Goal: Task Accomplishment & Management: Manage account settings

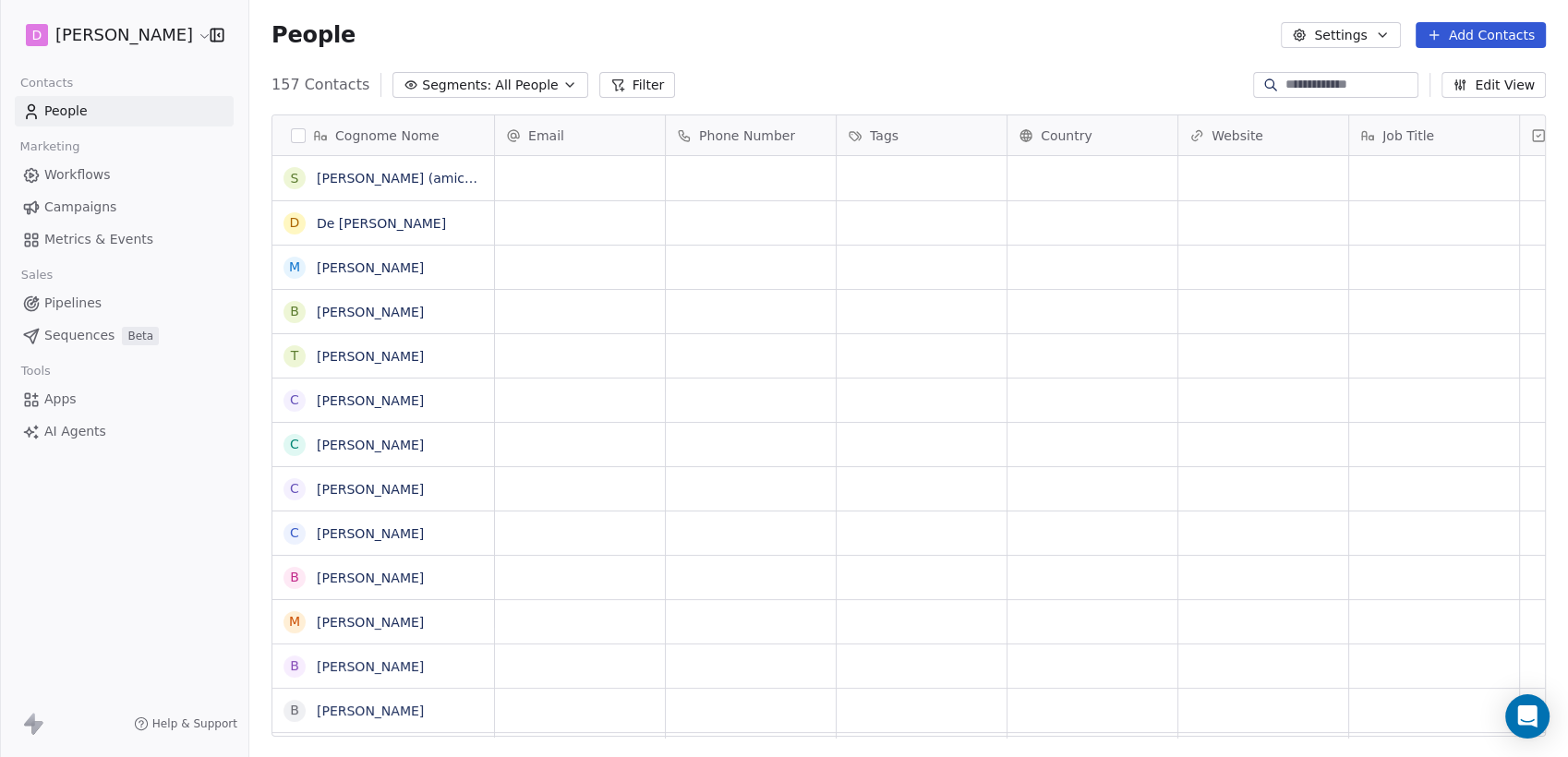
scroll to position [650, 1304]
click at [183, 39] on html "D [PERSON_NAME] Contacts People Marketing Workflows Campaigns Metrics & Events …" at bounding box center [784, 378] width 1568 height 757
drag, startPoint x: 183, startPoint y: 39, endPoint x: 1019, endPoint y: 85, distance: 837.3
click at [1019, 85] on div "157 Contacts Segments: All People Filter Edit View" at bounding box center [908, 85] width 1319 height 30
click at [90, 107] on link "People" at bounding box center [125, 111] width 219 height 31
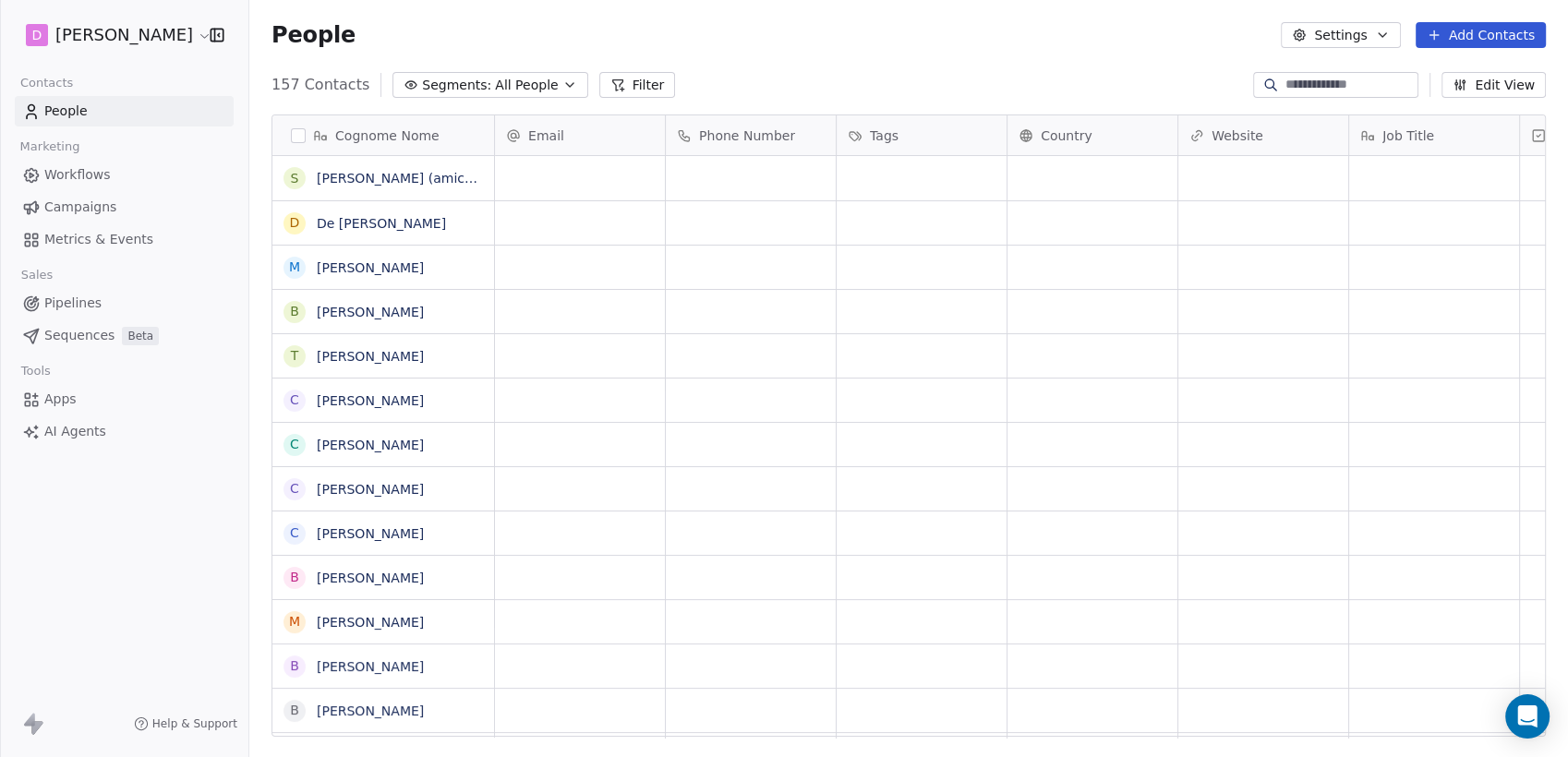
click at [163, 37] on html "D [PERSON_NAME] Contacts People Marketing Workflows Campaigns Metrics & Events …" at bounding box center [784, 378] width 1568 height 757
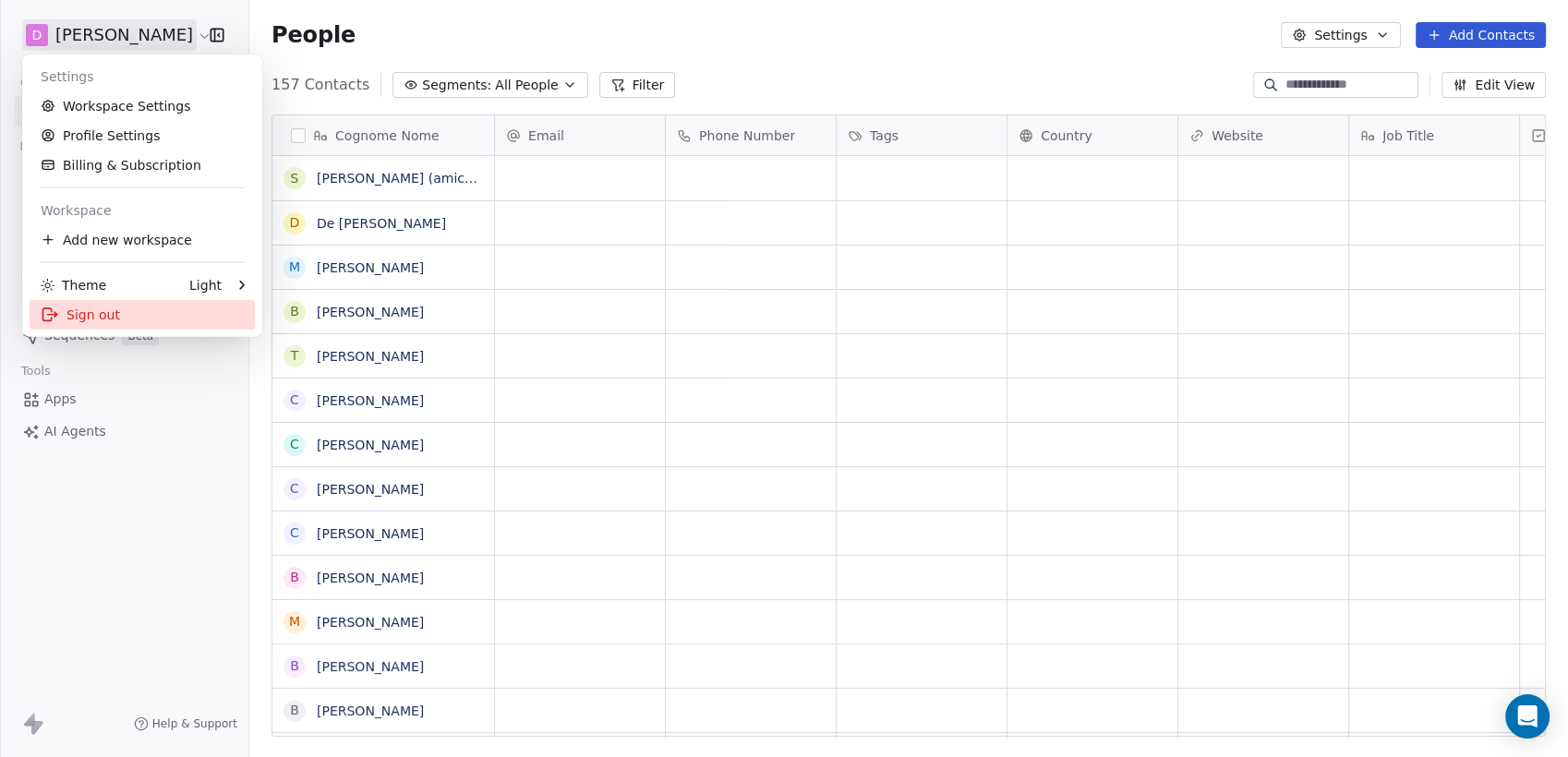
click at [105, 317] on div "Sign out" at bounding box center [142, 315] width 225 height 30
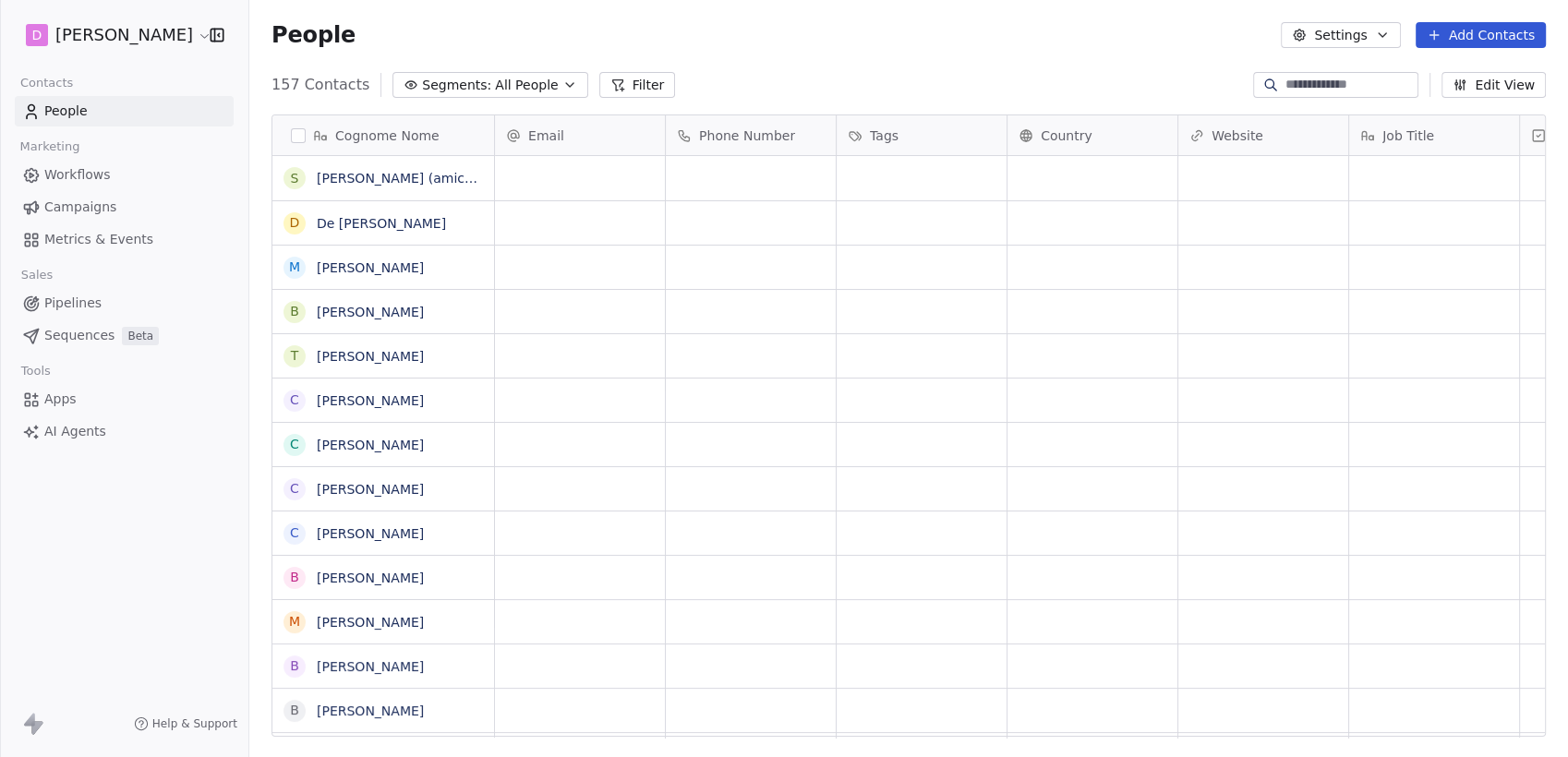
scroll to position [650, 1304]
click at [170, 37] on html "D [PERSON_NAME] Contacts People Marketing Workflows Campaigns Metrics & Events …" at bounding box center [784, 378] width 1568 height 757
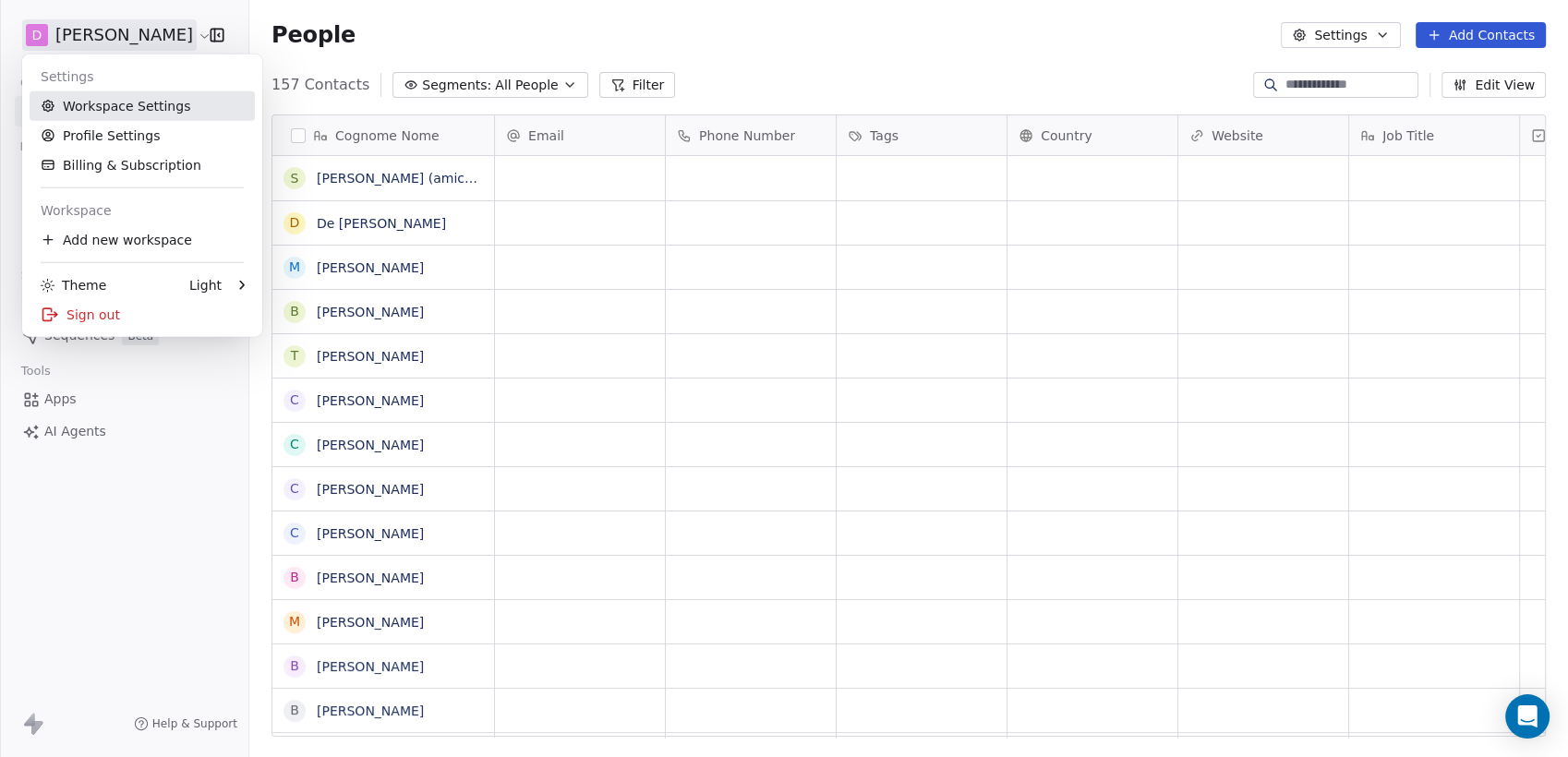
click at [141, 106] on link "Workspace Settings" at bounding box center [142, 107] width 225 height 30
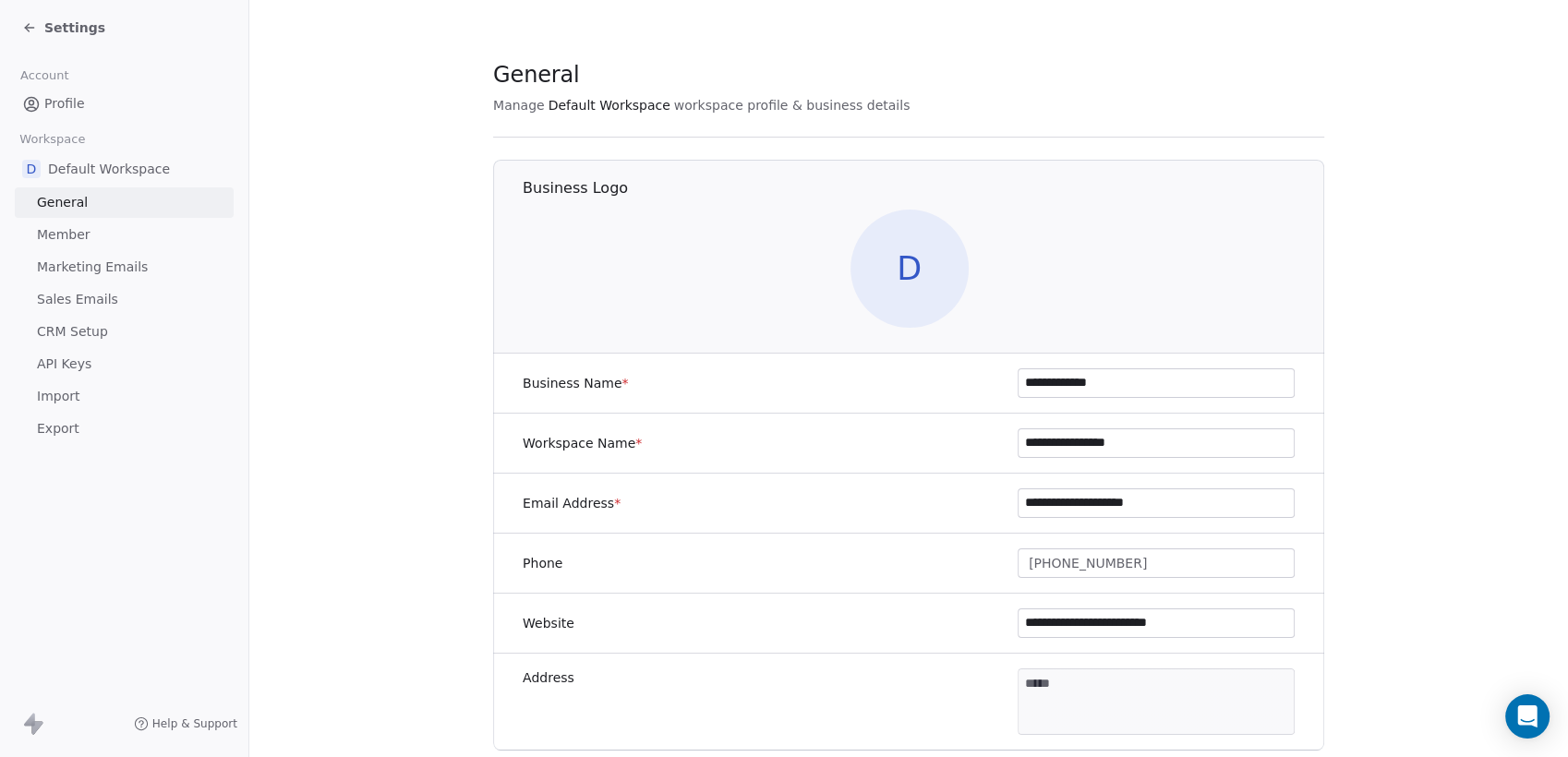
drag, startPoint x: 1222, startPoint y: 631, endPoint x: 746, endPoint y: 639, distance: 476.1
click at [746, 639] on div "**********" at bounding box center [908, 624] width 831 height 60
type input "**********"
drag, startPoint x: 1170, startPoint y: 567, endPoint x: 671, endPoint y: 612, distance: 501.0
click at [671, 612] on div "**********" at bounding box center [908, 552] width 831 height 397
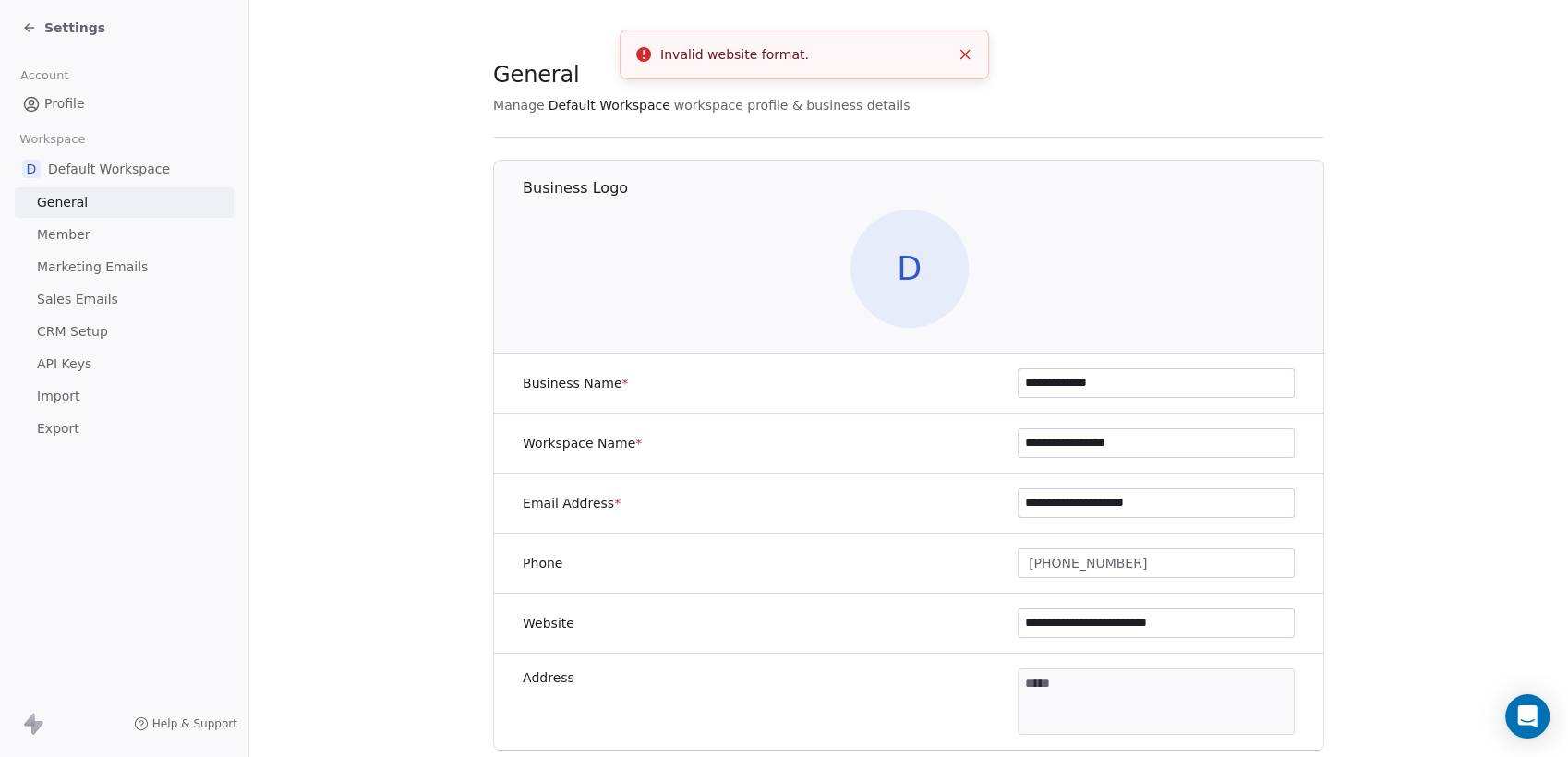
drag, startPoint x: 1211, startPoint y: 616, endPoint x: 623, endPoint y: 630, distance: 588.2
click at [623, 630] on div "**********" at bounding box center [908, 624] width 831 height 60
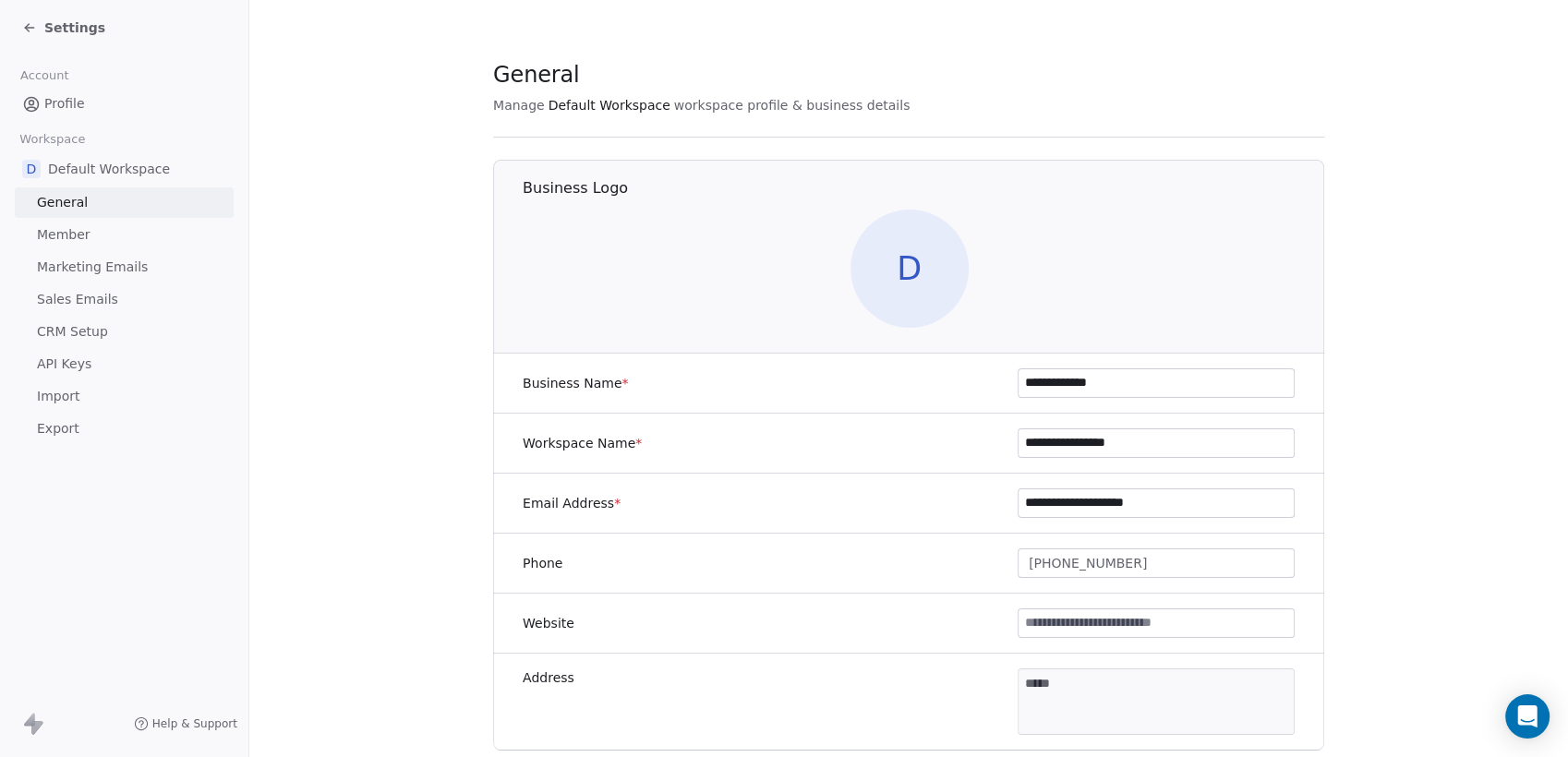
type input "**********"
click at [1219, 565] on button "[PHONE_NUMBER]" at bounding box center [1157, 563] width 277 height 30
type input "*"
click at [826, 516] on html "**********" at bounding box center [784, 378] width 1568 height 757
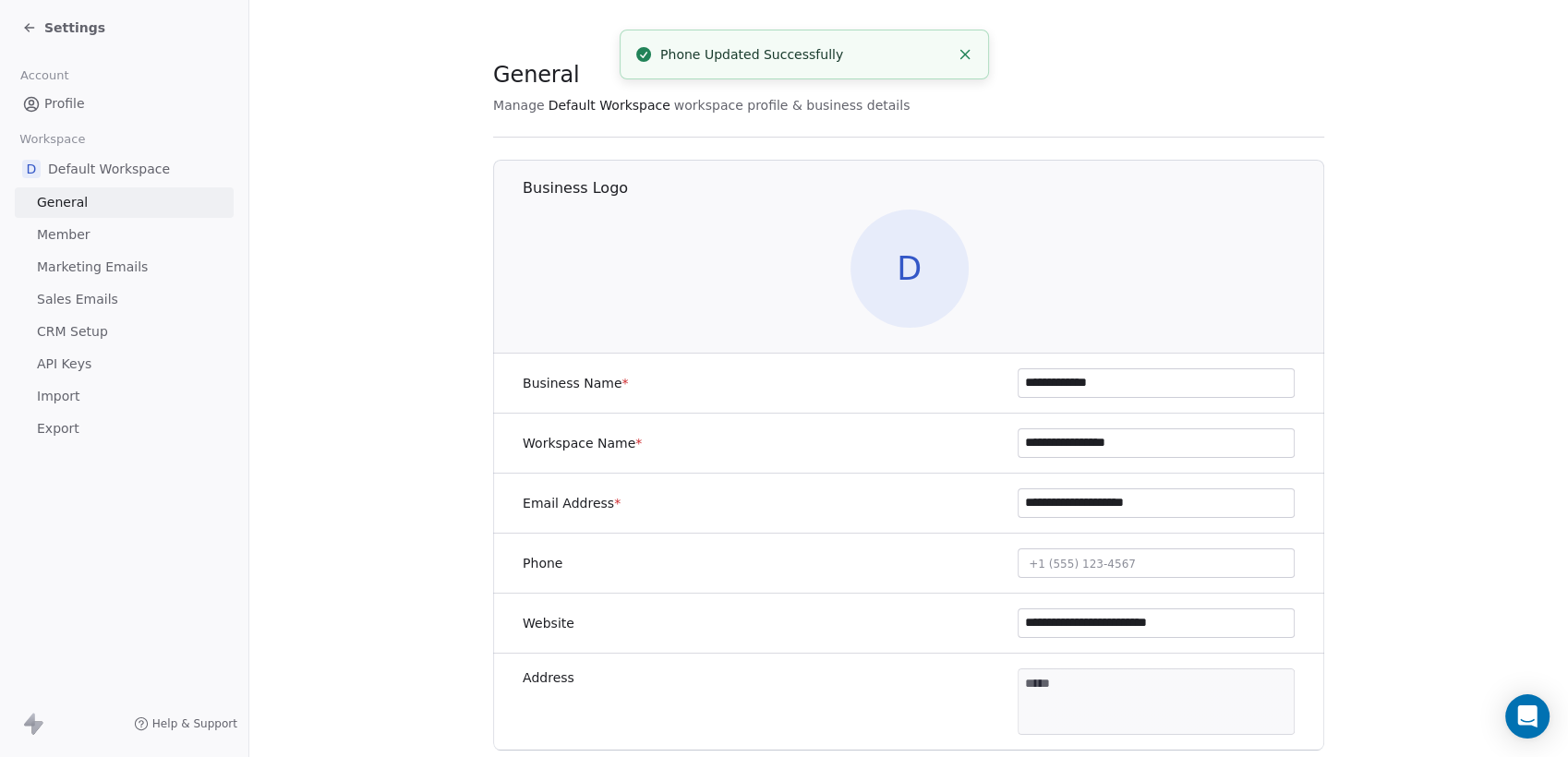
click at [1095, 624] on input "**********" at bounding box center [1157, 623] width 276 height 28
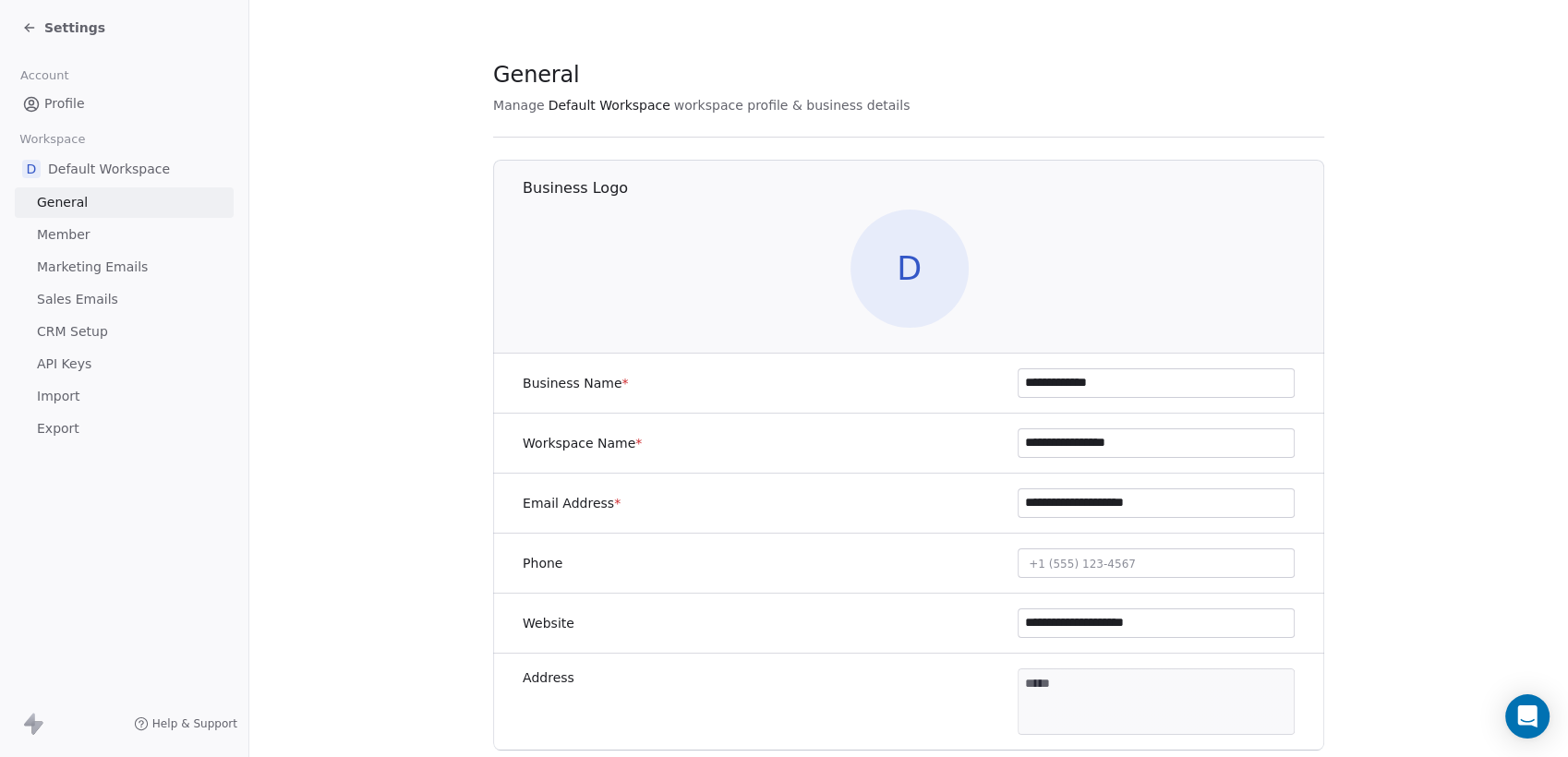
type input "**********"
click at [56, 99] on span "Profile" at bounding box center [64, 104] width 40 height 20
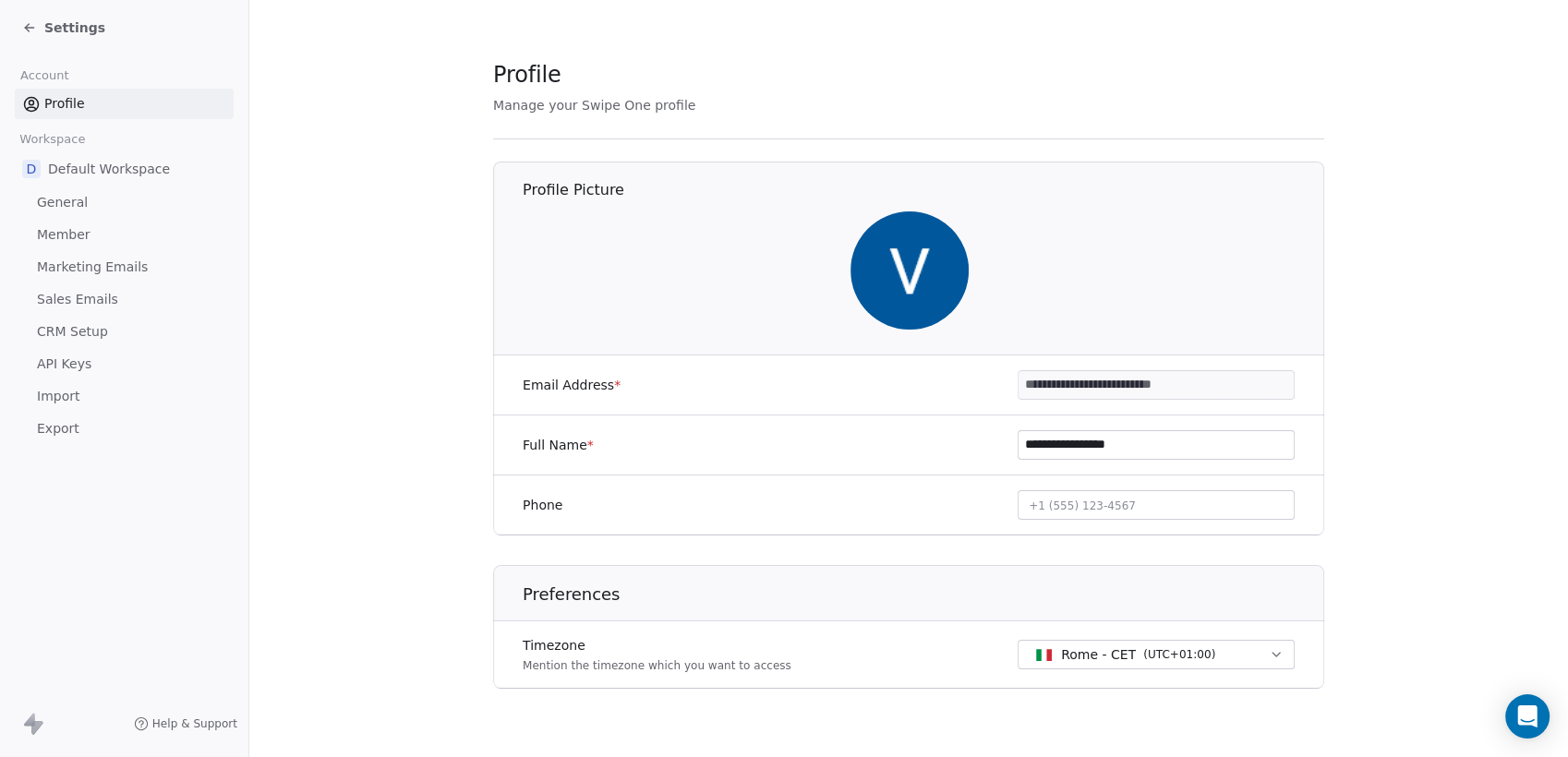
click at [56, 31] on span "Settings" at bounding box center [74, 28] width 61 height 19
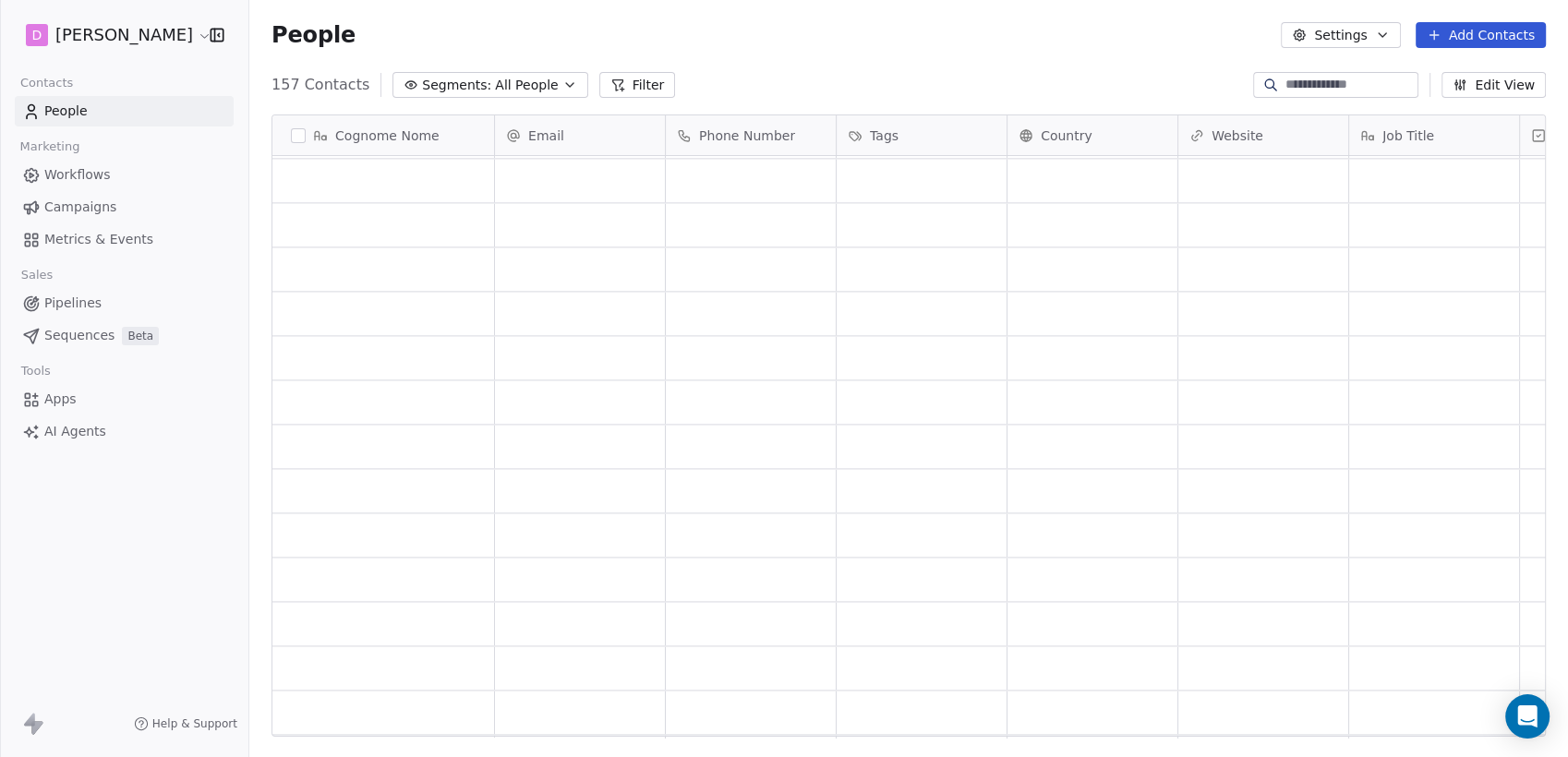
scroll to position [2616, 0]
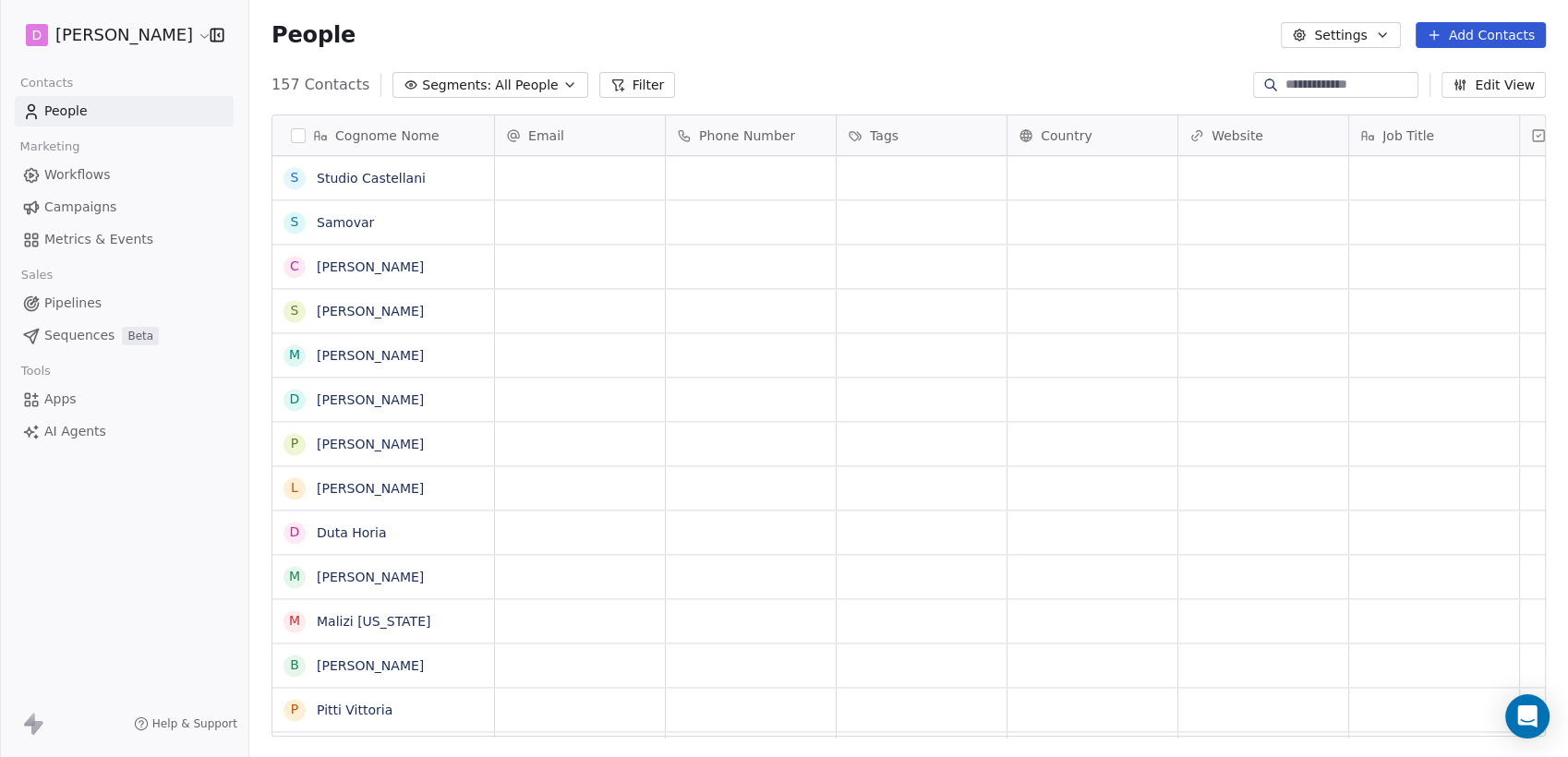
click at [470, 127] on div "Cognome Nome" at bounding box center [381, 136] width 196 height 19
click at [470, 127] on html "D [PERSON_NAME] Contacts People Marketing Workflows Campaigns Metrics & Events …" at bounding box center [784, 378] width 1568 height 757
click at [464, 132] on div "Cognome Nome" at bounding box center [381, 136] width 196 height 19
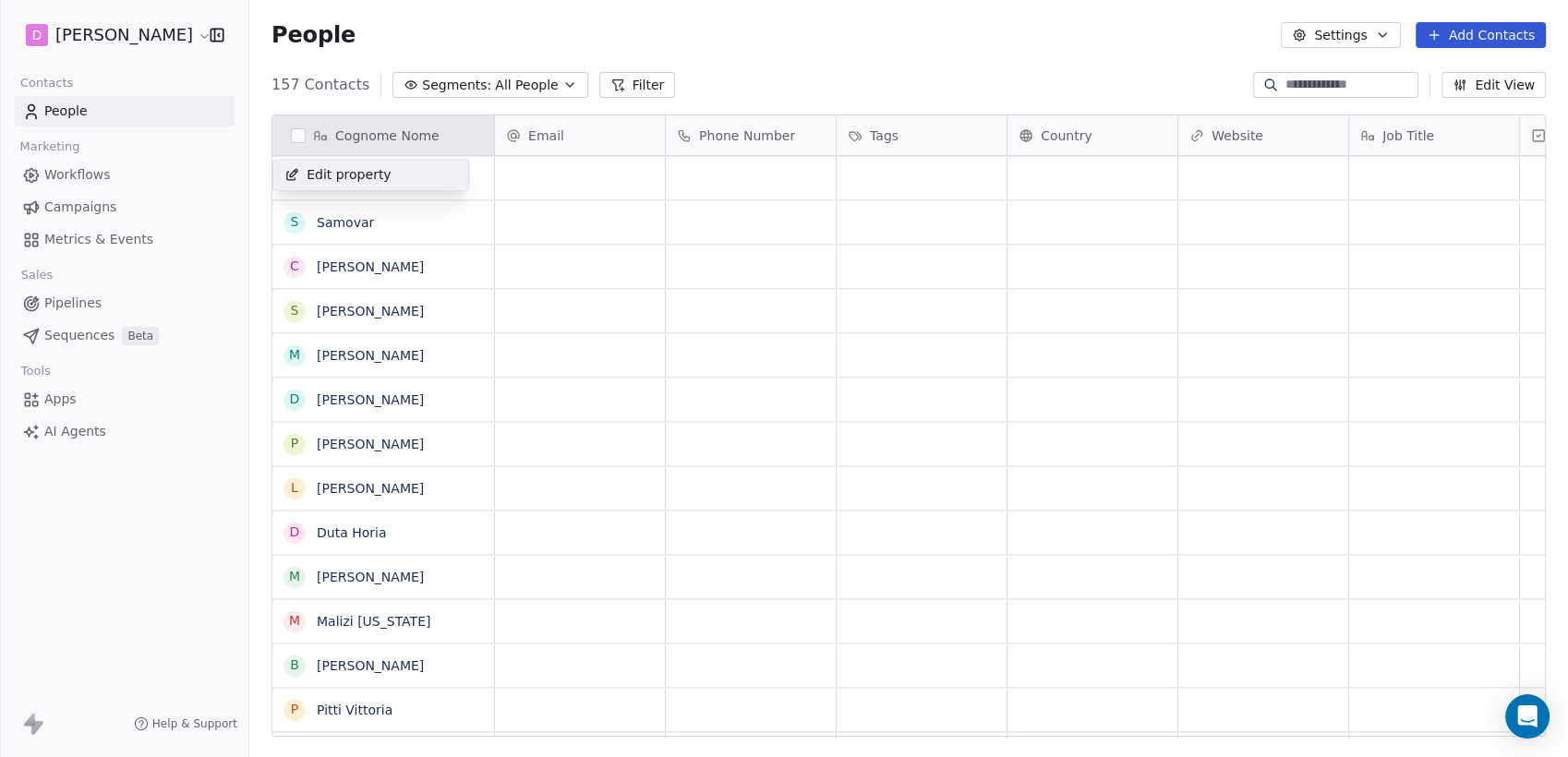
click at [462, 137] on html "D [PERSON_NAME] Contacts People Marketing Workflows Campaigns Metrics & Events …" at bounding box center [784, 378] width 1568 height 757
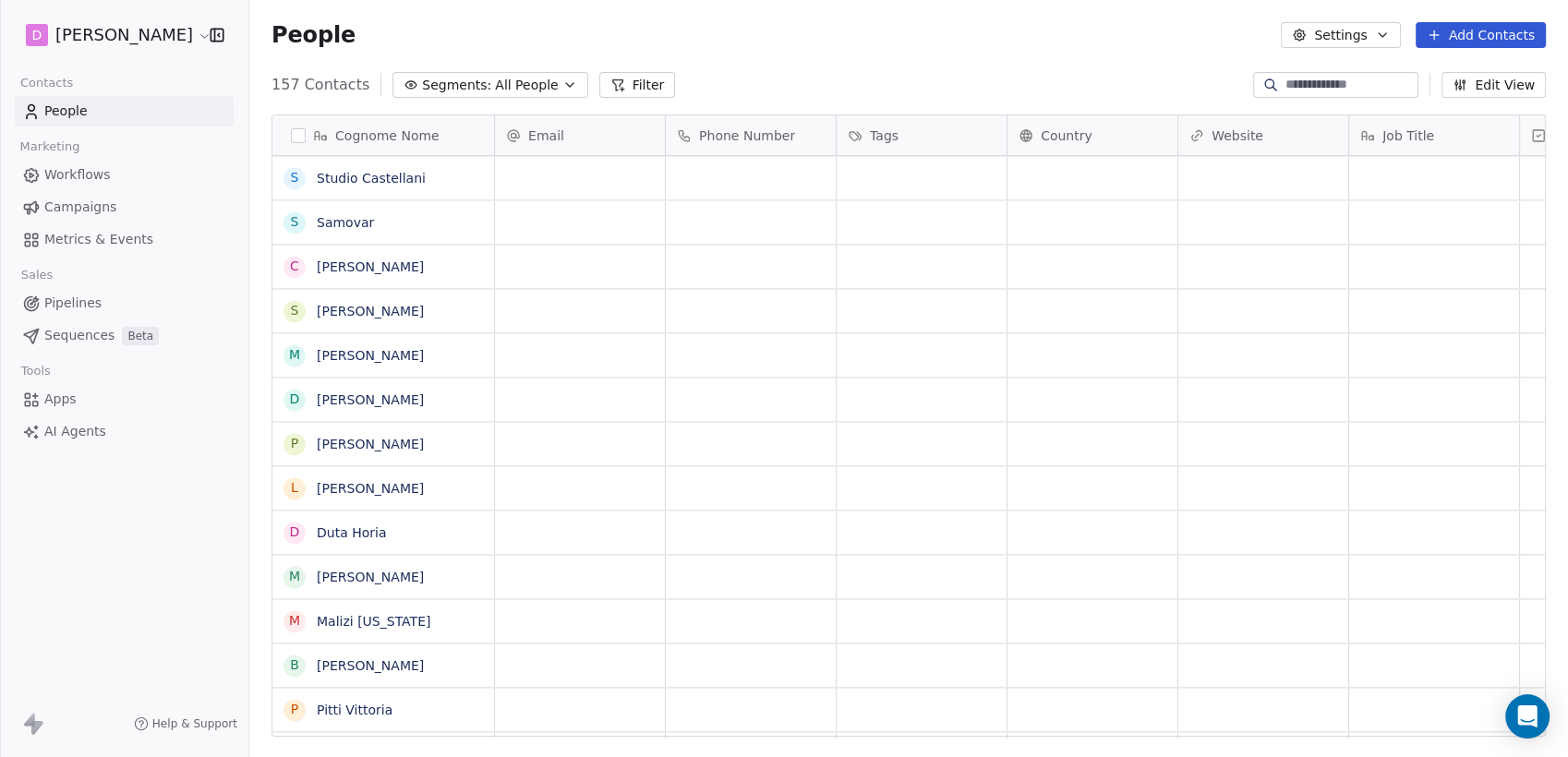
click at [300, 128] on button "button" at bounding box center [298, 136] width 15 height 15
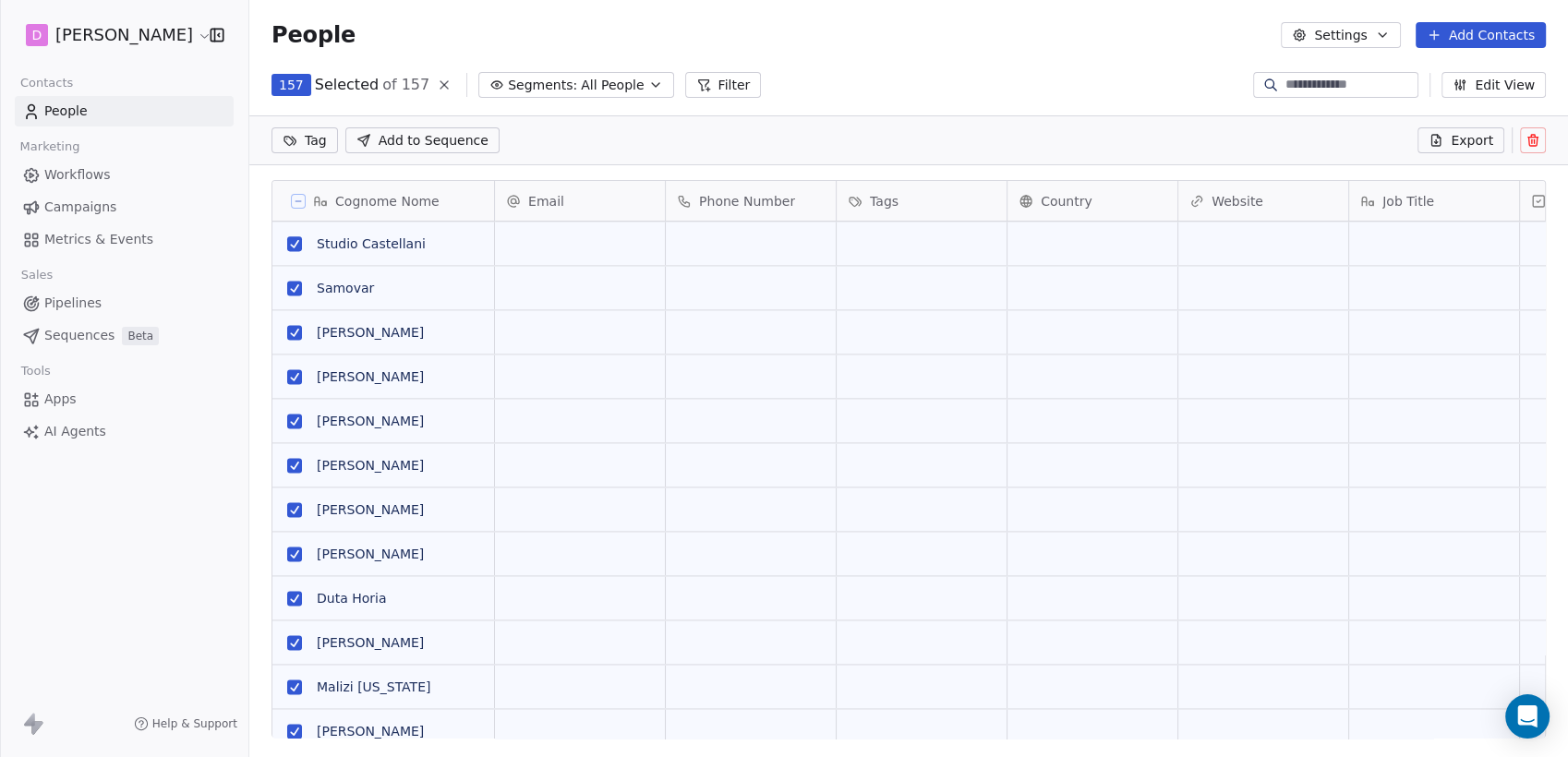
scroll to position [17, 17]
click at [581, 93] on span "All People" at bounding box center [612, 85] width 63 height 20
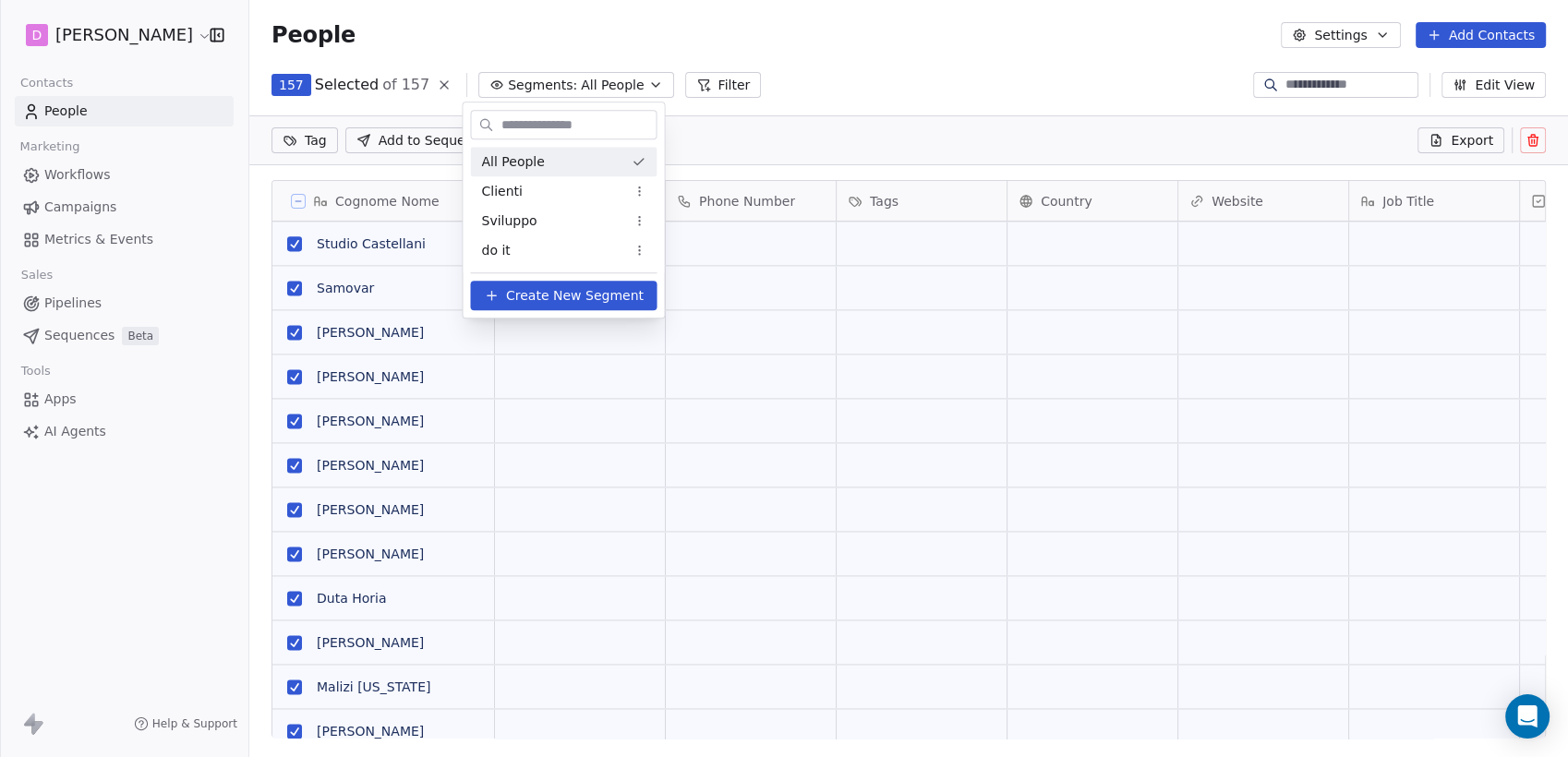
click at [624, 84] on html "D [PERSON_NAME] Contacts People Marketing Workflows Campaigns Metrics & Events …" at bounding box center [784, 378] width 1568 height 757
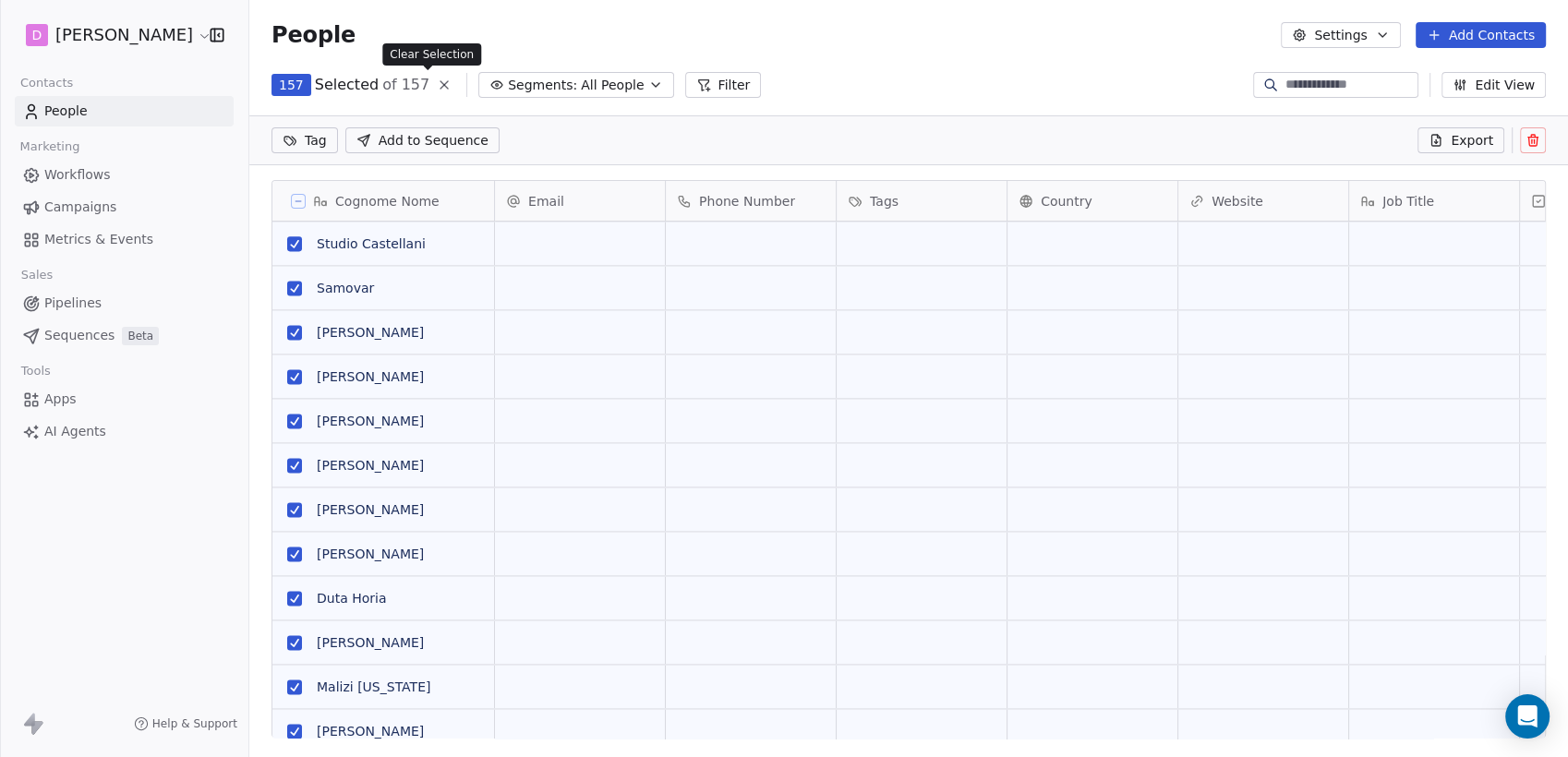
click at [441, 84] on icon at bounding box center [444, 85] width 7 height 7
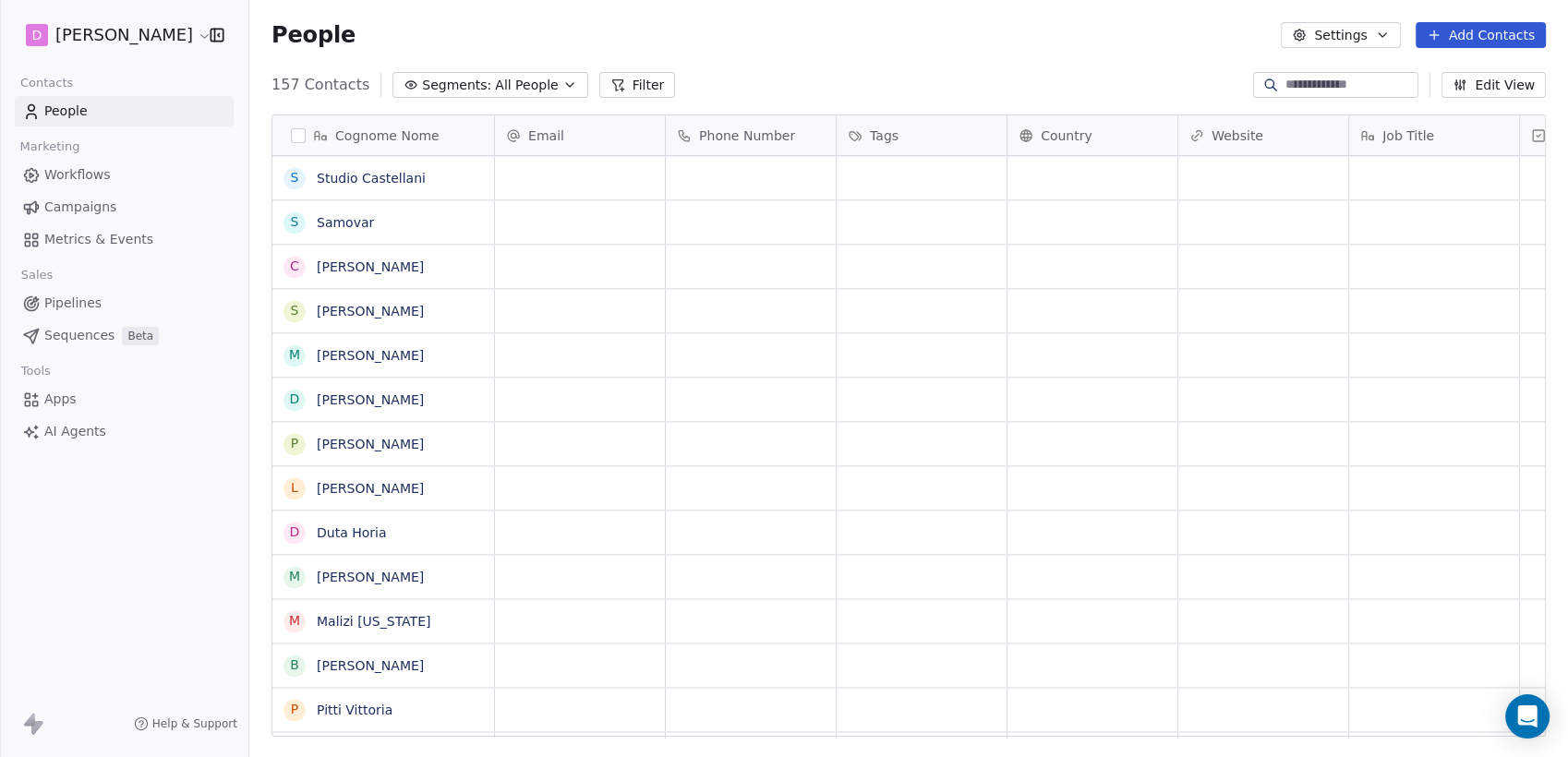
scroll to position [650, 1304]
click at [477, 141] on div "Cognome Nome" at bounding box center [381, 136] width 196 height 19
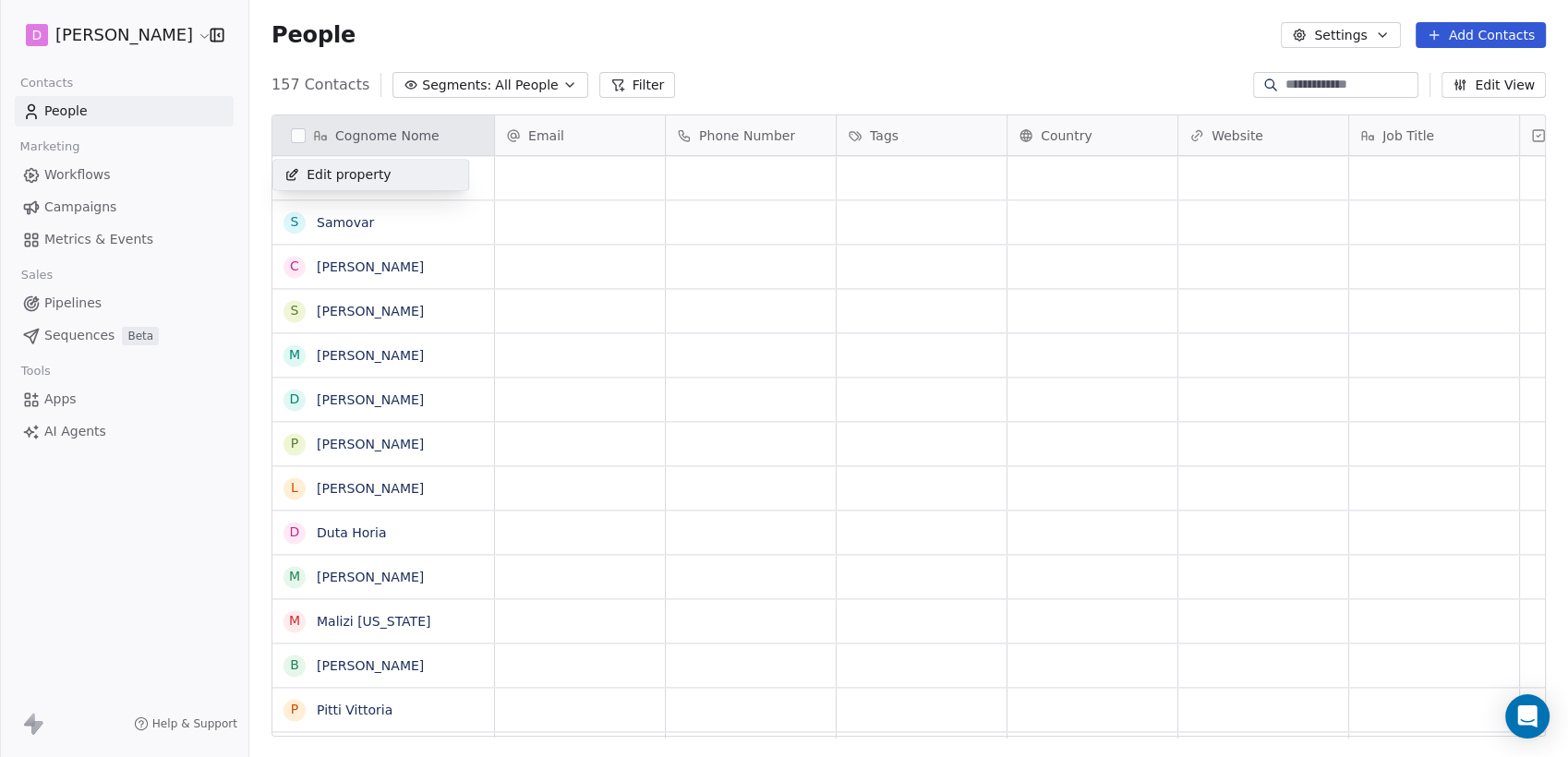
click at [477, 141] on html "D [PERSON_NAME] Contacts People Marketing Workflows Campaigns Metrics & Events …" at bounding box center [784, 378] width 1568 height 757
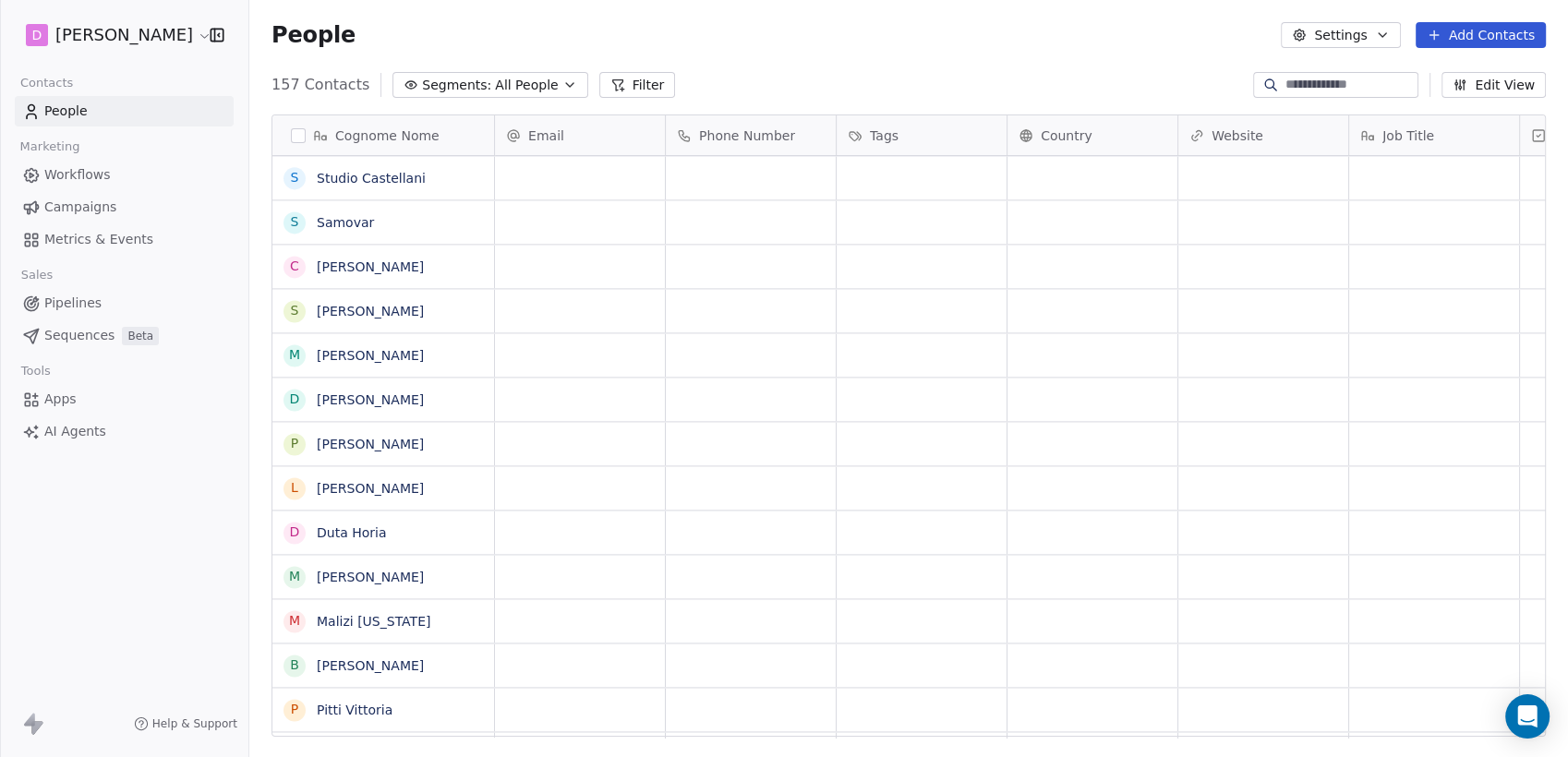
scroll to position [2615, 0]
click at [465, 147] on div "Cognome Nome" at bounding box center [383, 135] width 222 height 39
drag, startPoint x: 730, startPoint y: 729, endPoint x: 1408, endPoint y: 720, distance: 678.1
click at [1408, 720] on html "D [PERSON_NAME] Contacts People Marketing Workflows Campaigns Metrics & Events …" at bounding box center [784, 378] width 1568 height 757
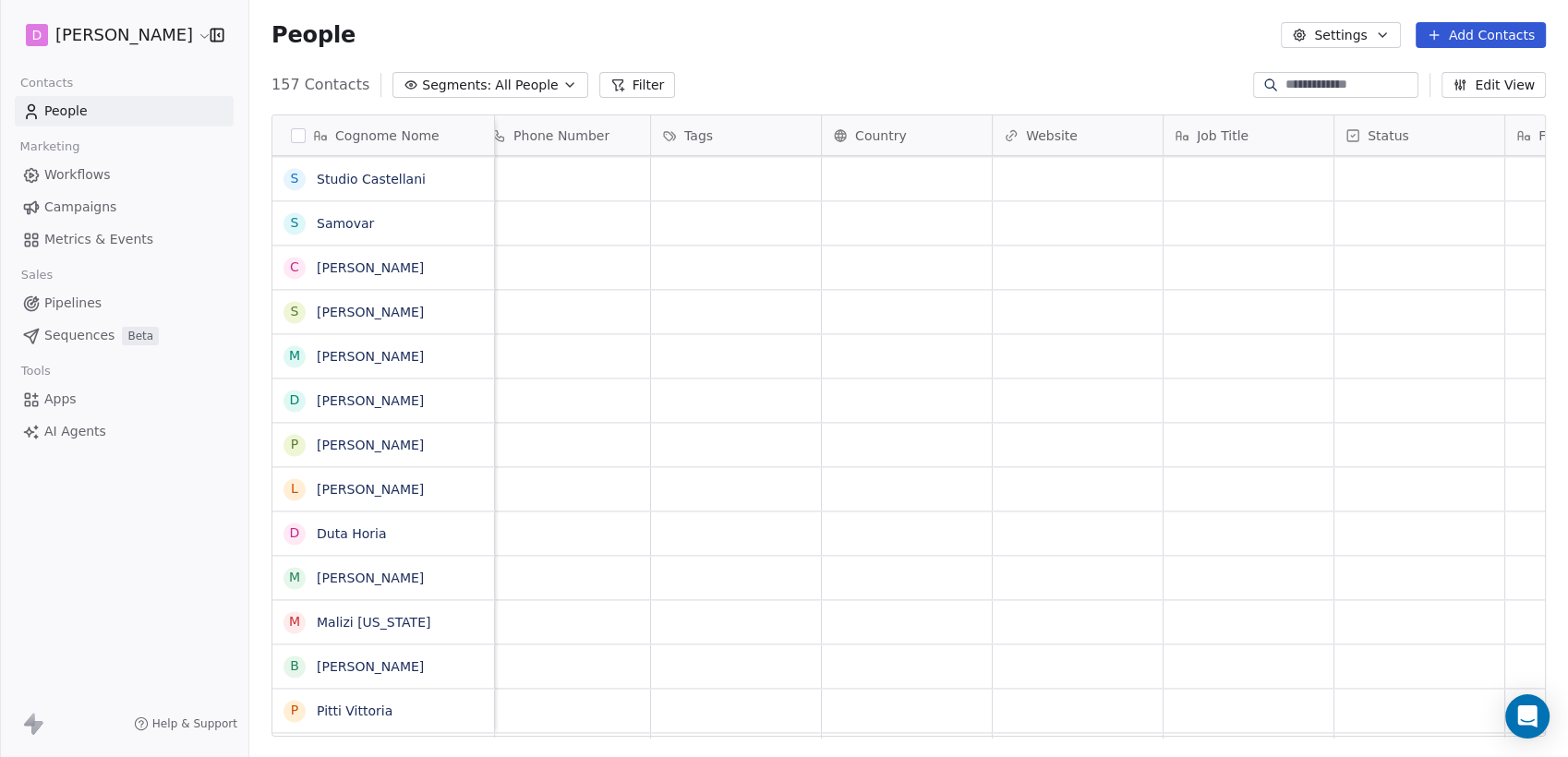
scroll to position [0, 1402]
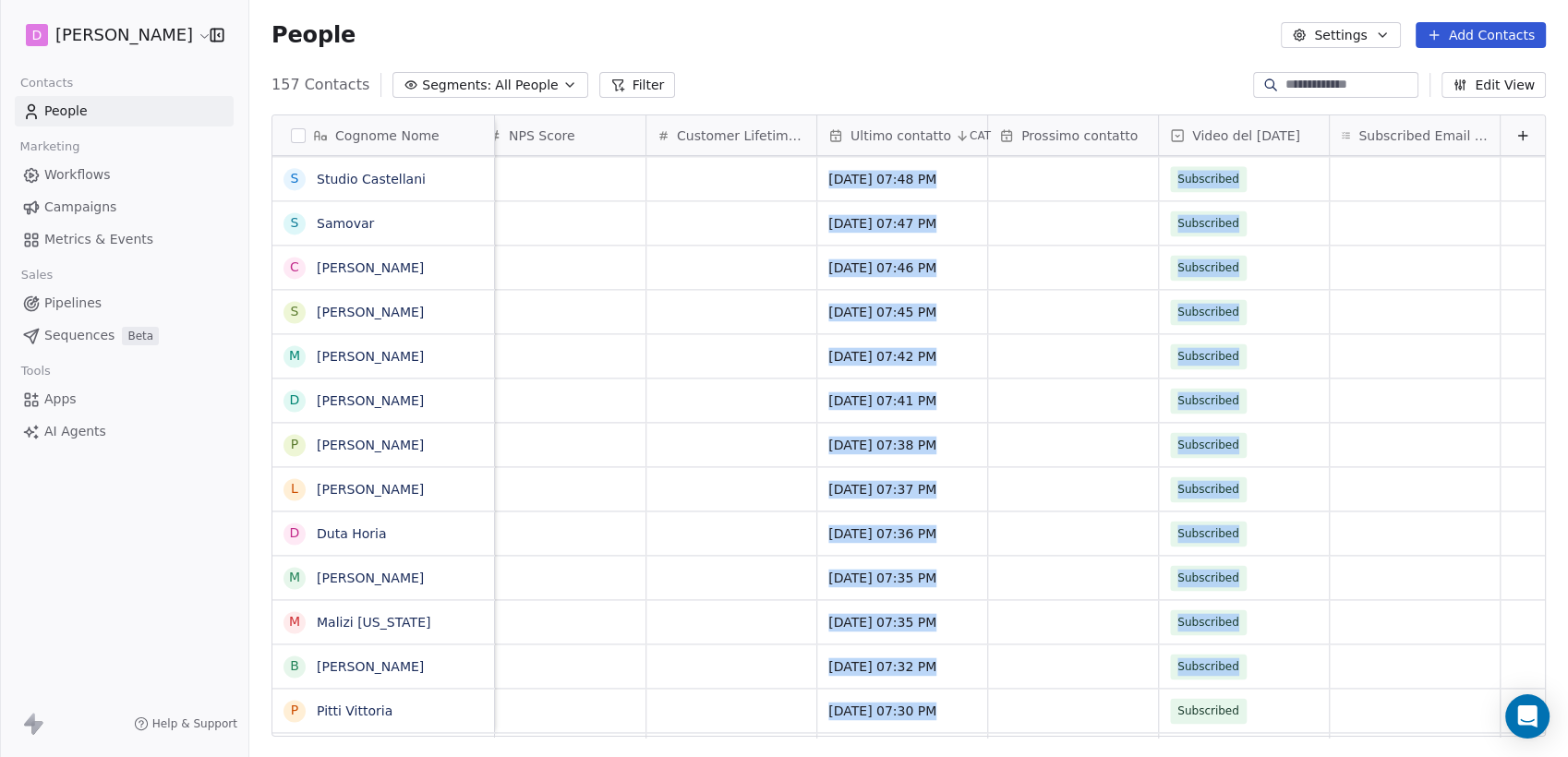
click at [1507, 88] on button "Edit View" at bounding box center [1493, 85] width 104 height 26
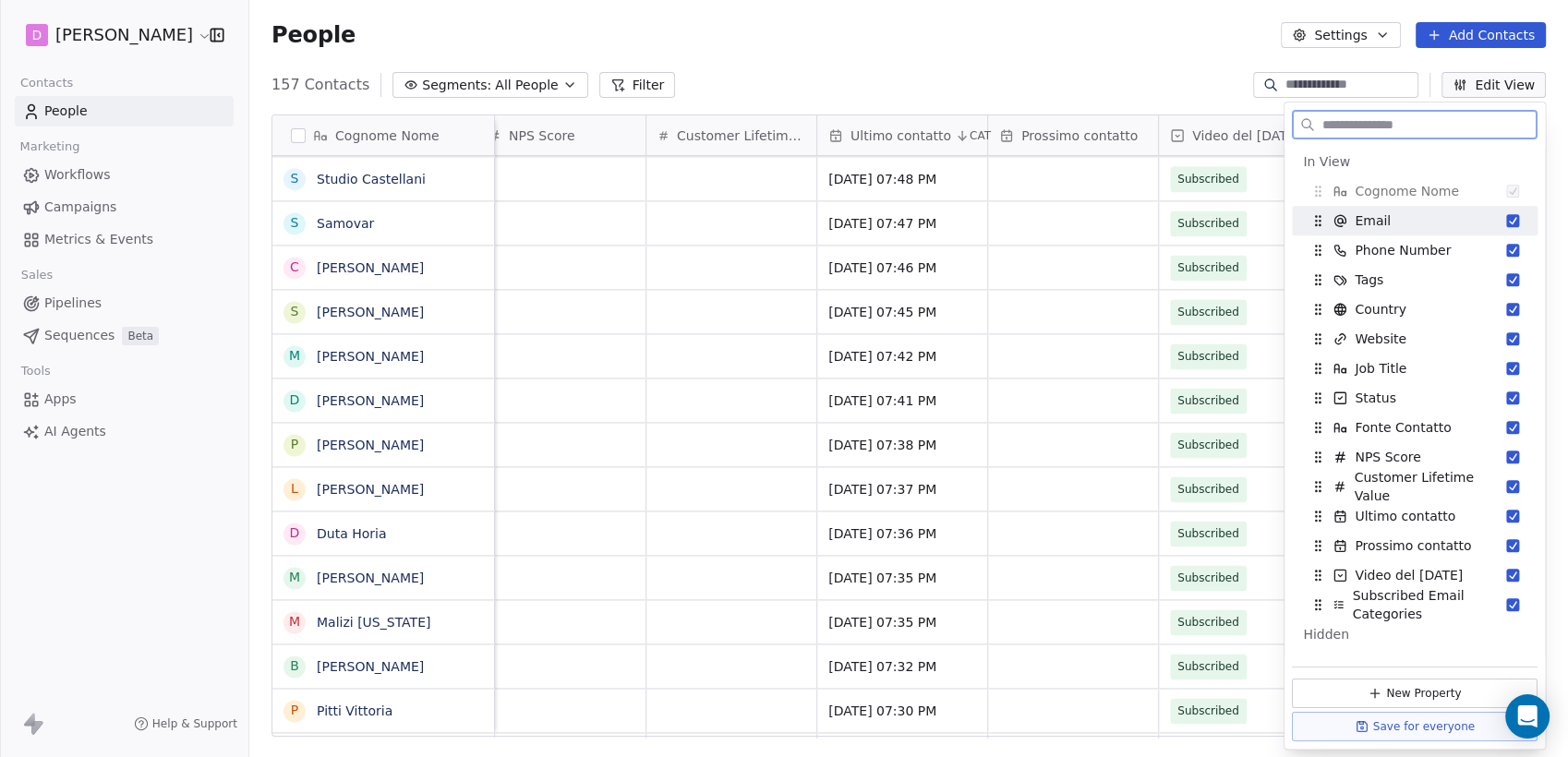
click at [1506, 219] on button "Suggestions" at bounding box center [1513, 221] width 13 height 13
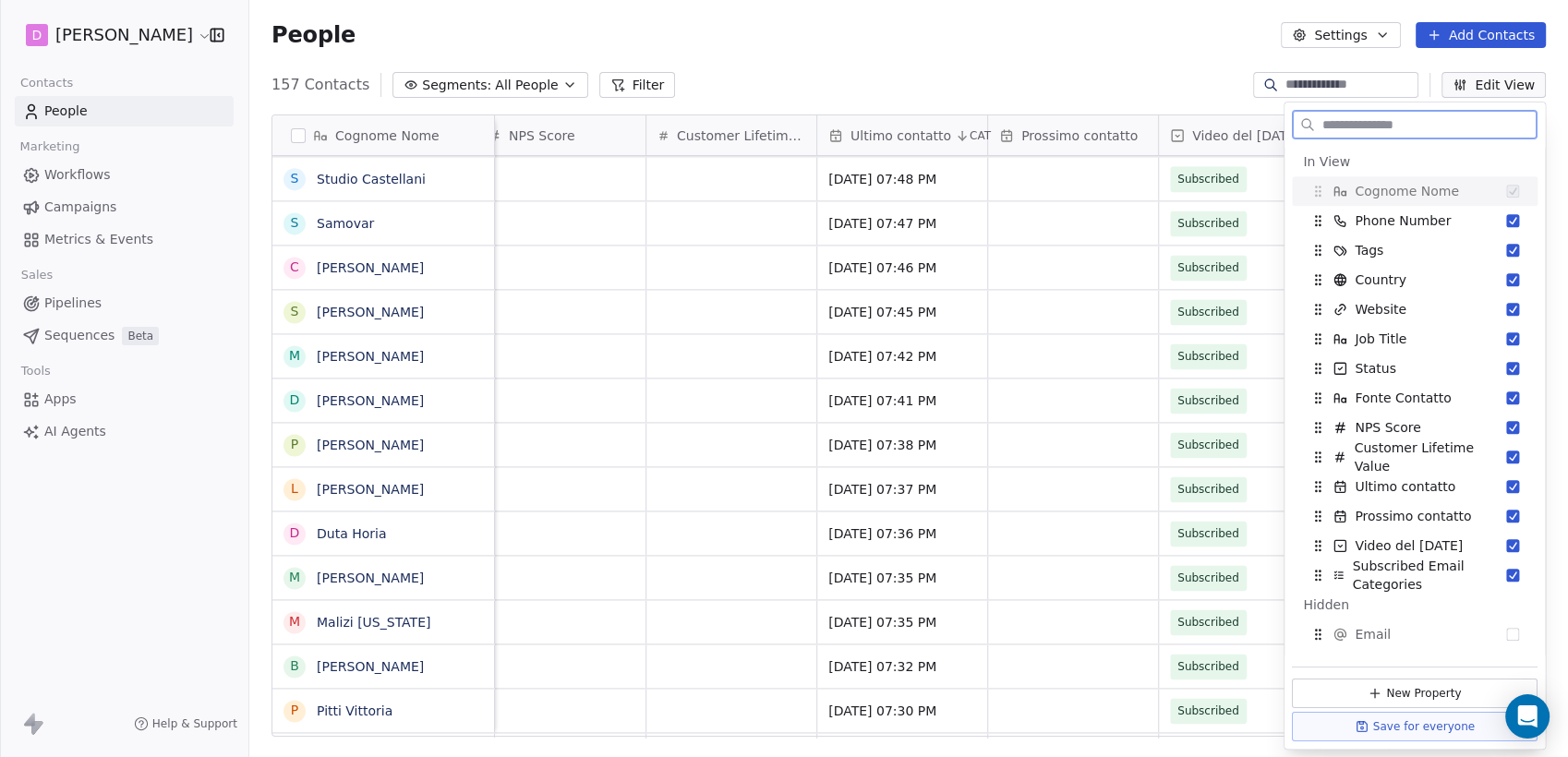
scroll to position [0, 1232]
click at [1506, 219] on button "Suggestions" at bounding box center [1513, 221] width 13 height 13
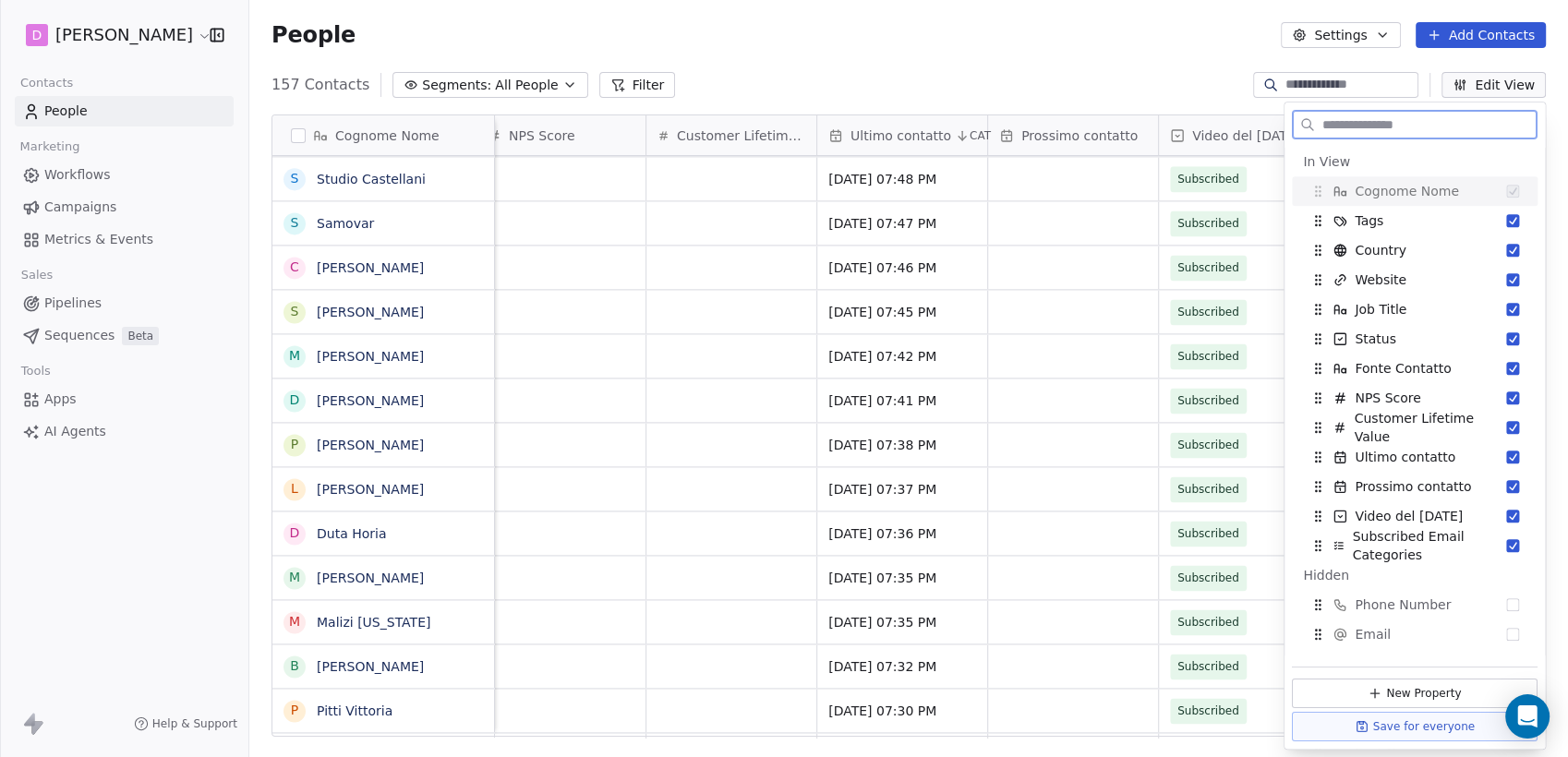
scroll to position [0, 1060]
click at [1501, 289] on div "Website" at bounding box center [1415, 280] width 231 height 30
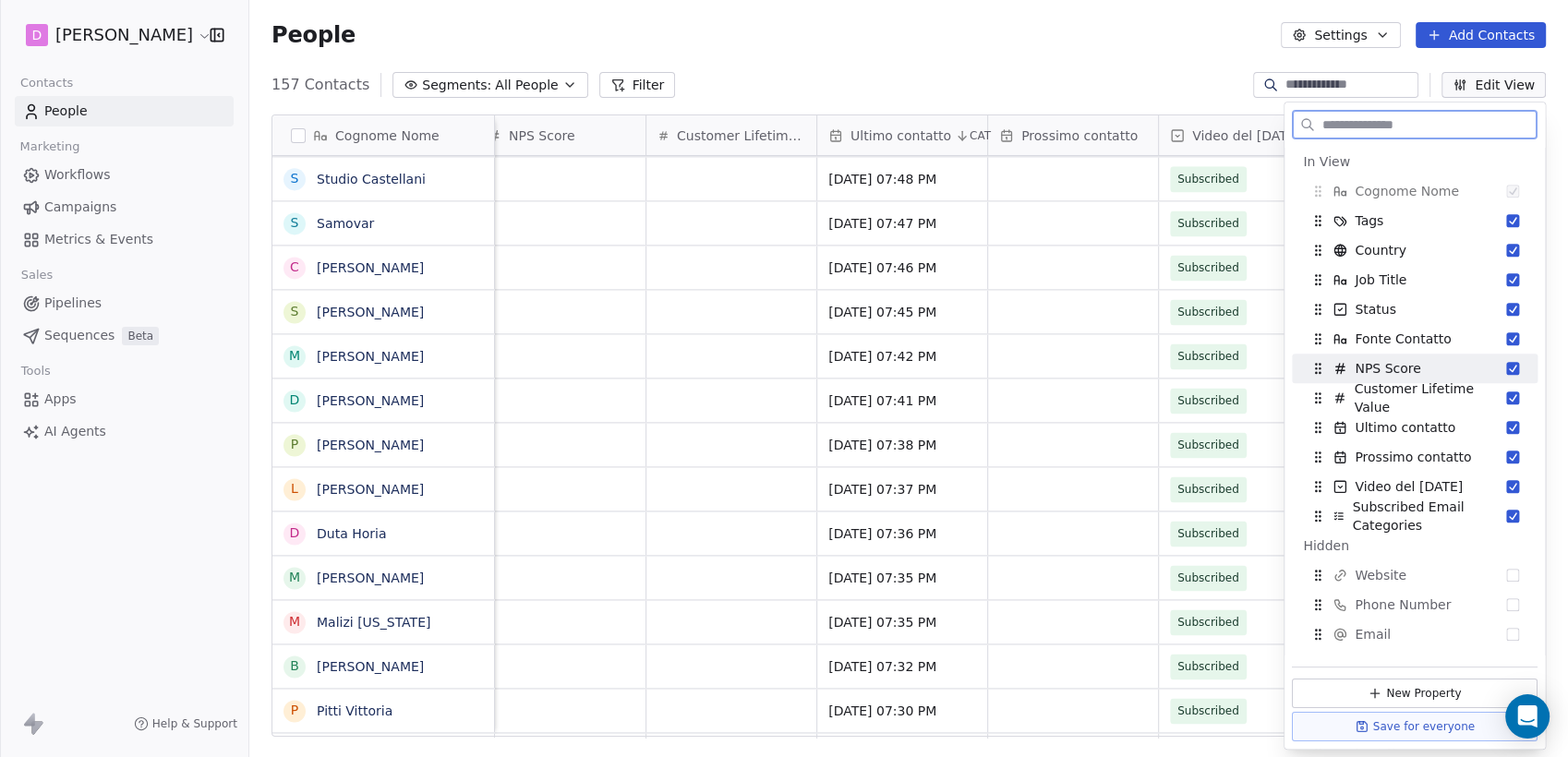
click at [1506, 367] on button "Suggestions" at bounding box center [1513, 368] width 13 height 13
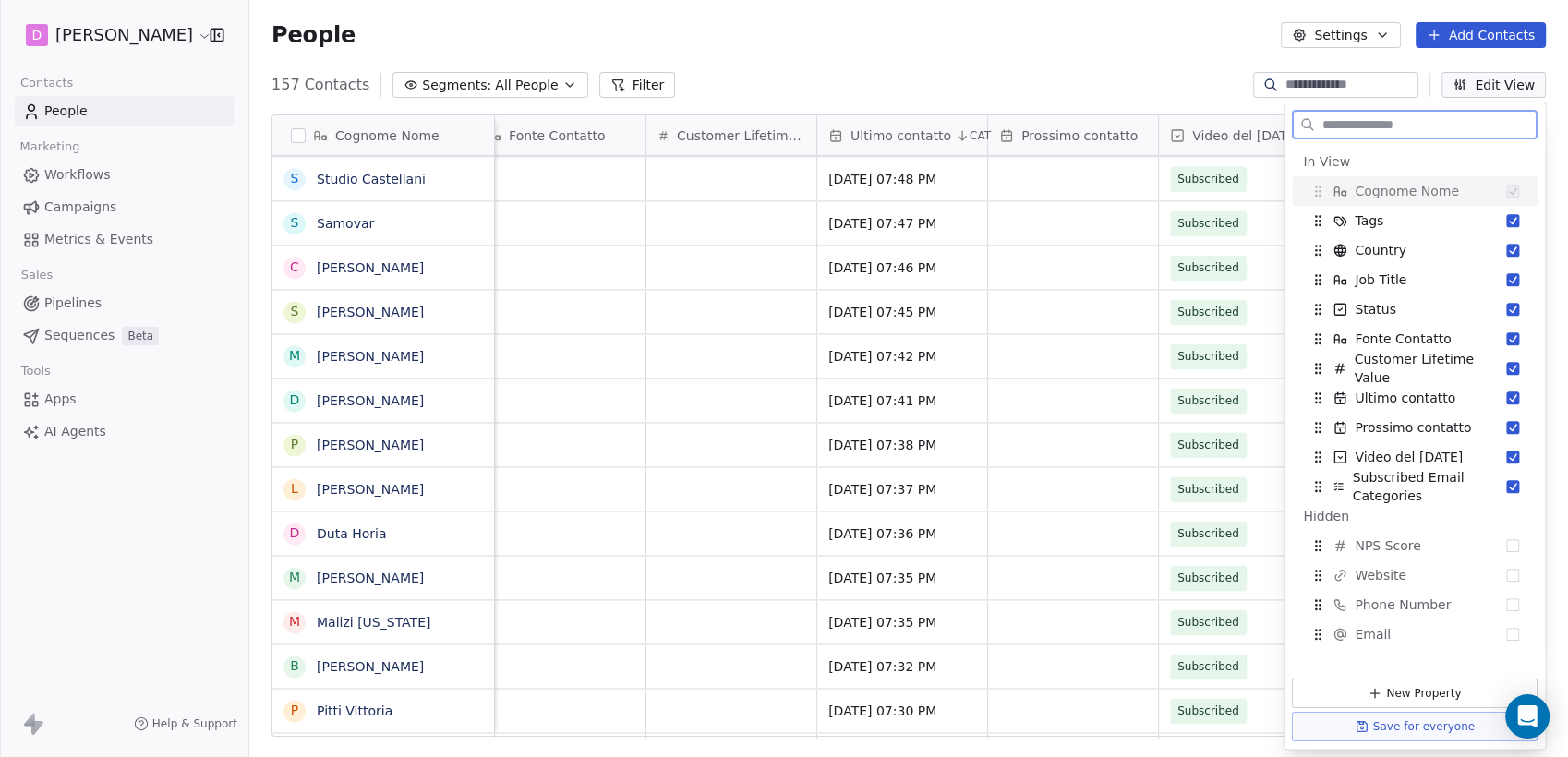
click at [1506, 367] on button "Suggestions" at bounding box center [1513, 368] width 13 height 13
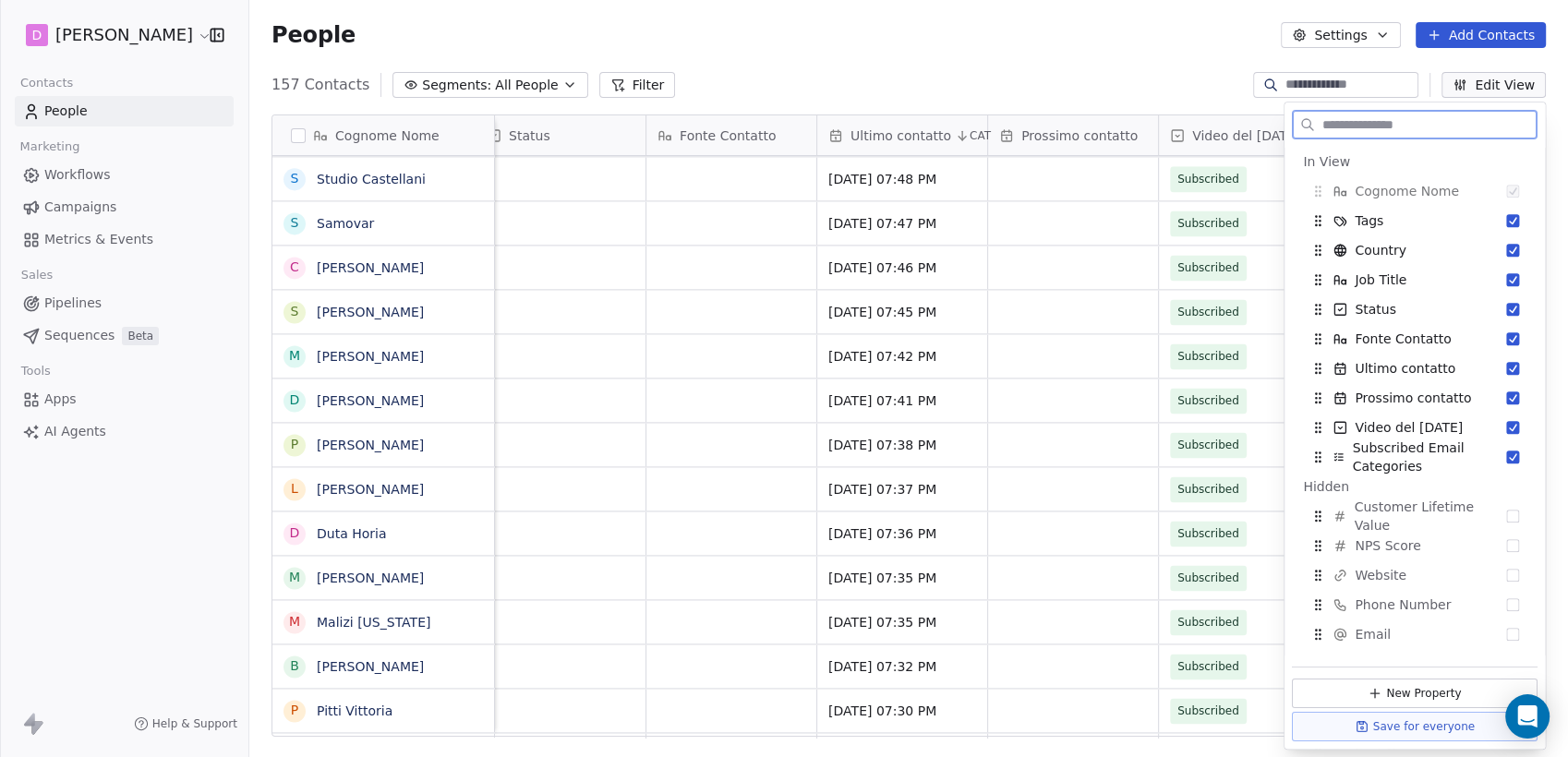
scroll to position [0, 546]
click at [1506, 424] on button "Suggestions" at bounding box center [1513, 427] width 13 height 13
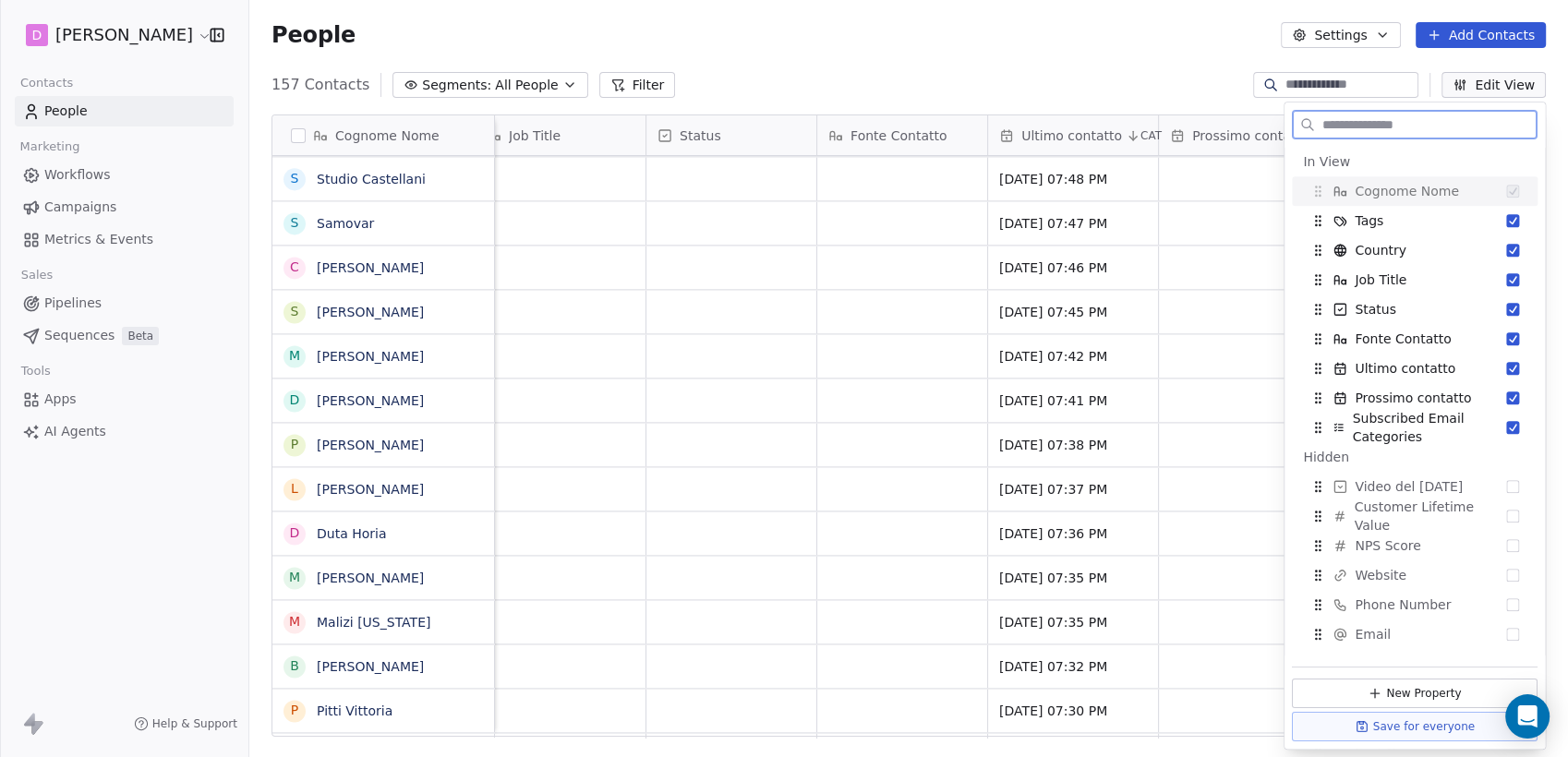
click at [1506, 424] on button "Suggestions" at bounding box center [1513, 427] width 13 height 13
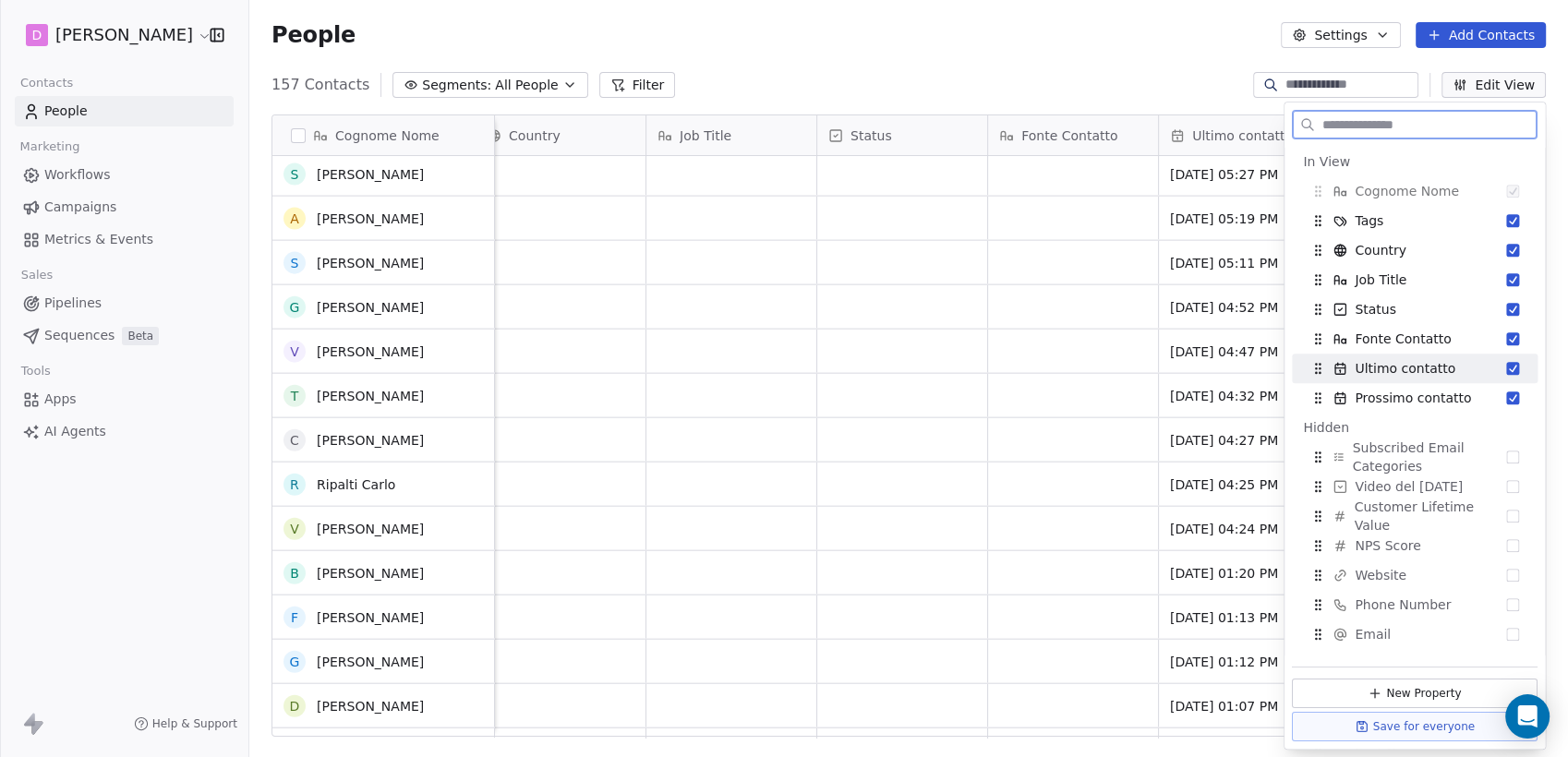
scroll to position [0, 0]
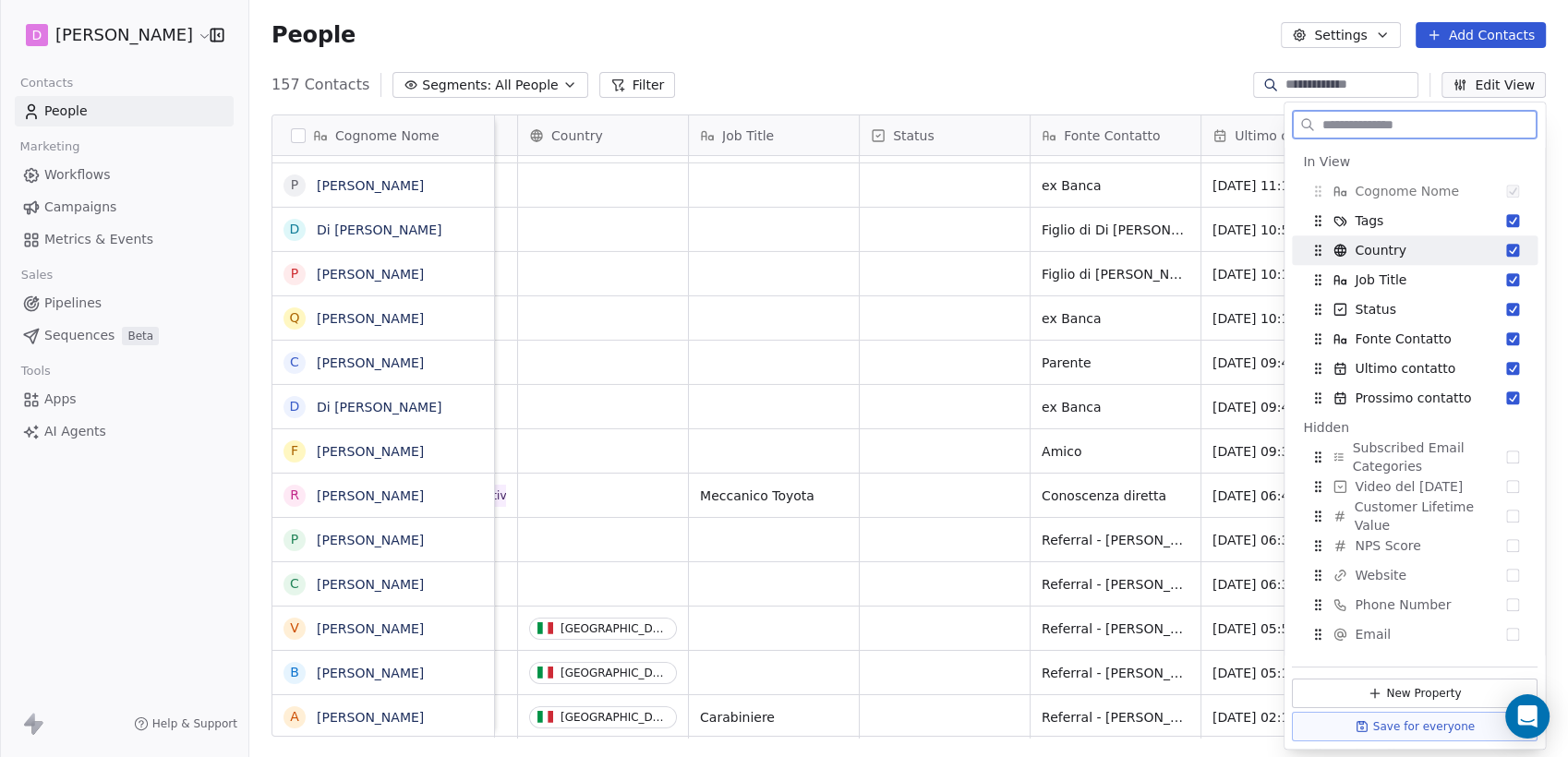
click at [1503, 248] on div "Country" at bounding box center [1415, 250] width 231 height 30
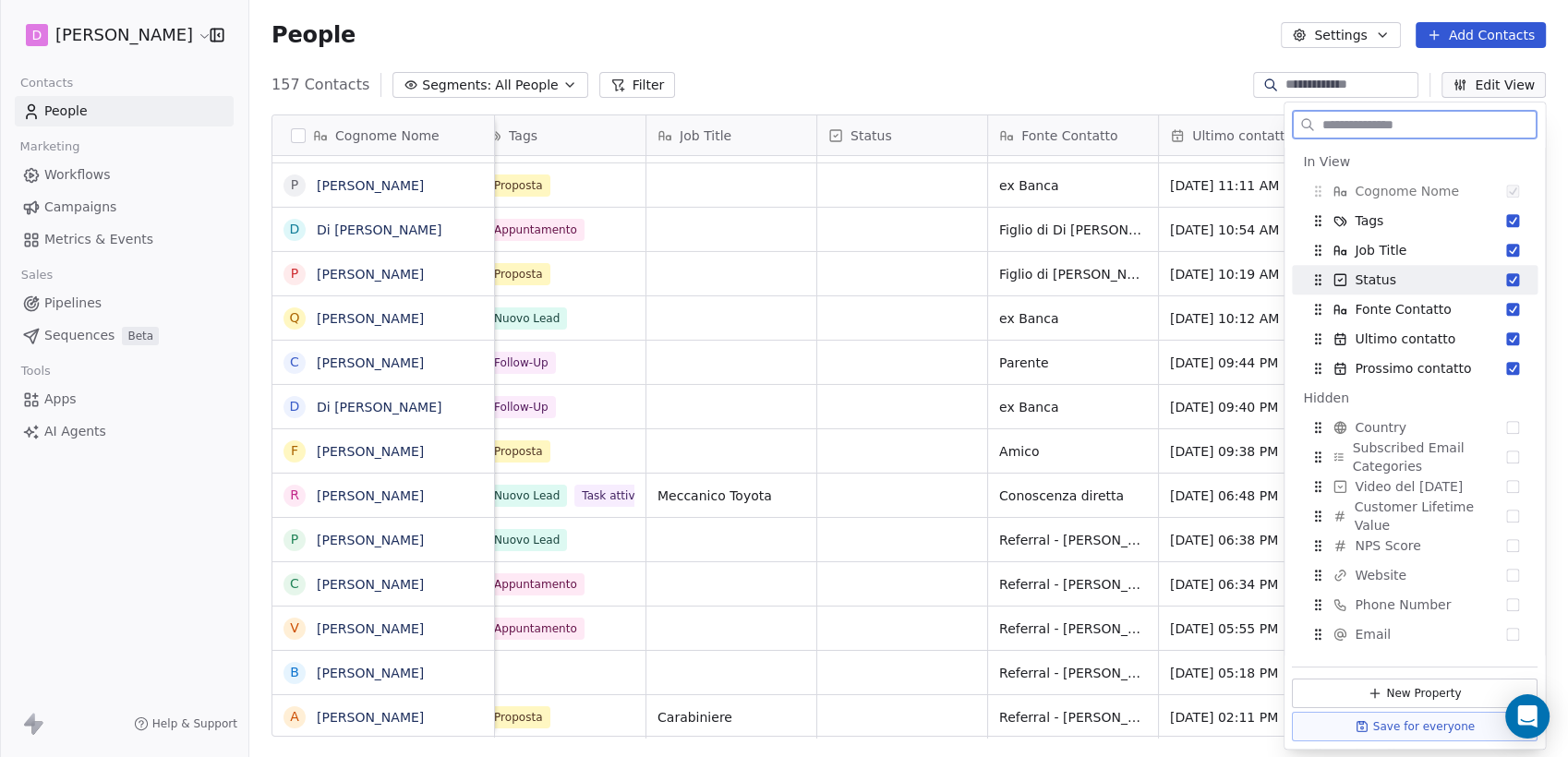
click at [1505, 282] on div "Status" at bounding box center [1415, 280] width 231 height 30
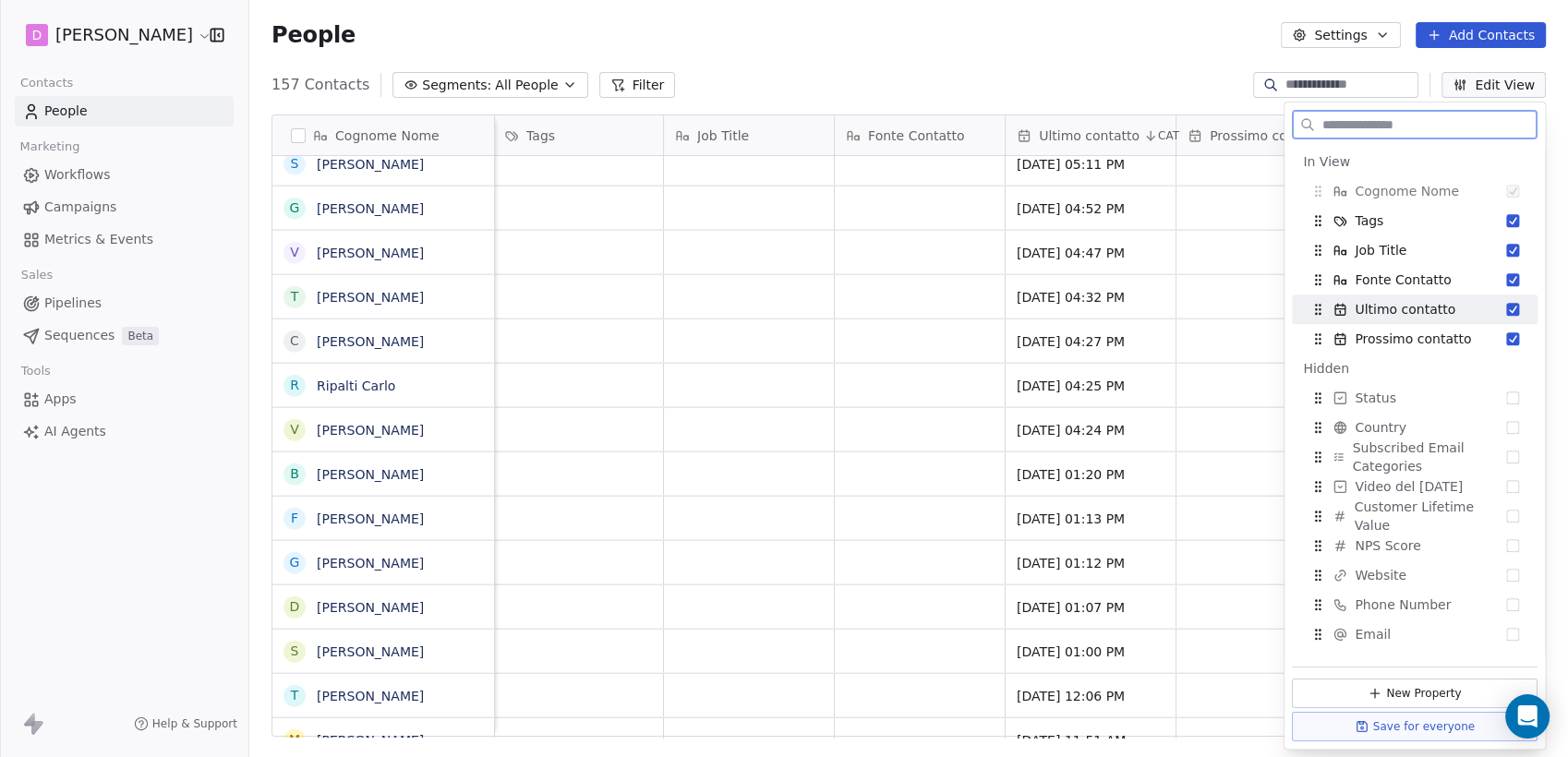
click at [1506, 309] on button "Suggestions" at bounding box center [1513, 309] width 13 height 13
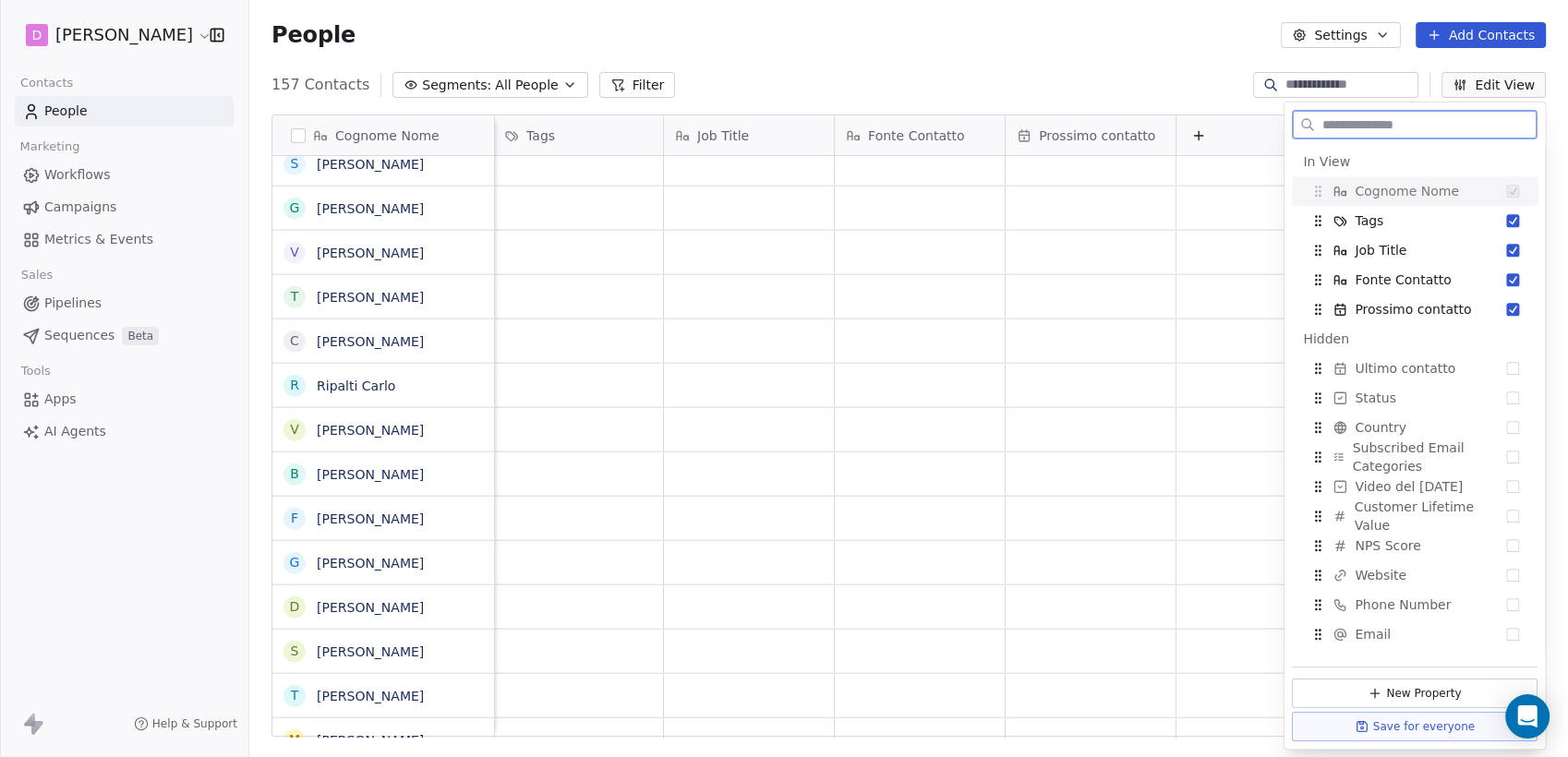
click at [1506, 309] on button "Suggestions" at bounding box center [1513, 309] width 13 height 13
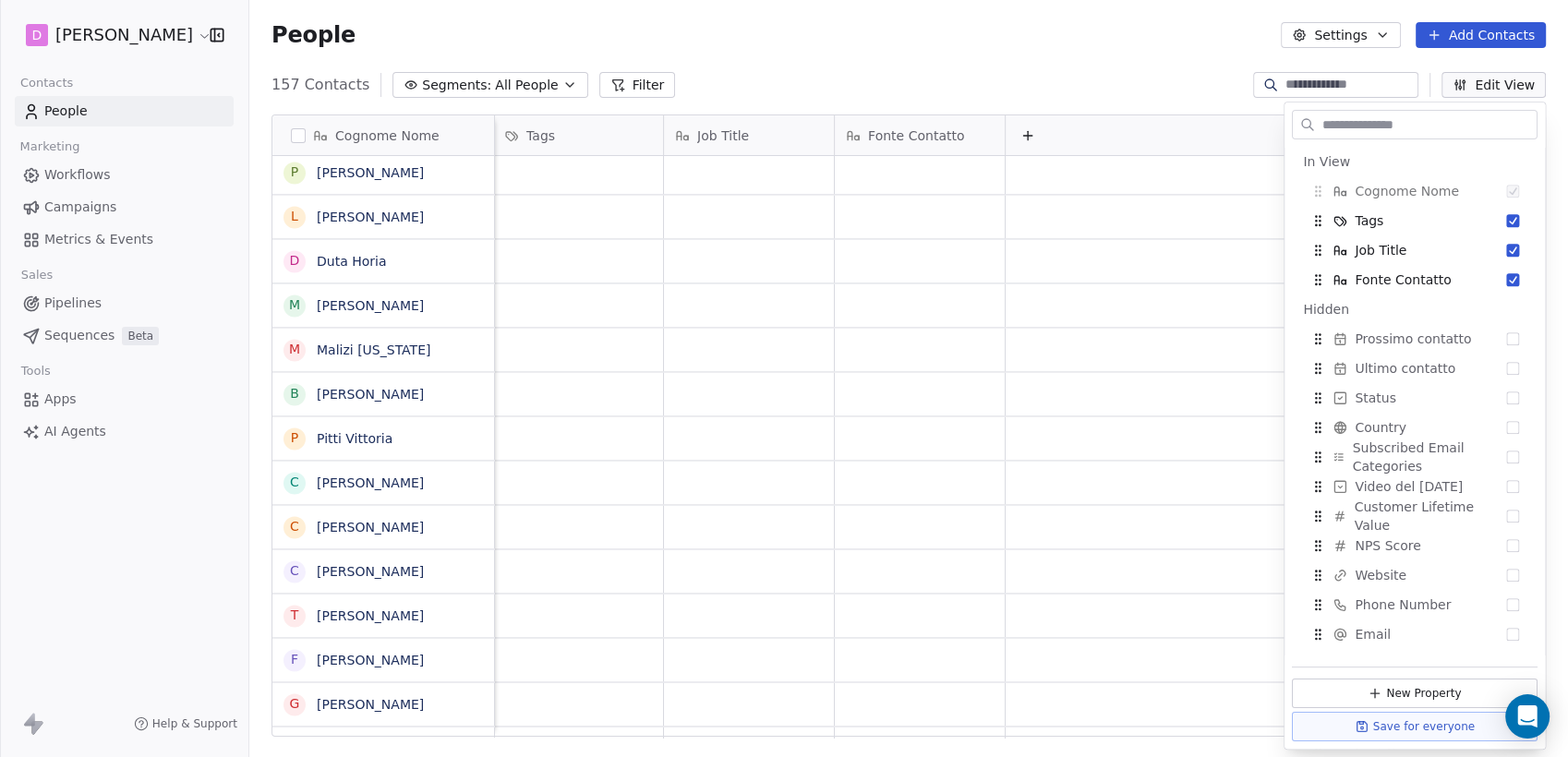
click at [1053, 72] on div "157 Contacts Segments: All People Filter Edit View" at bounding box center [908, 85] width 1319 height 30
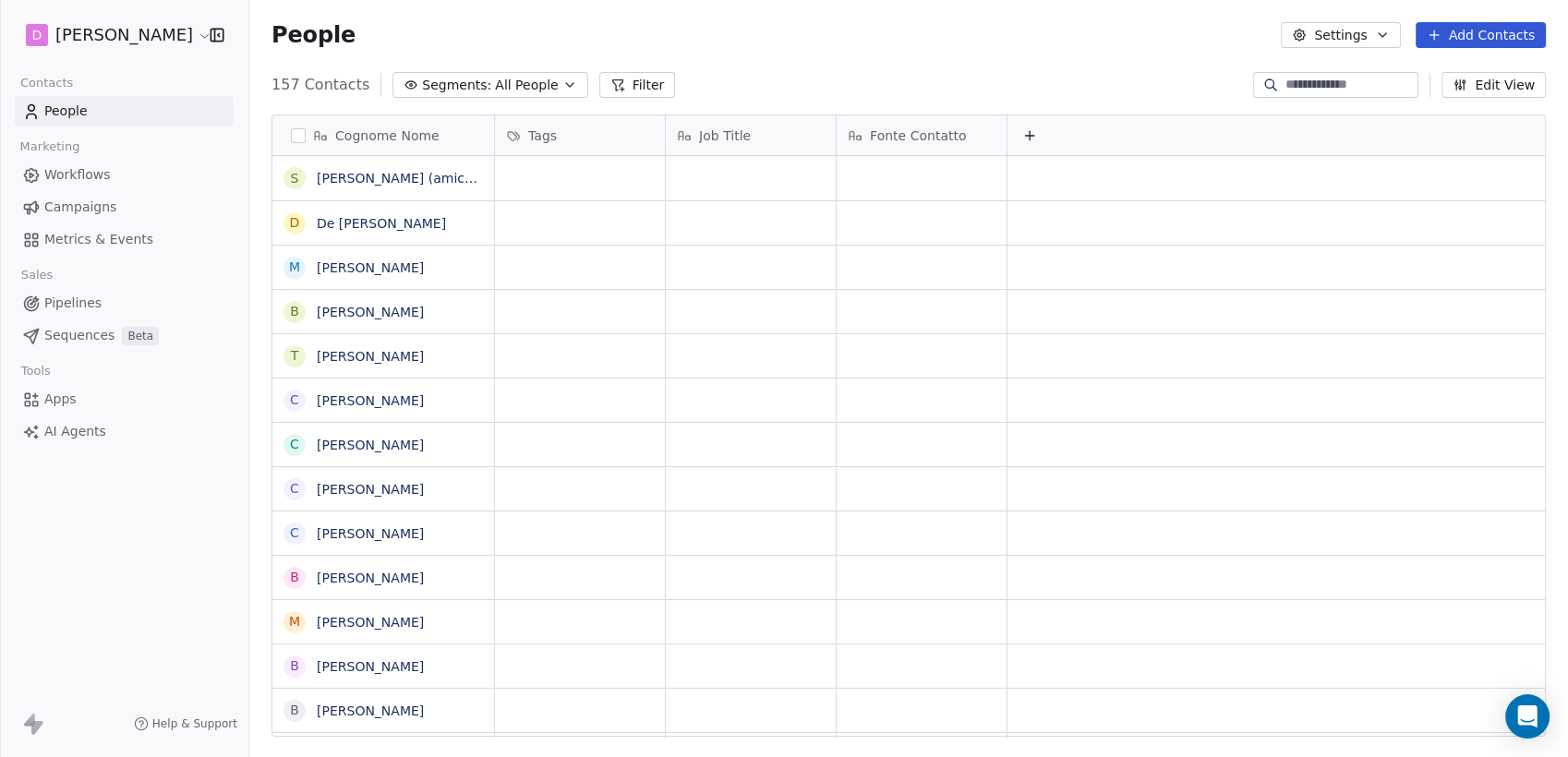
click at [217, 31] on icon "button" at bounding box center [217, 36] width 19 height 19
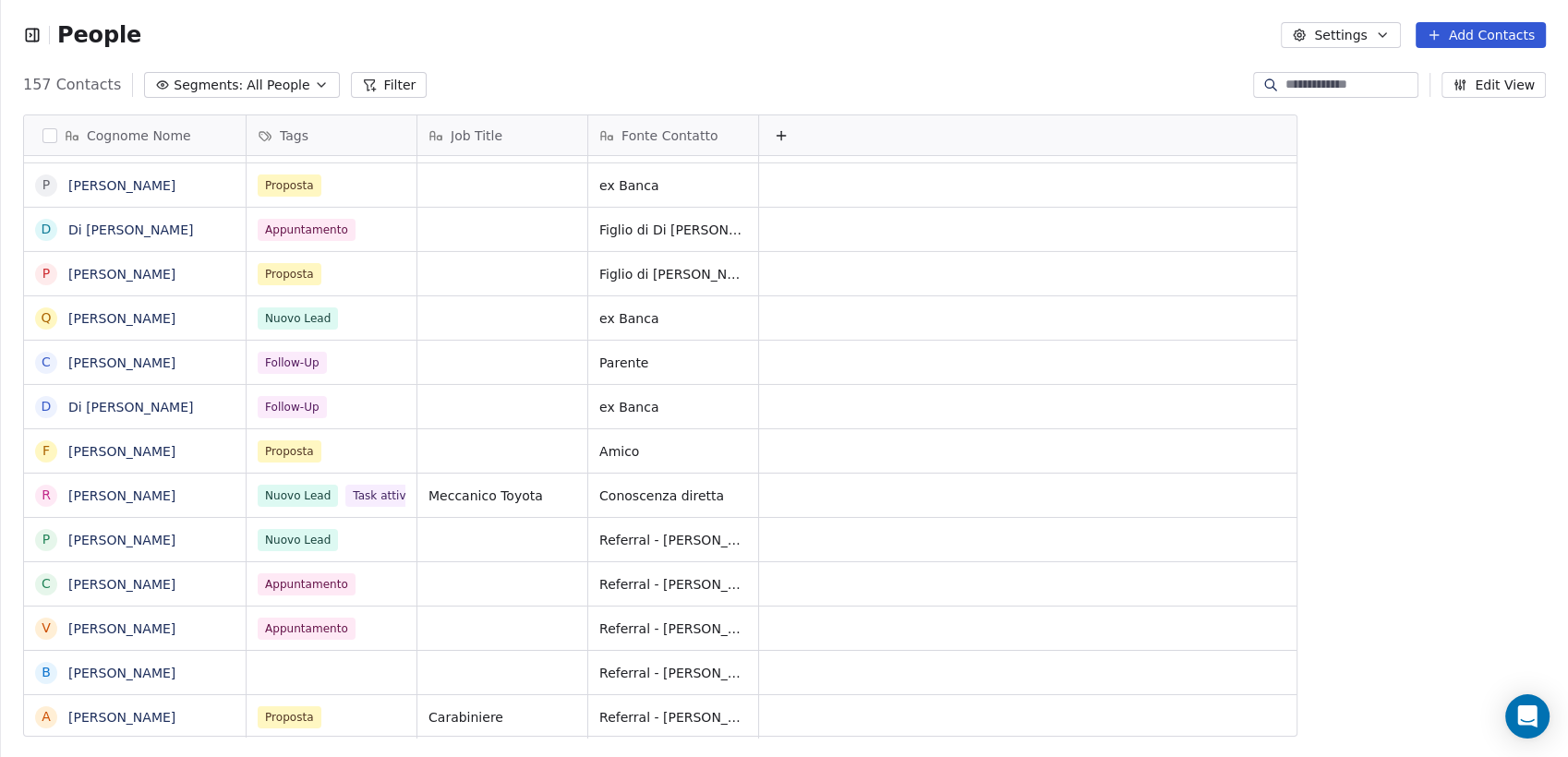
click at [381, 84] on button "Filter" at bounding box center [389, 85] width 77 height 26
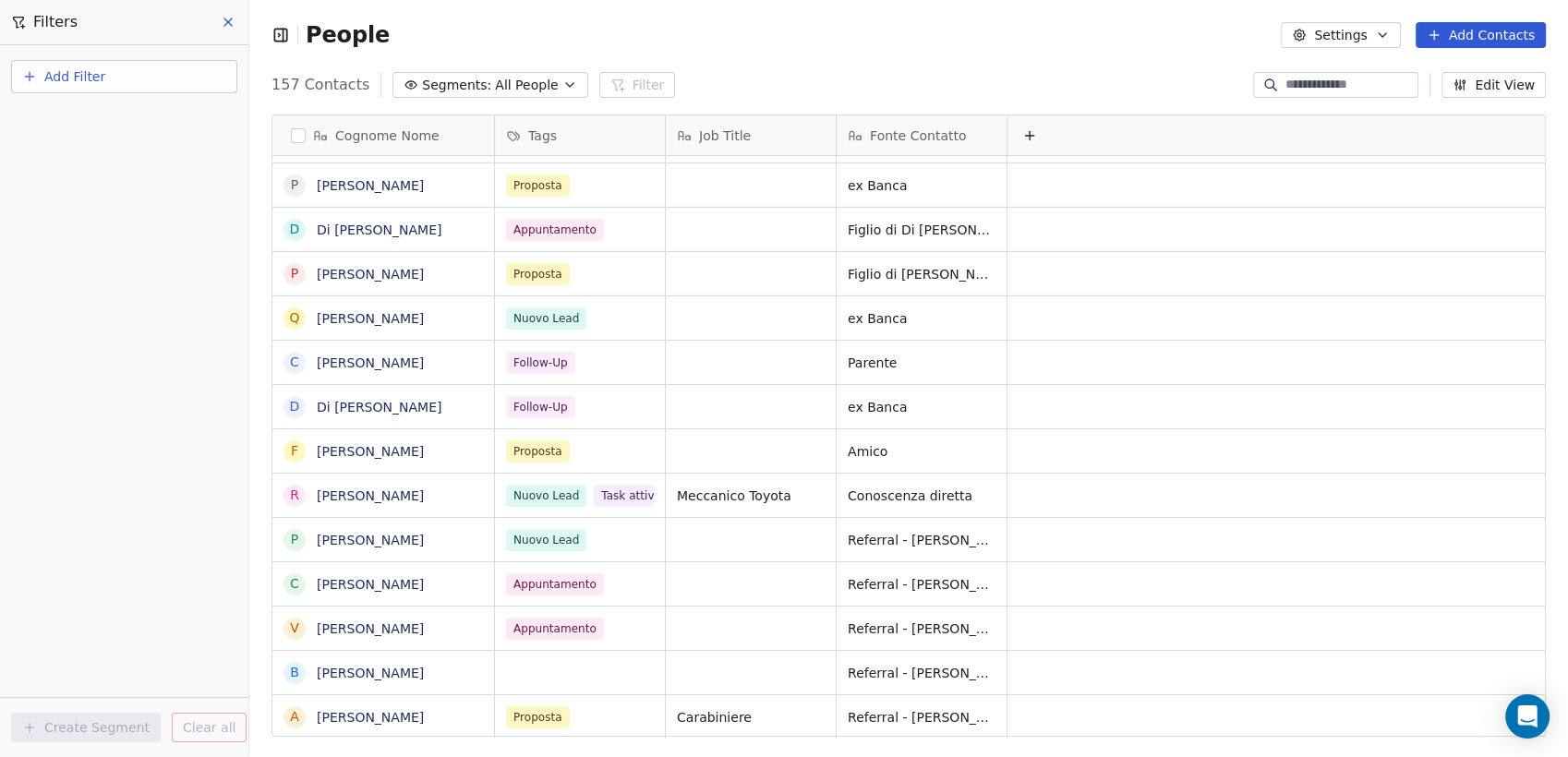
click at [111, 67] on button "Add Filter" at bounding box center [124, 76] width 226 height 33
click at [225, 22] on html "Filters Add Filter Create Segment Clear all People Settings Add Contacts 157 Co…" at bounding box center [784, 378] width 1568 height 757
click at [225, 22] on icon at bounding box center [229, 22] width 15 height 15
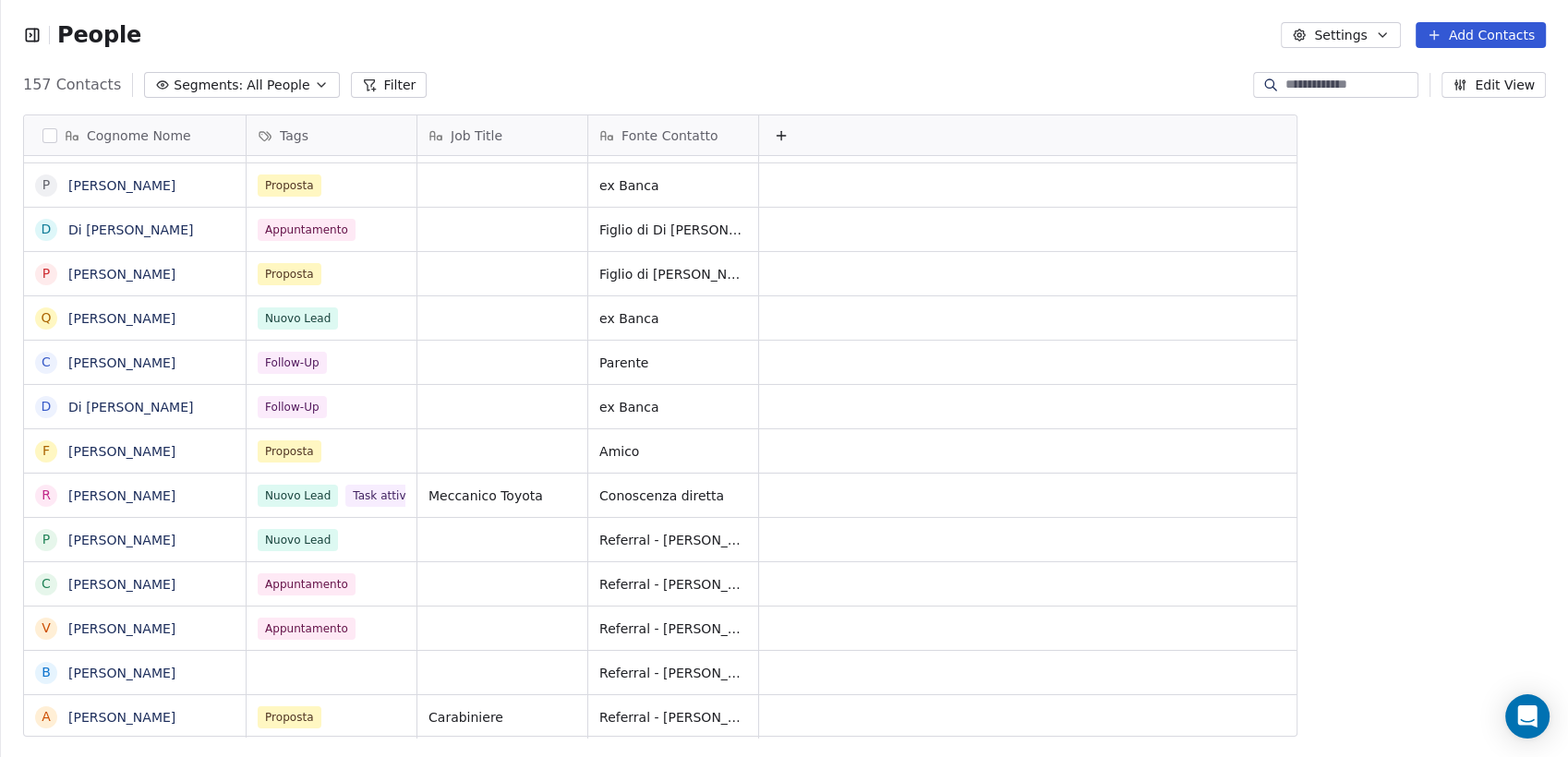
click at [284, 85] on span "All People" at bounding box center [277, 85] width 63 height 20
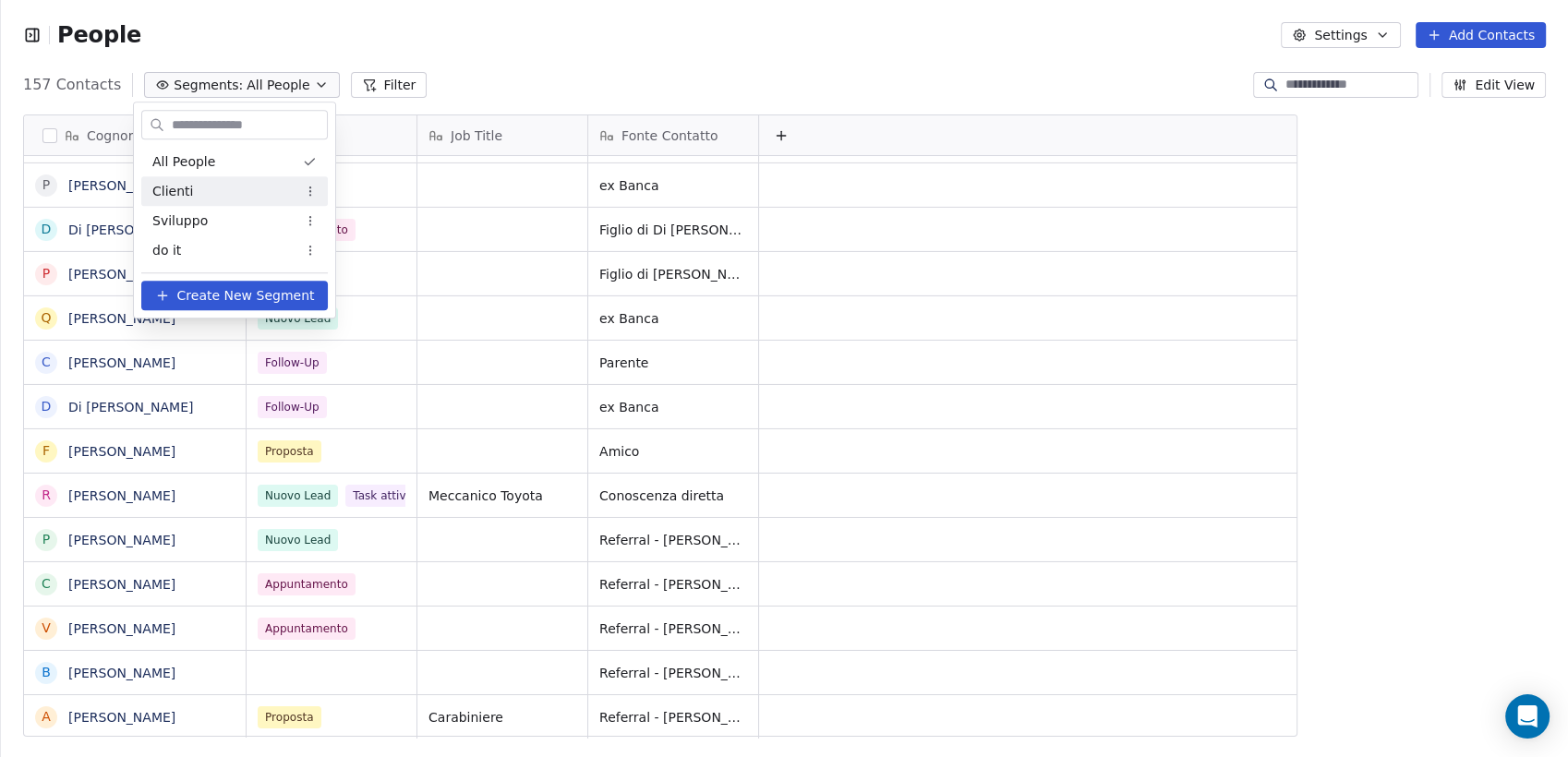
click at [236, 179] on div "Clienti" at bounding box center [234, 191] width 187 height 30
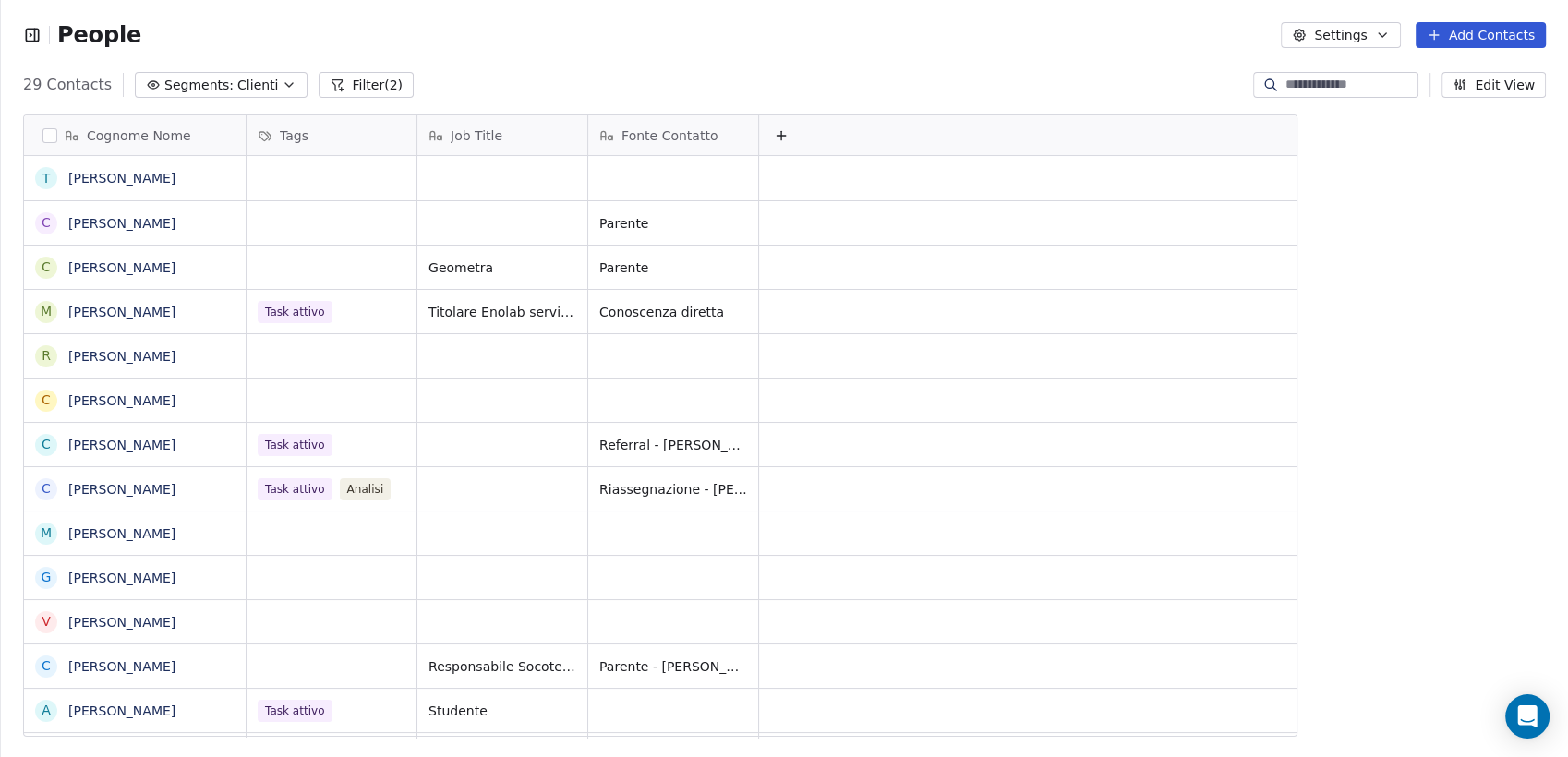
click at [282, 78] on icon "button" at bounding box center [290, 85] width 15 height 15
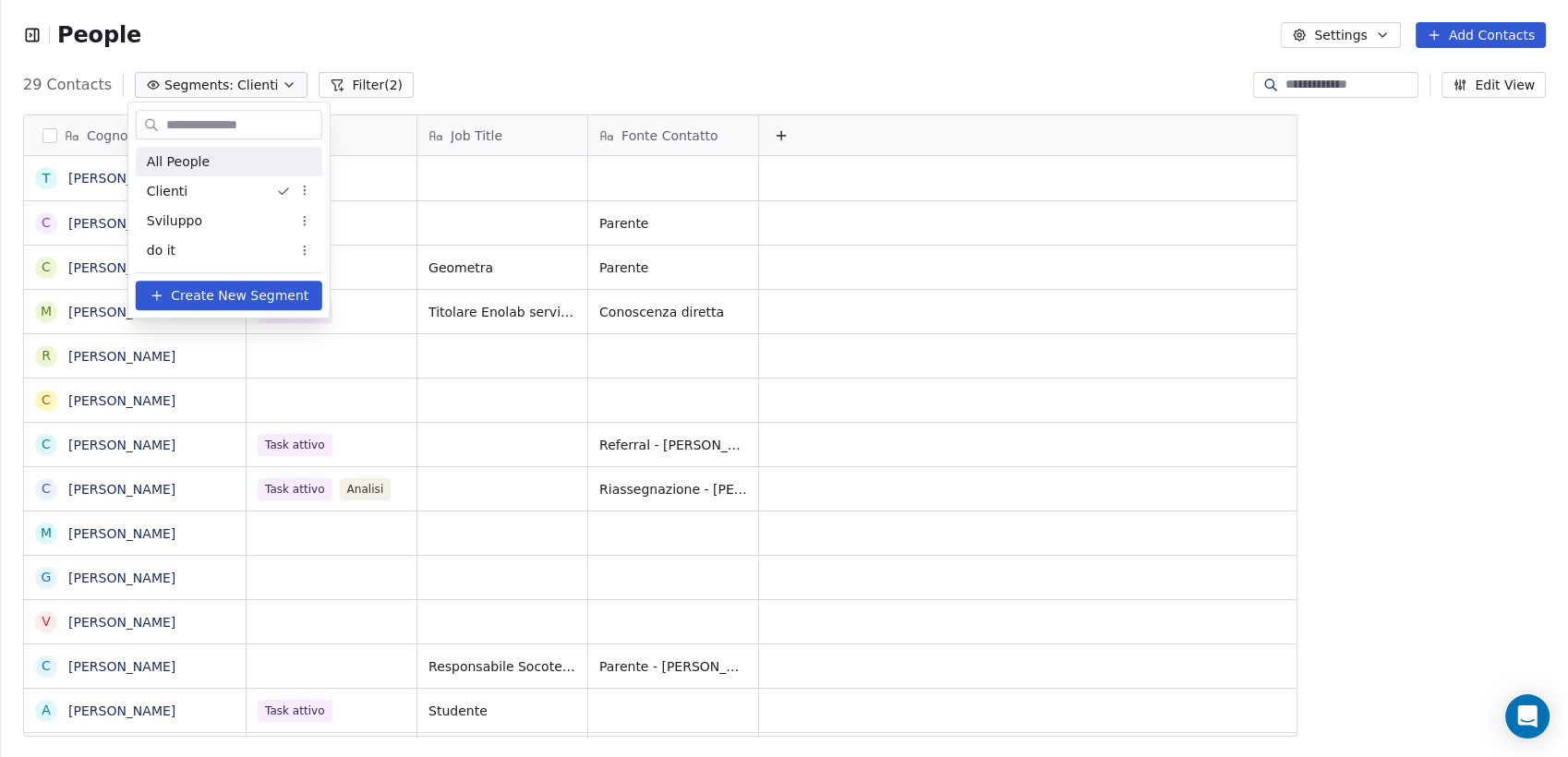
click at [200, 159] on span "All People" at bounding box center [178, 162] width 63 height 20
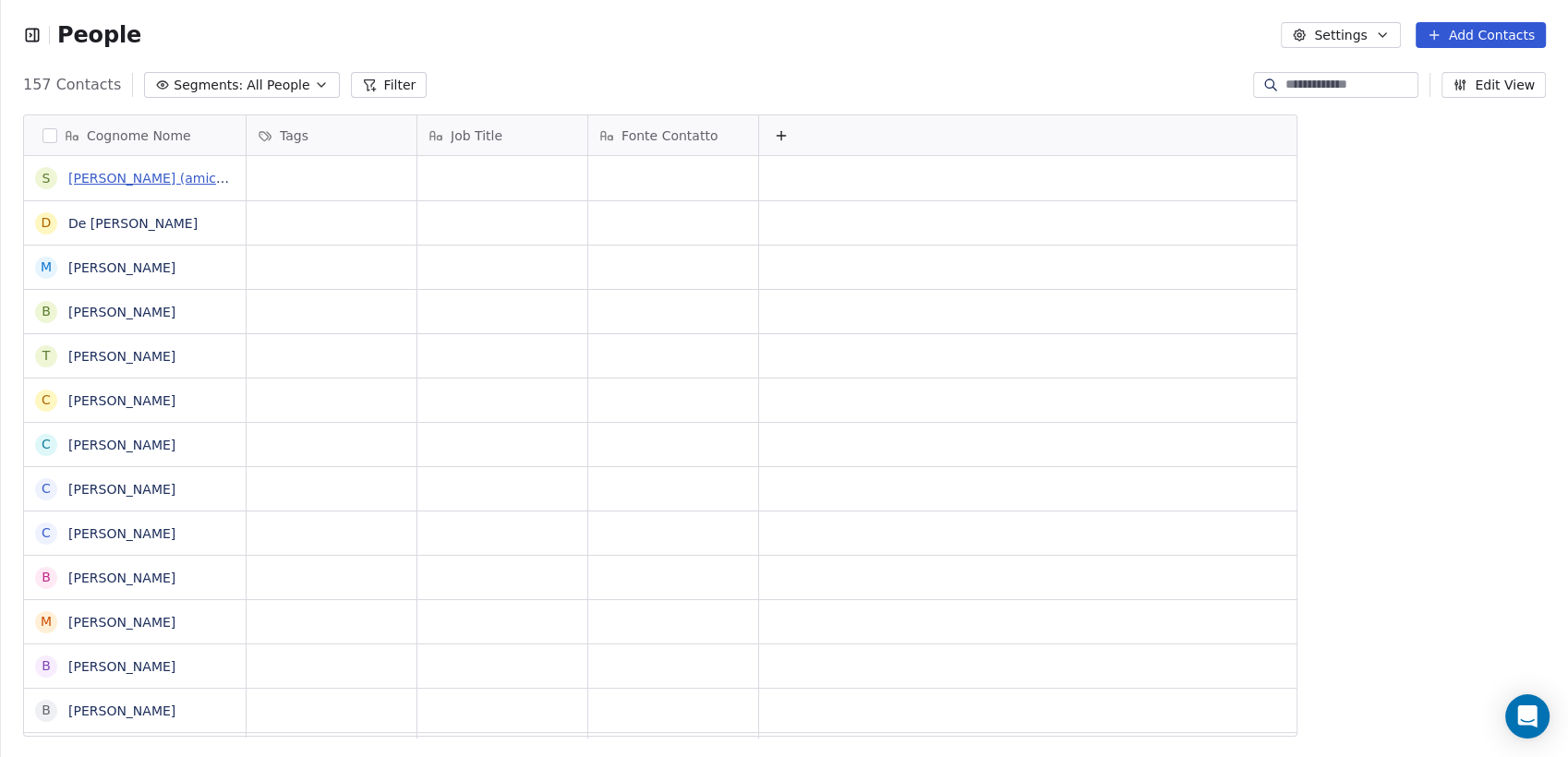
click at [186, 179] on link "[PERSON_NAME] (amico [PERSON_NAME])" at bounding box center [204, 178] width 273 height 15
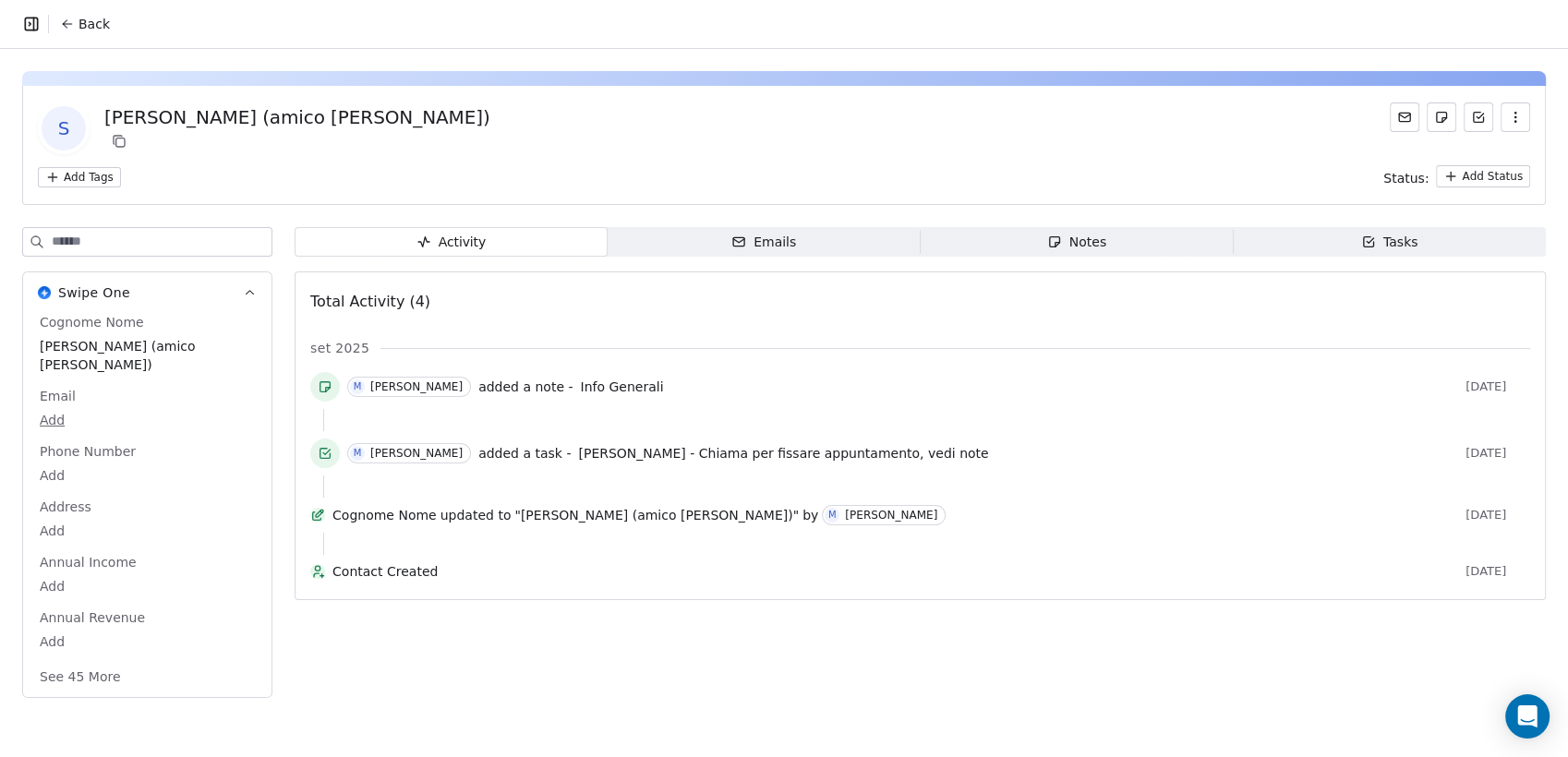
click at [762, 247] on div "Emails" at bounding box center [764, 242] width 65 height 20
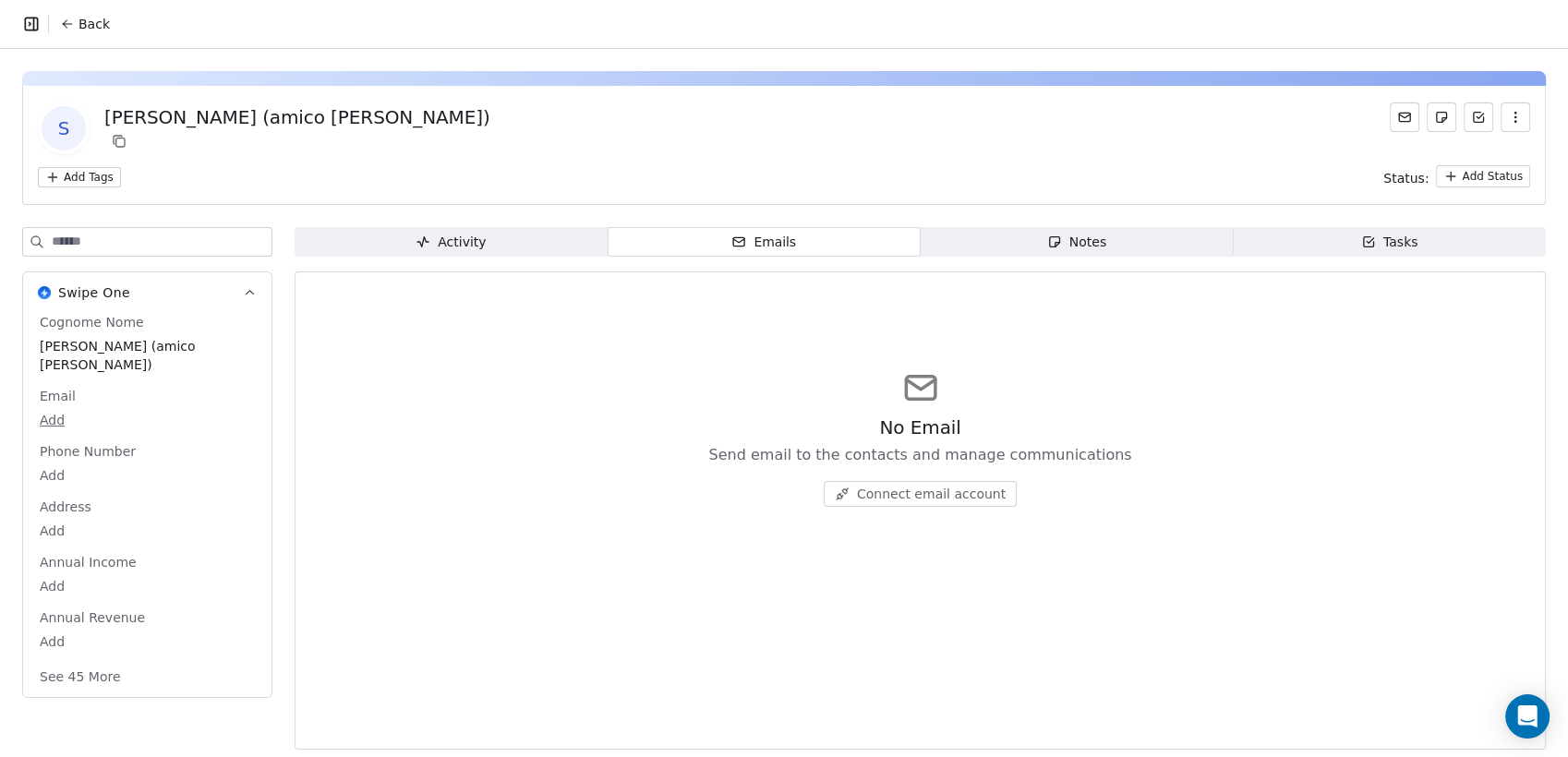
click at [1016, 240] on span "Notes Notes" at bounding box center [1078, 242] width 313 height 30
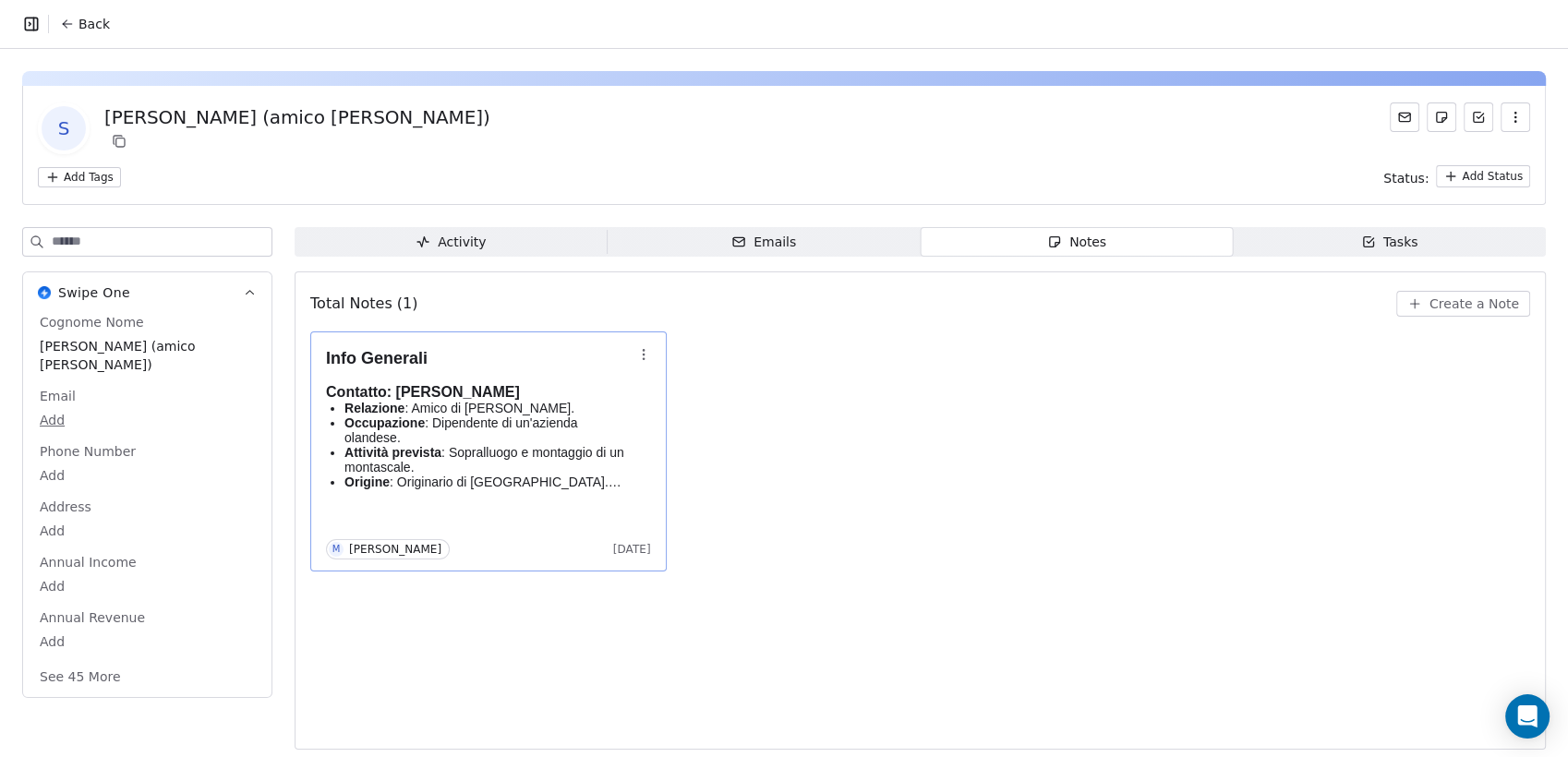
click at [524, 432] on p "Occupazione : Dipendente di un'azienda olandese." at bounding box center [488, 430] width 288 height 30
click at [1362, 239] on icon "button" at bounding box center [1369, 242] width 15 height 15
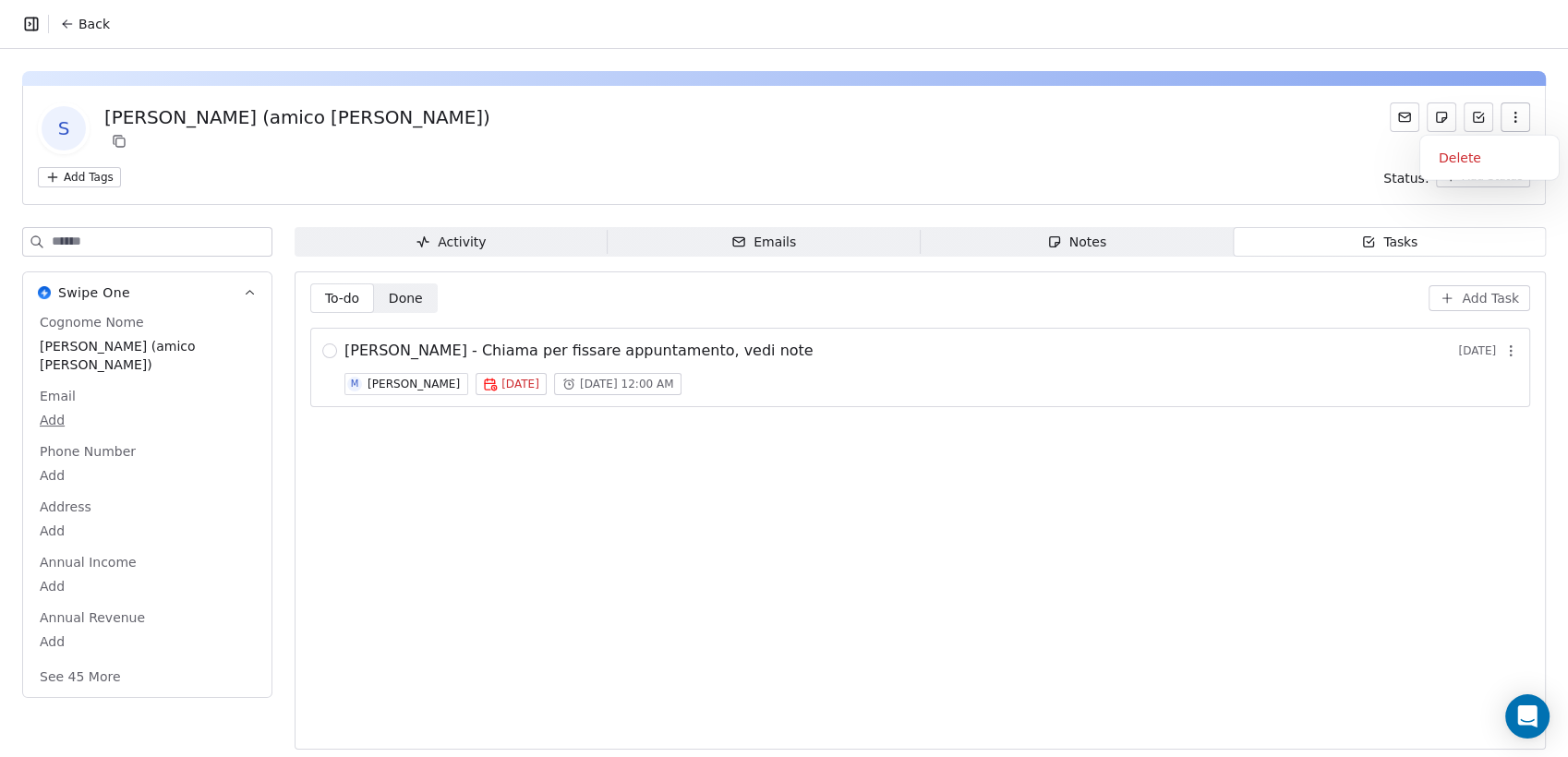
click at [1508, 116] on icon "button" at bounding box center [1516, 117] width 15 height 15
click at [1463, 159] on div "Delete" at bounding box center [1490, 158] width 124 height 30
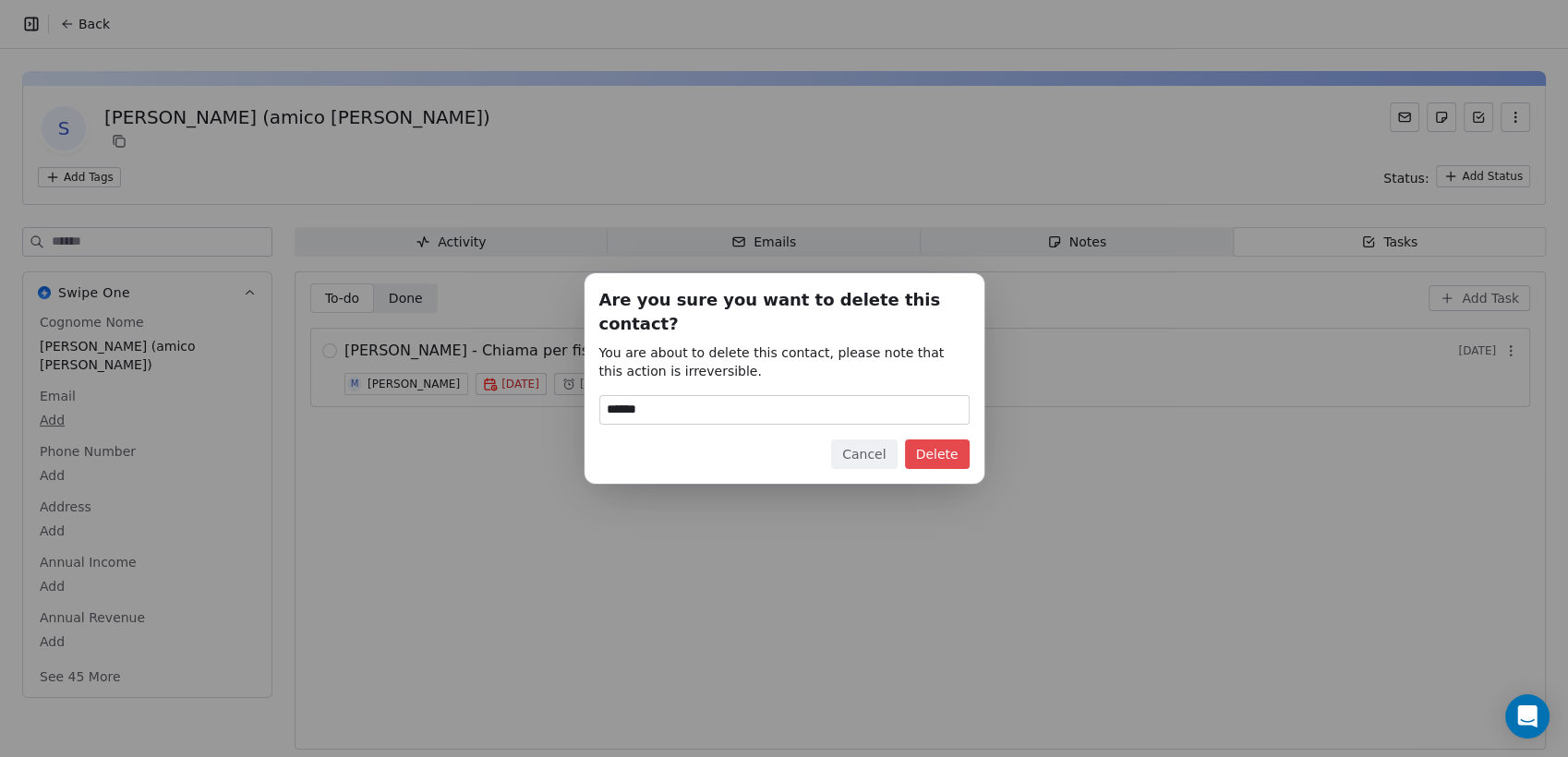
type input "******"
click at [946, 440] on button "Delete" at bounding box center [937, 454] width 65 height 30
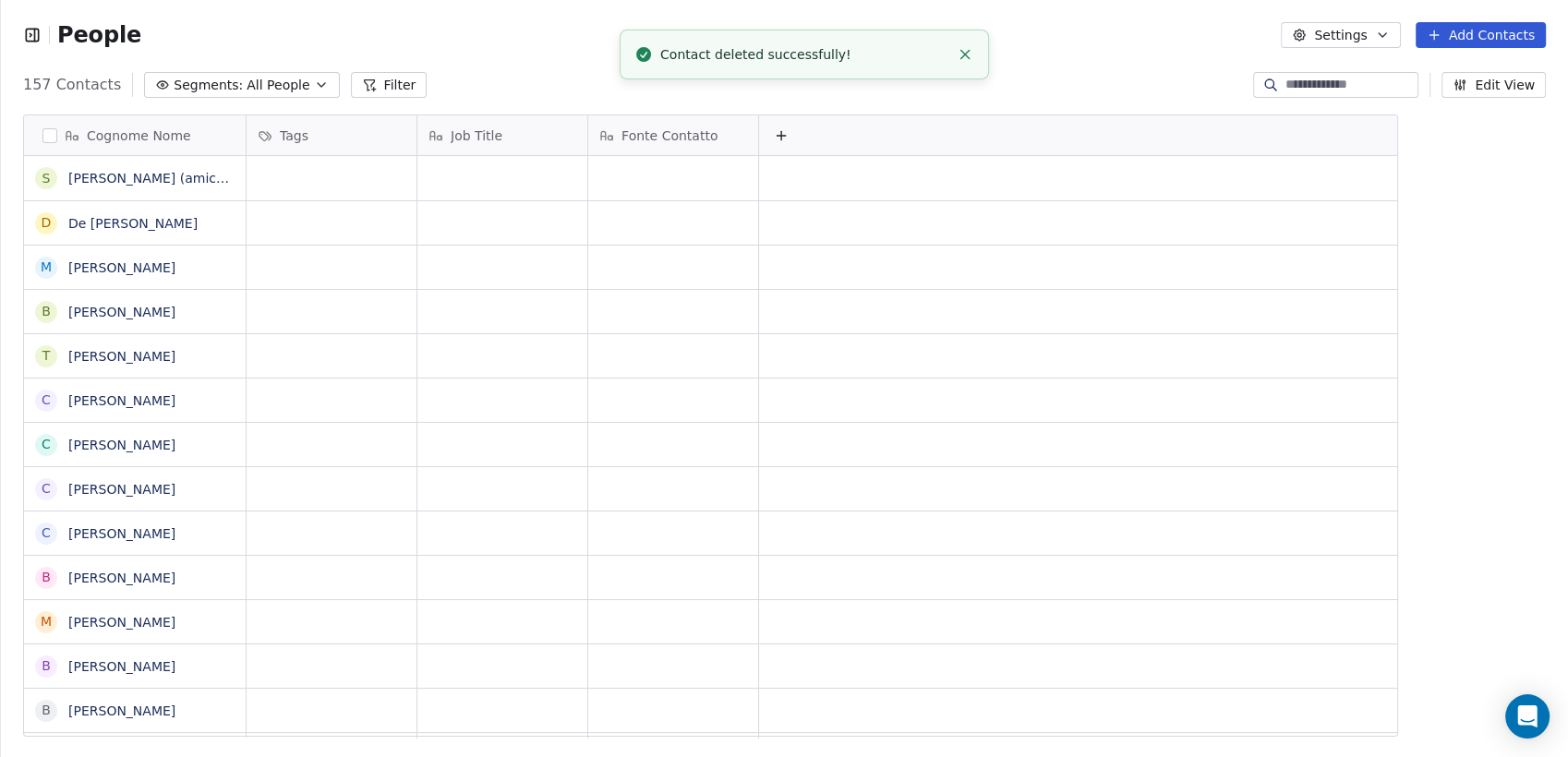
scroll to position [650, 1552]
click at [140, 175] on link "De [PERSON_NAME]" at bounding box center [133, 178] width 129 height 15
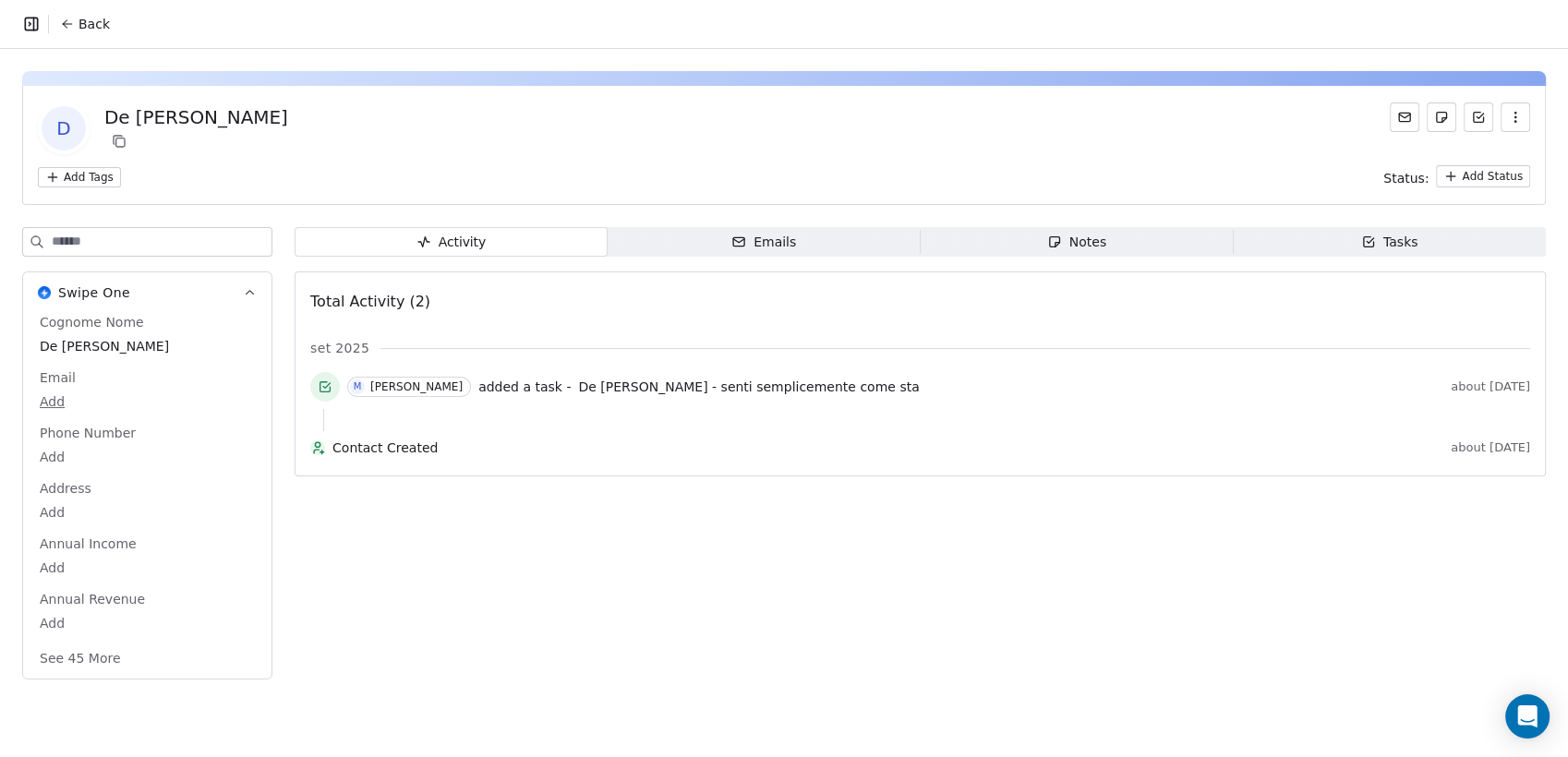
click at [717, 254] on span "Emails Emails" at bounding box center [764, 242] width 313 height 30
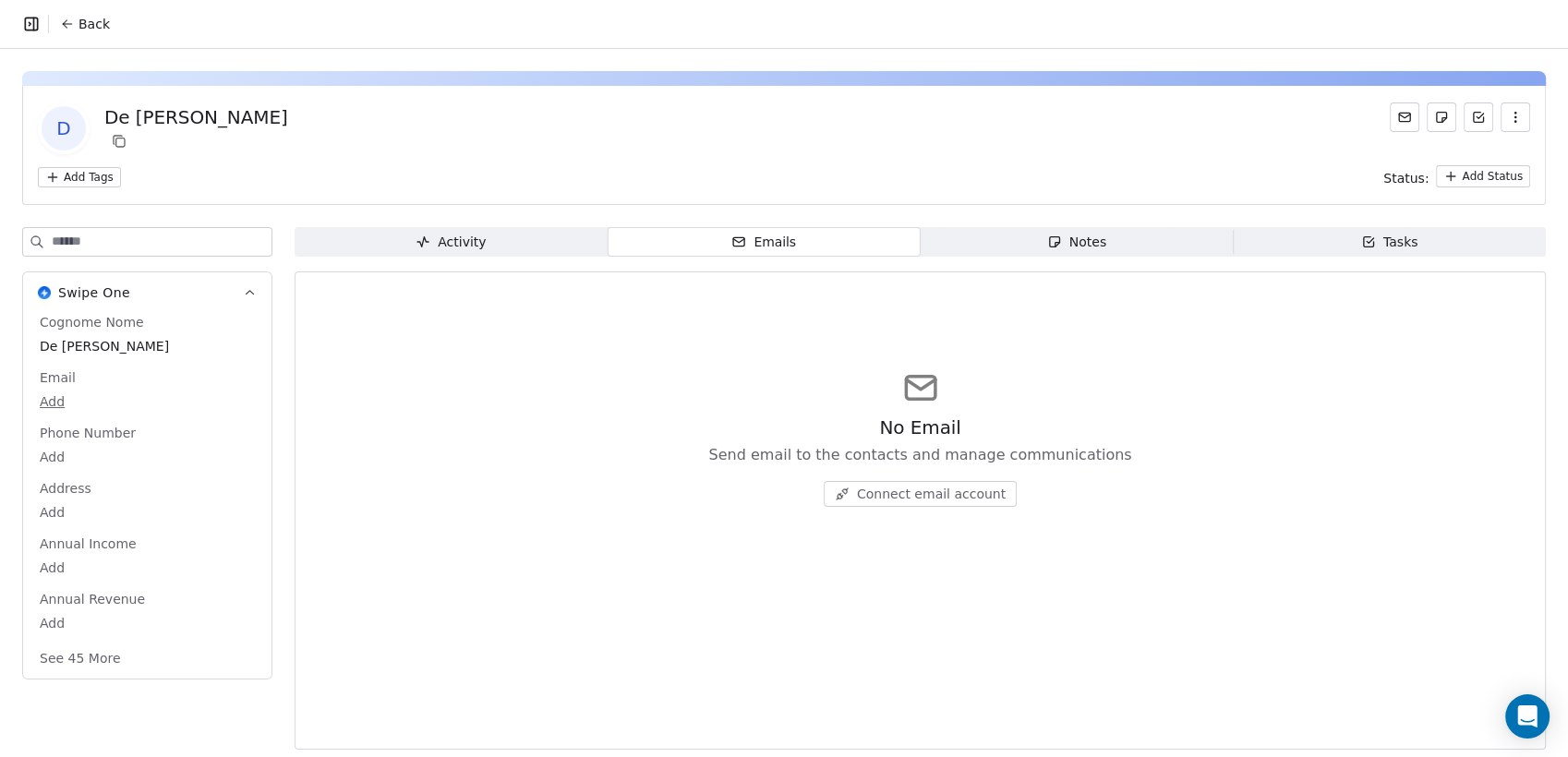
click at [1060, 244] on div "Notes" at bounding box center [1077, 242] width 59 height 20
click at [1278, 240] on span "Tasks Tasks" at bounding box center [1390, 242] width 313 height 30
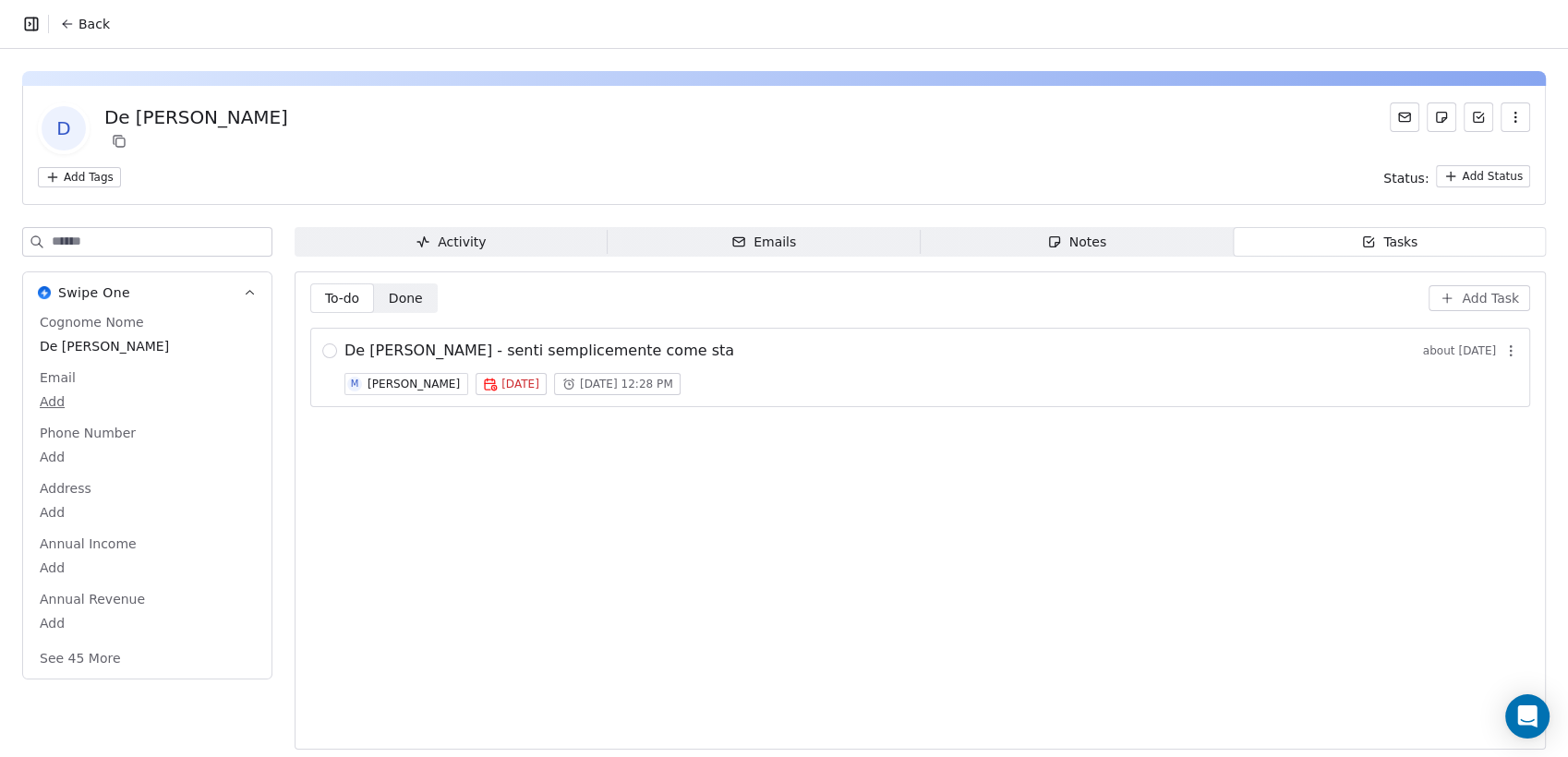
click at [1508, 115] on icon "button" at bounding box center [1516, 117] width 15 height 15
click at [1469, 166] on div "Delete" at bounding box center [1490, 158] width 124 height 30
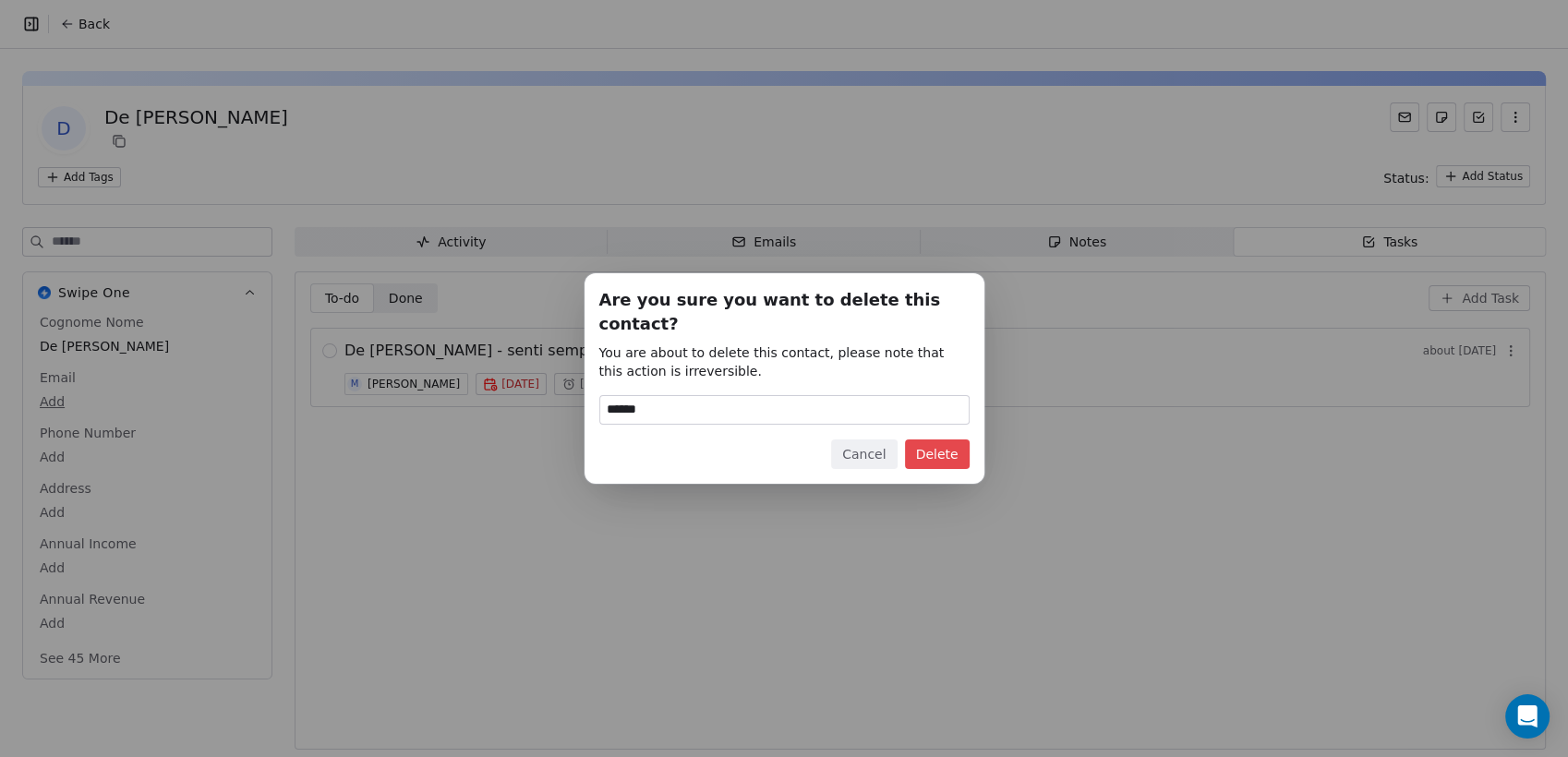
type input "******"
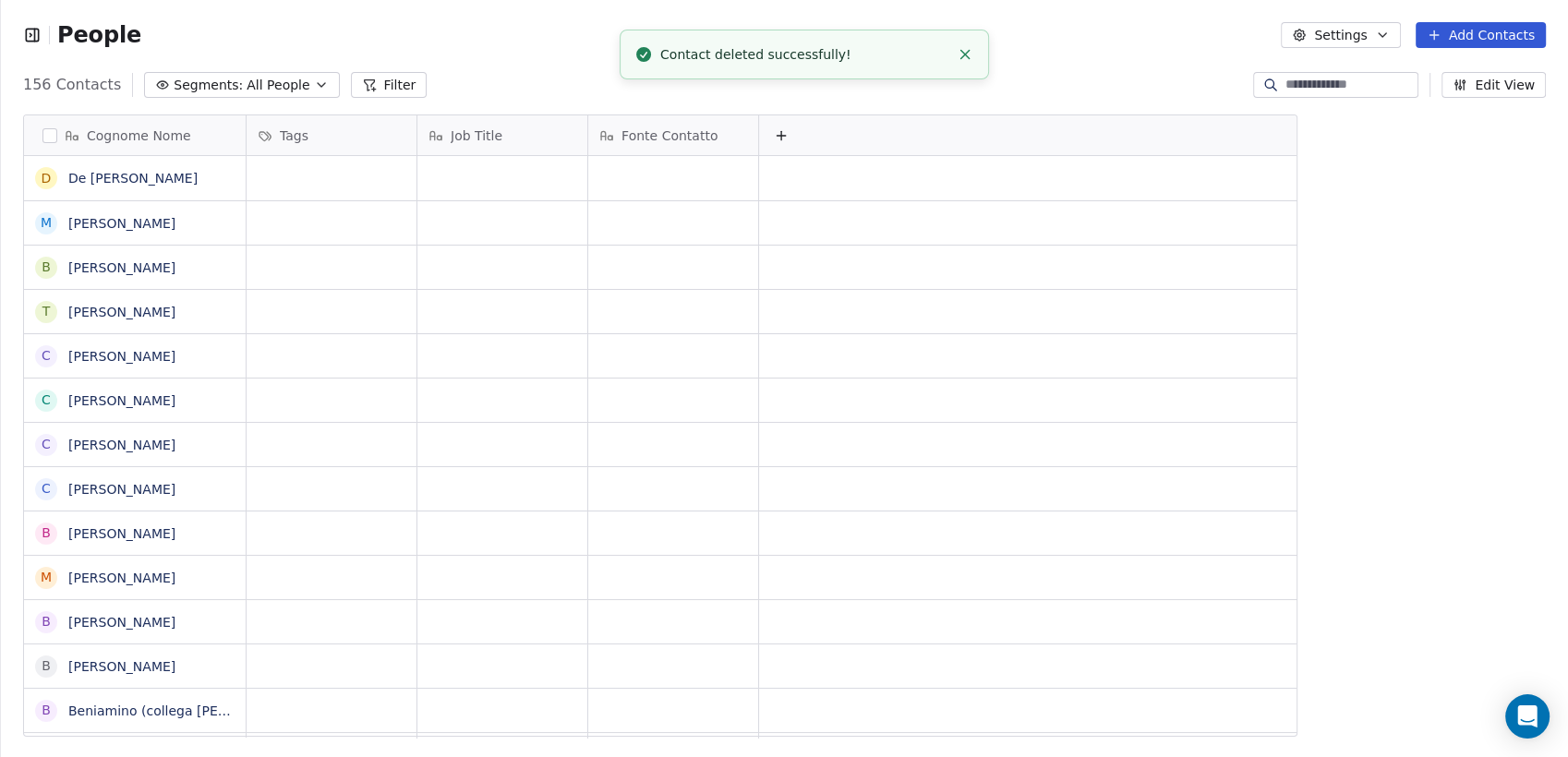
scroll to position [650, 1552]
click at [100, 223] on link "[PERSON_NAME]" at bounding box center [122, 224] width 107 height 15
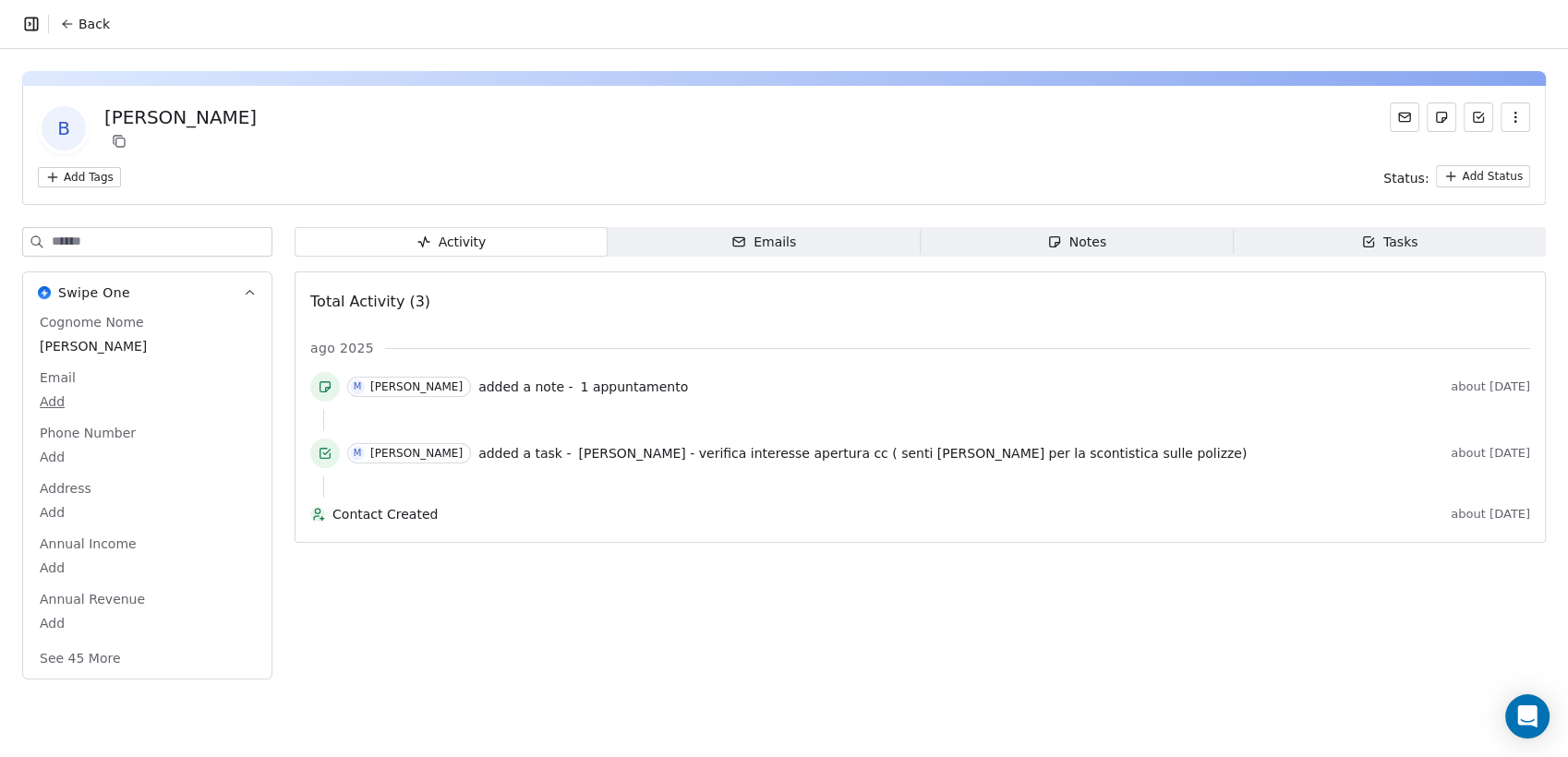
click at [1337, 236] on span "Tasks Tasks" at bounding box center [1390, 242] width 313 height 30
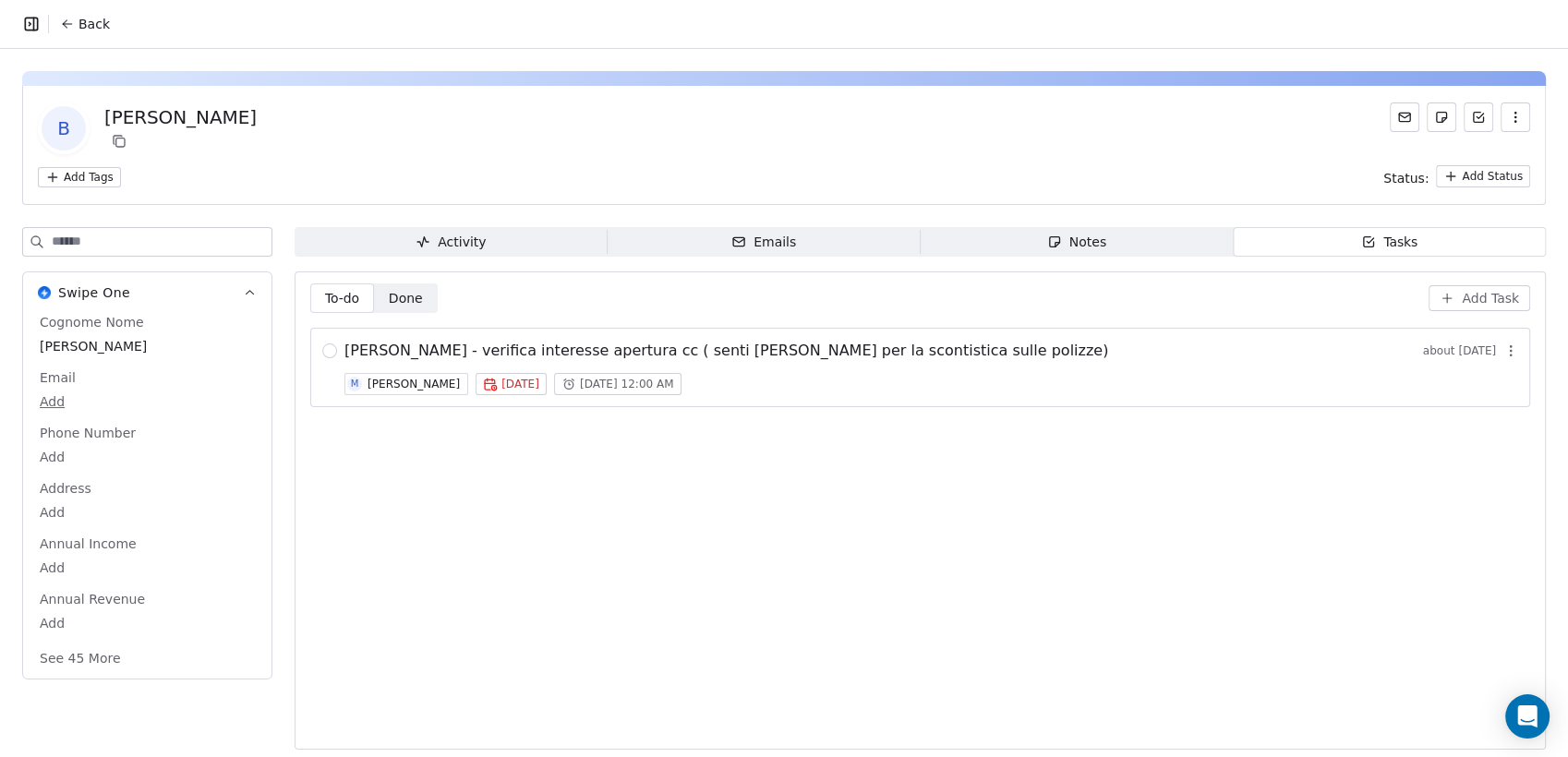
click at [87, 17] on span "Back" at bounding box center [95, 24] width 32 height 19
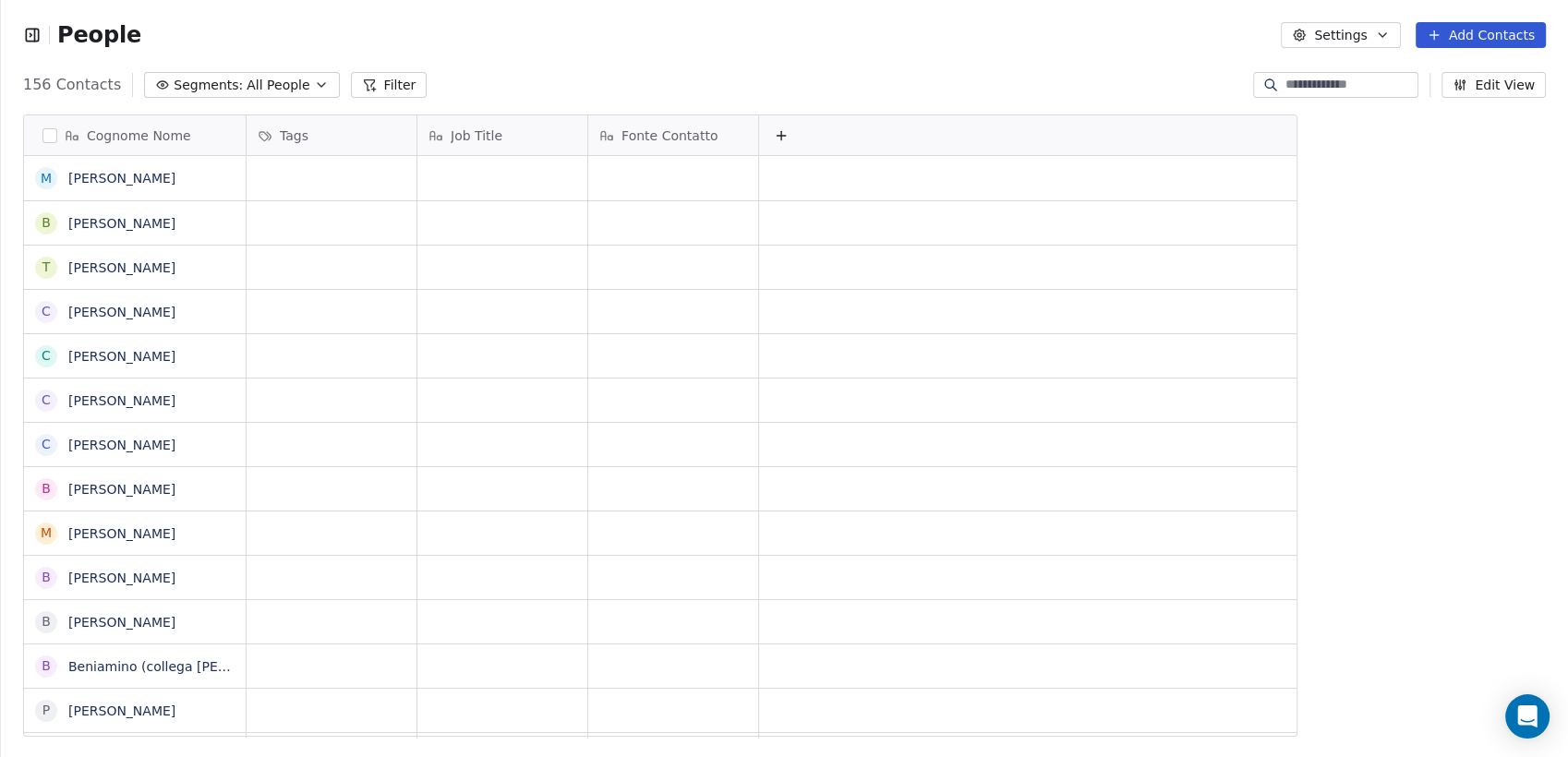
scroll to position [650, 1552]
click at [121, 408] on link "[PERSON_NAME]" at bounding box center [122, 401] width 107 height 15
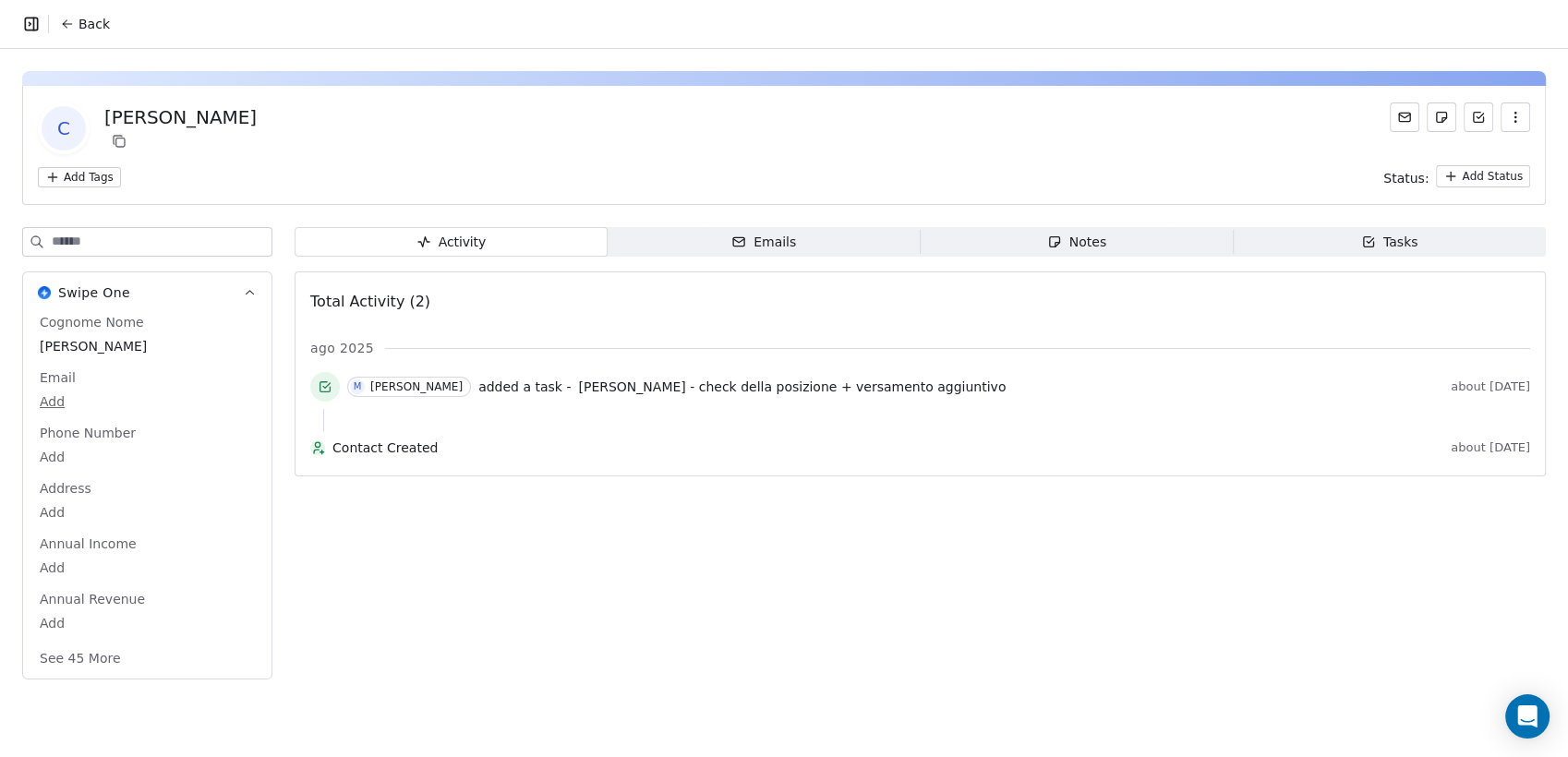
click at [784, 255] on span "Emails Emails" at bounding box center [764, 242] width 313 height 30
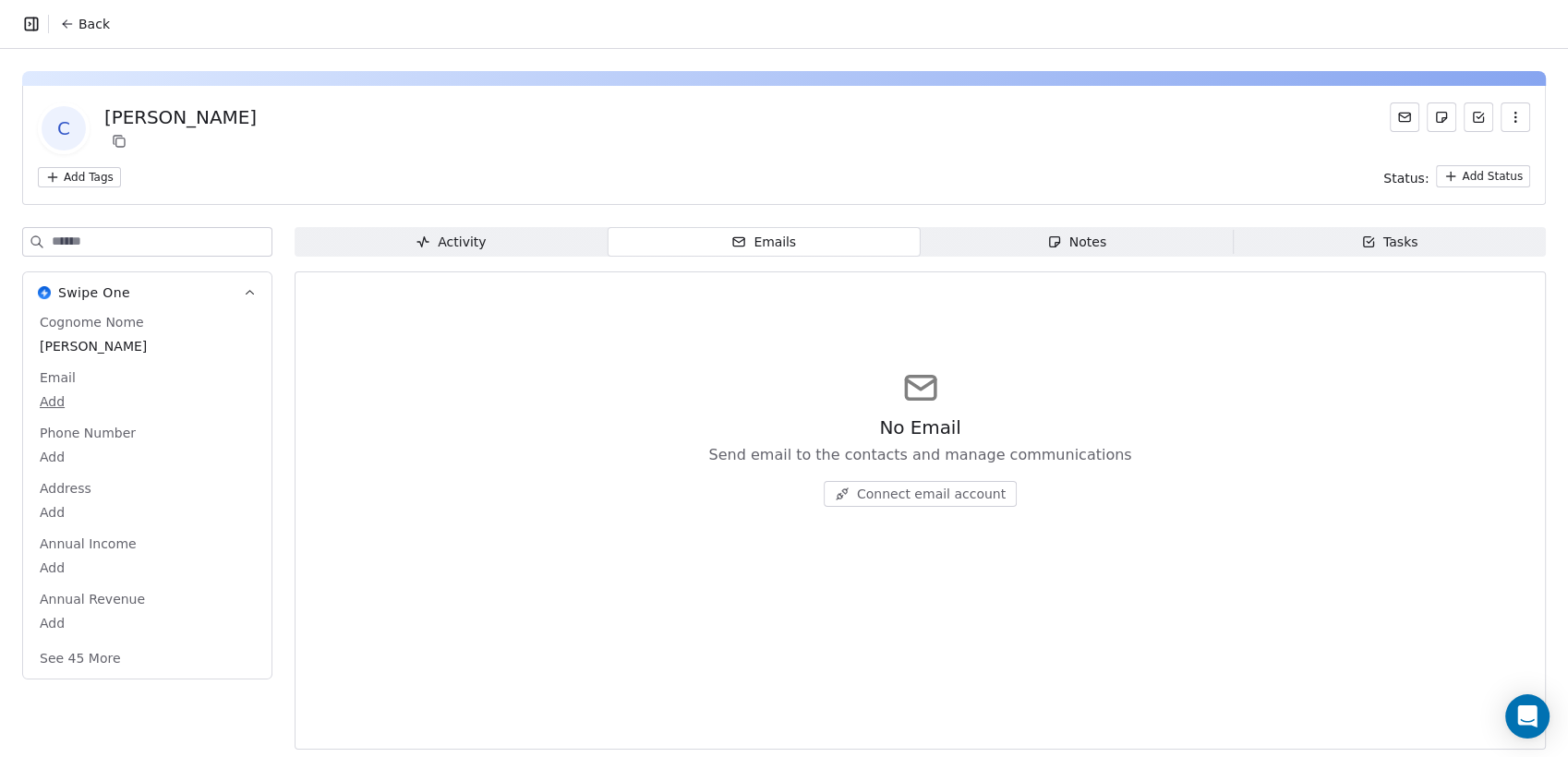
click at [1012, 222] on div "C [PERSON_NAME] Add Tags Status: Add Status Swipe One Cognome Nome [PERSON_NAME…" at bounding box center [784, 405] width 1568 height 712
click at [1035, 243] on span "Notes Notes" at bounding box center [1078, 242] width 313 height 30
click at [1345, 240] on span "Tasks Tasks" at bounding box center [1390, 242] width 313 height 30
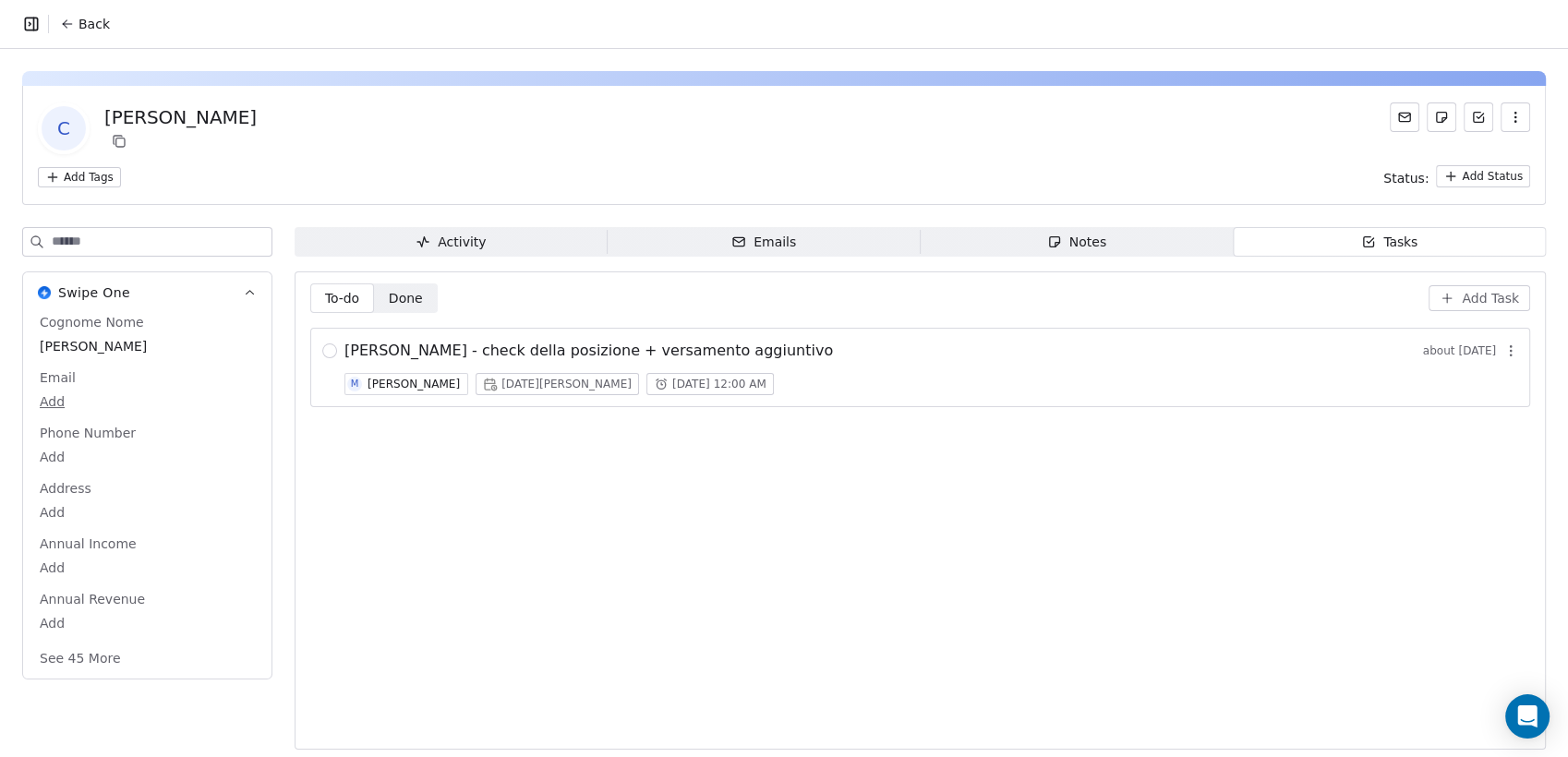
click at [794, 362] on div "[PERSON_NAME] - check della posizione + versamento aggiuntivo about [DATE] M [P…" at bounding box center [932, 367] width 1174 height 55
click at [1015, 240] on span "Notes Notes" at bounding box center [1078, 242] width 313 height 30
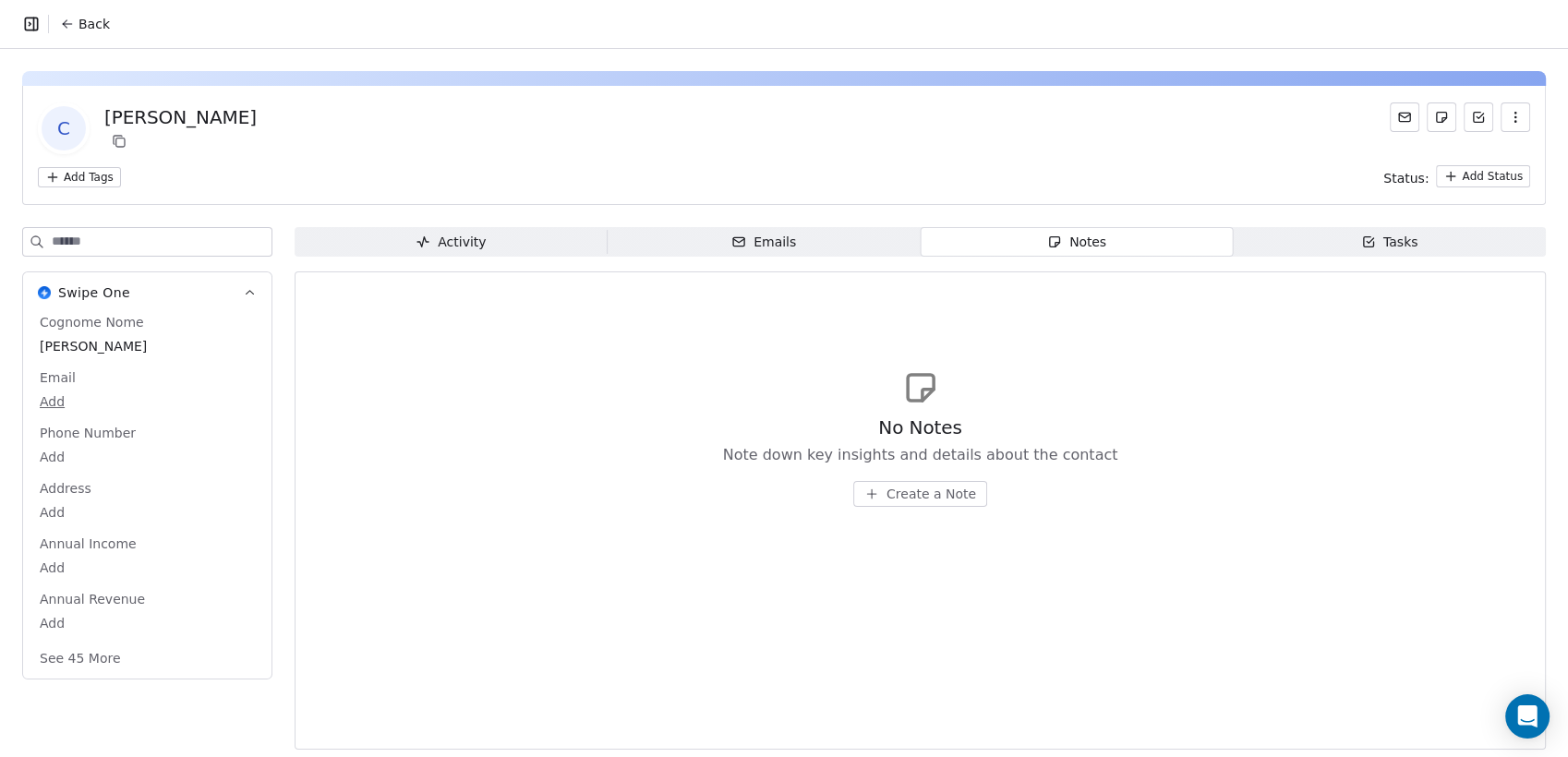
click at [1362, 248] on icon "button" at bounding box center [1369, 242] width 15 height 15
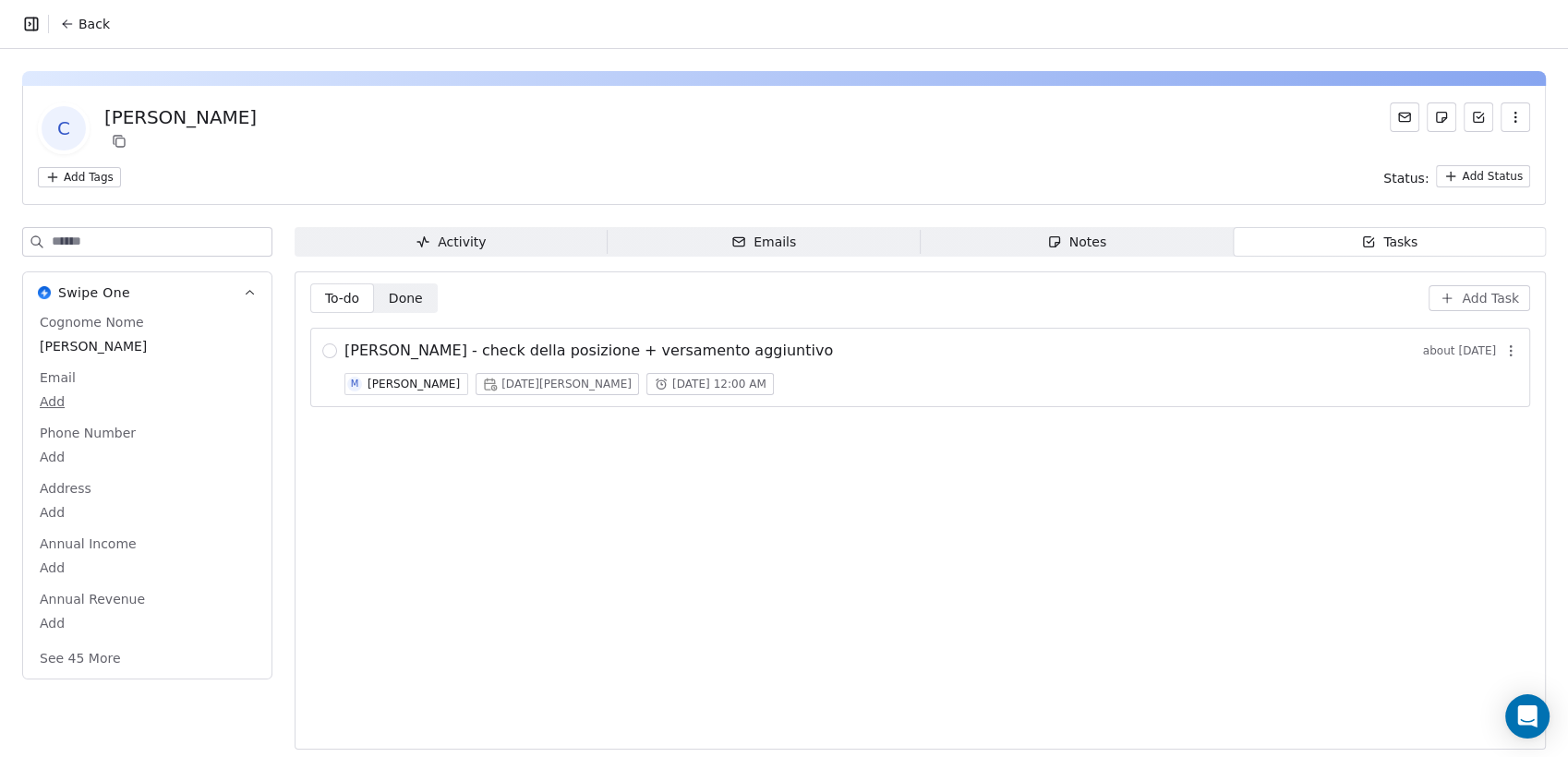
click at [827, 347] on span "[PERSON_NAME] - check della posizione + versamento aggiuntivo" at bounding box center [589, 351] width 488 height 22
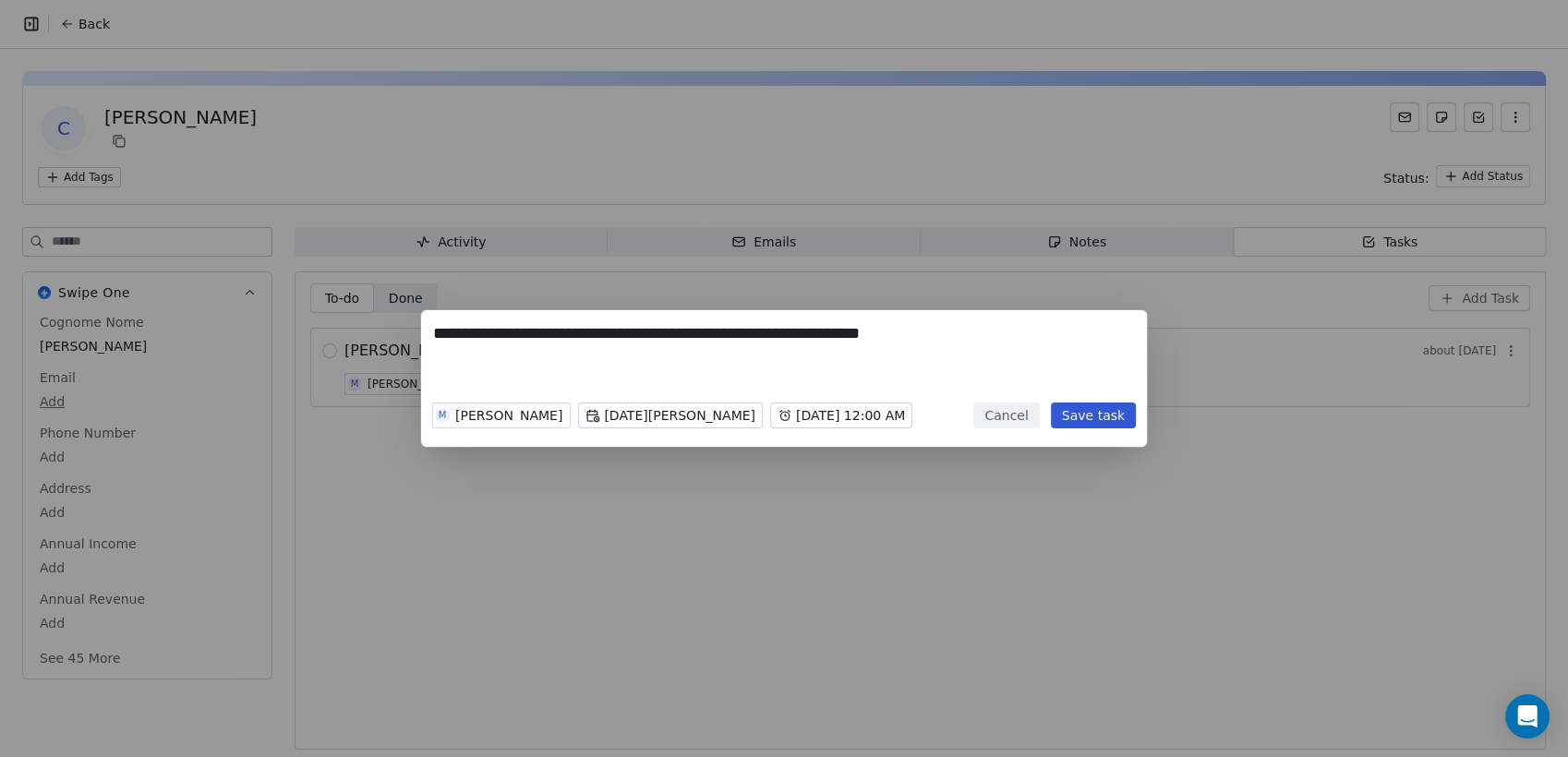
drag, startPoint x: 623, startPoint y: 334, endPoint x: 1038, endPoint y: 356, distance: 415.6
click at [1038, 356] on textarea "**********" at bounding box center [784, 358] width 702 height 72
type textarea "**********"
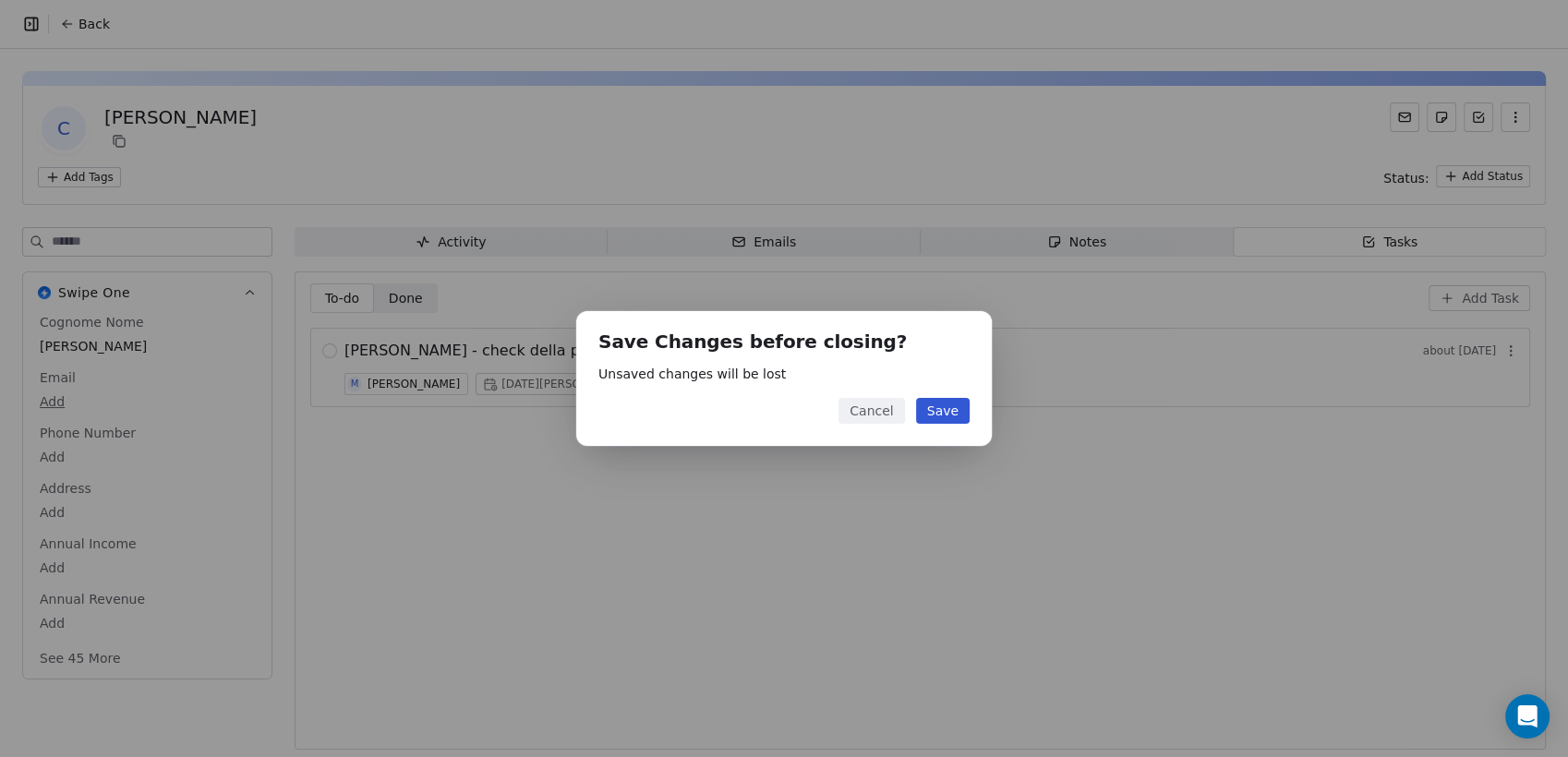
click at [809, 527] on div "Save Changes before closing? Unsaved changes will be lost Cancel Save" at bounding box center [784, 378] width 1568 height 757
click at [874, 408] on button "Cancel" at bounding box center [872, 411] width 66 height 26
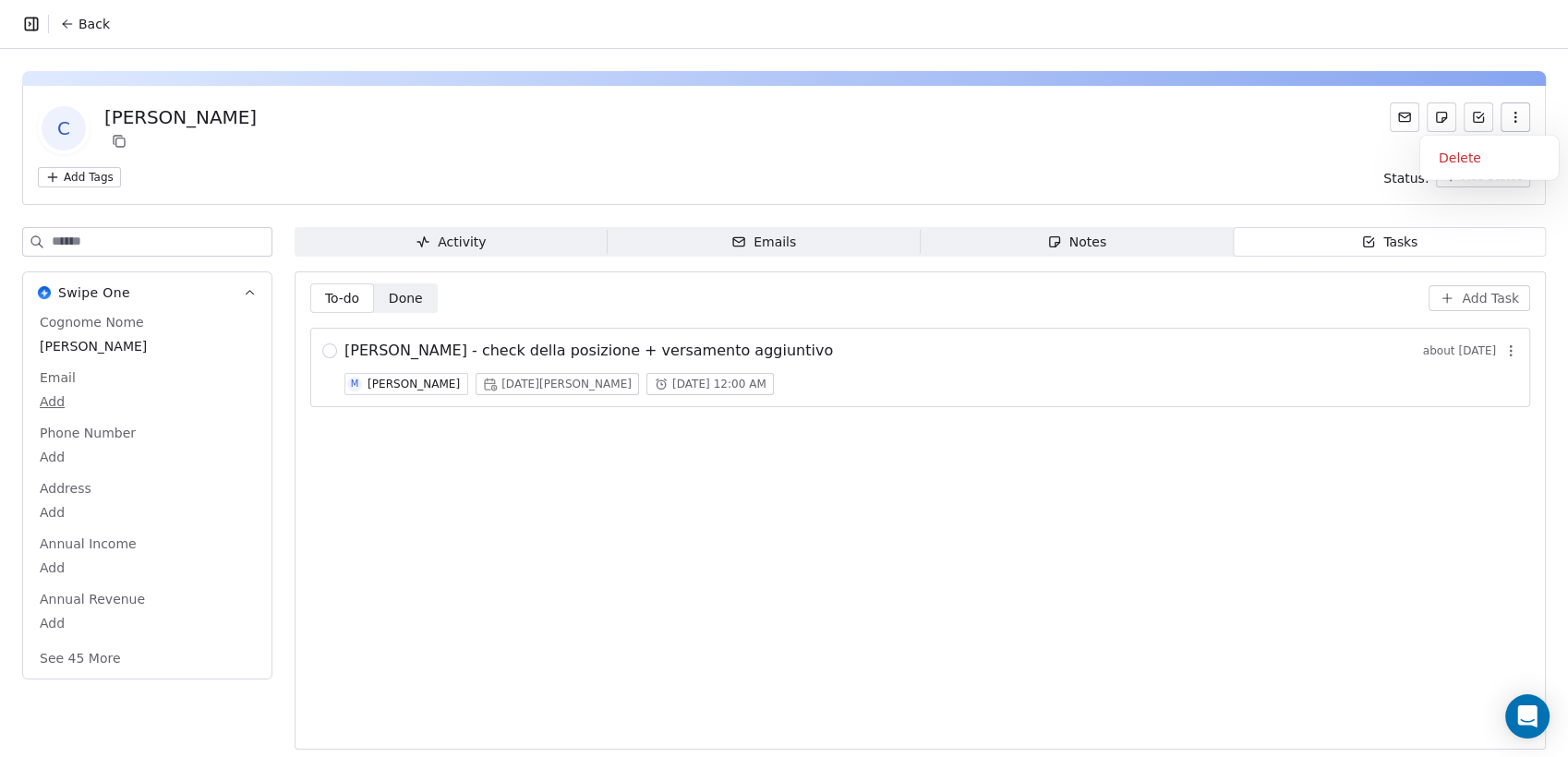
click at [1515, 121] on icon "button" at bounding box center [1515, 121] width 1 height 1
click at [1472, 145] on div "Delete" at bounding box center [1490, 158] width 124 height 30
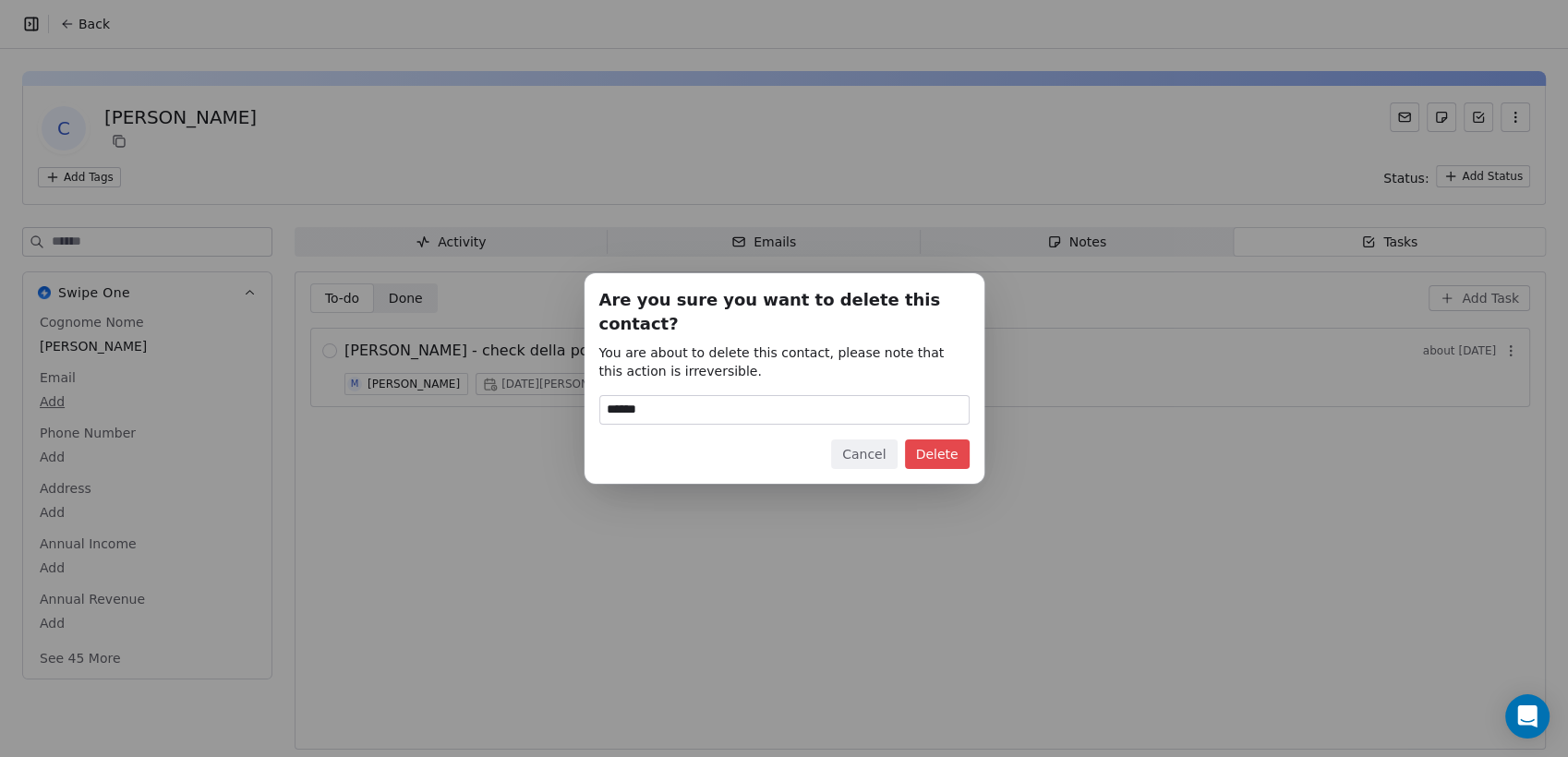
type input "******"
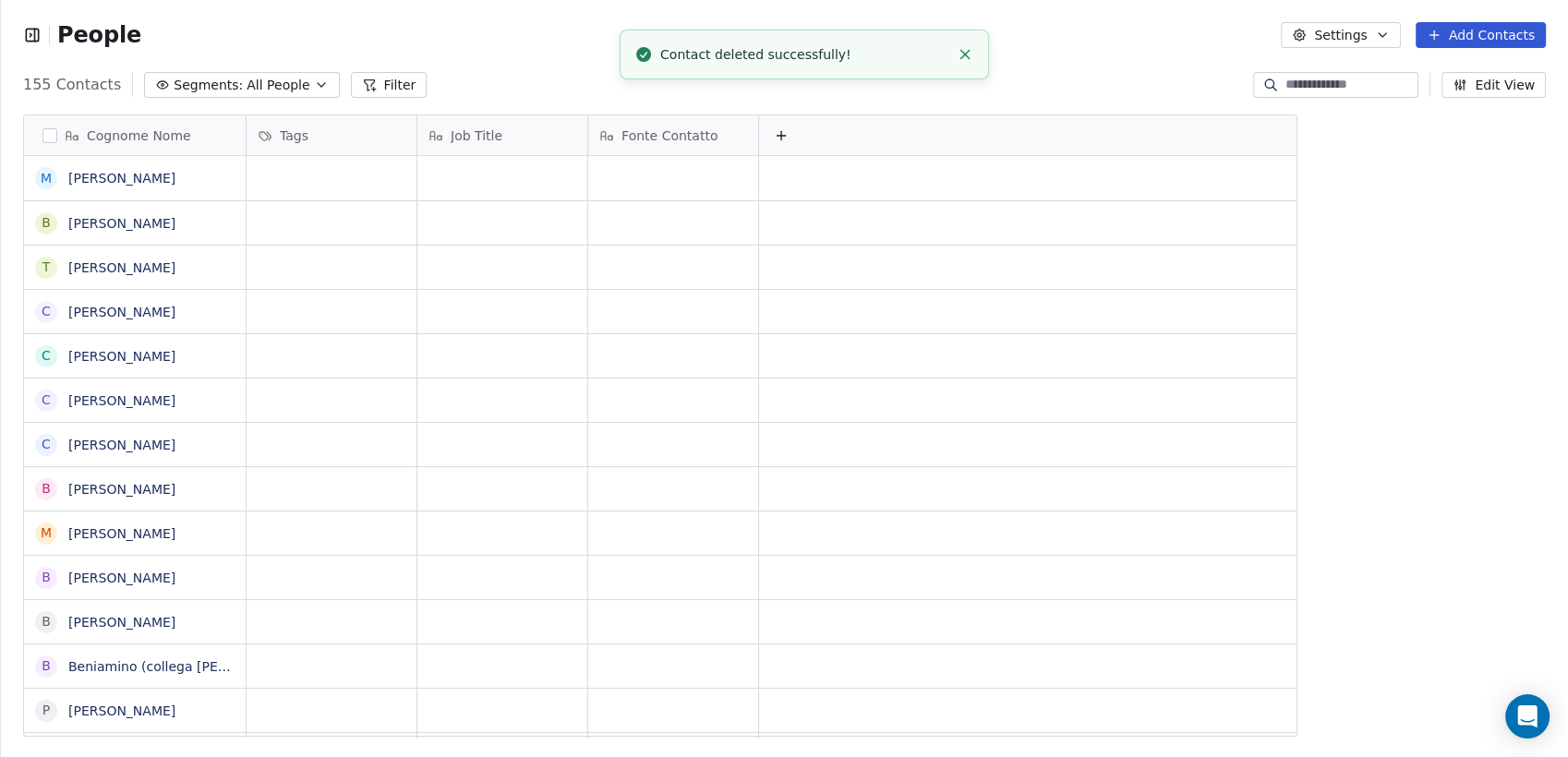
scroll to position [650, 1552]
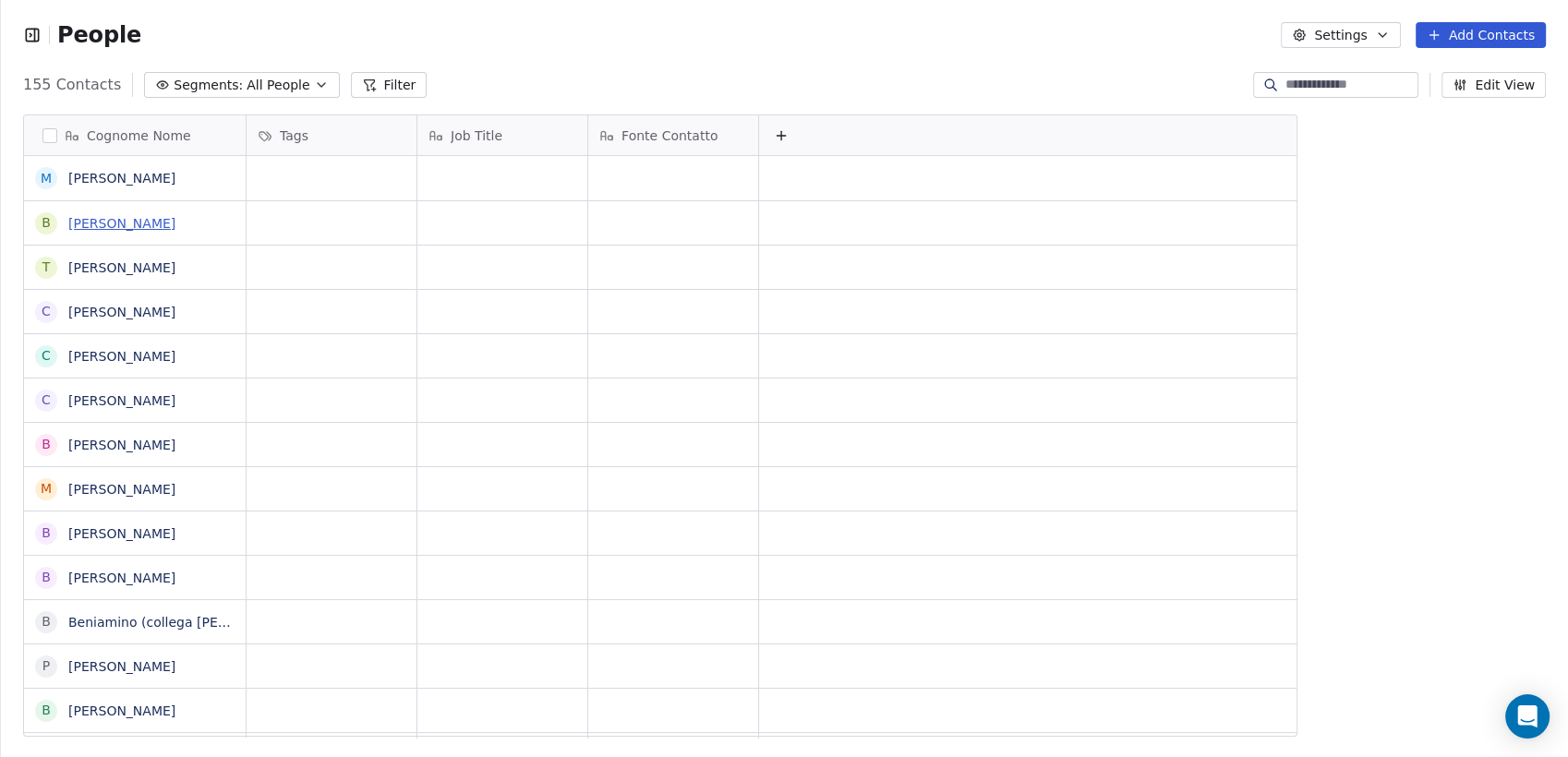
click at [110, 223] on link "[PERSON_NAME]" at bounding box center [122, 224] width 107 height 15
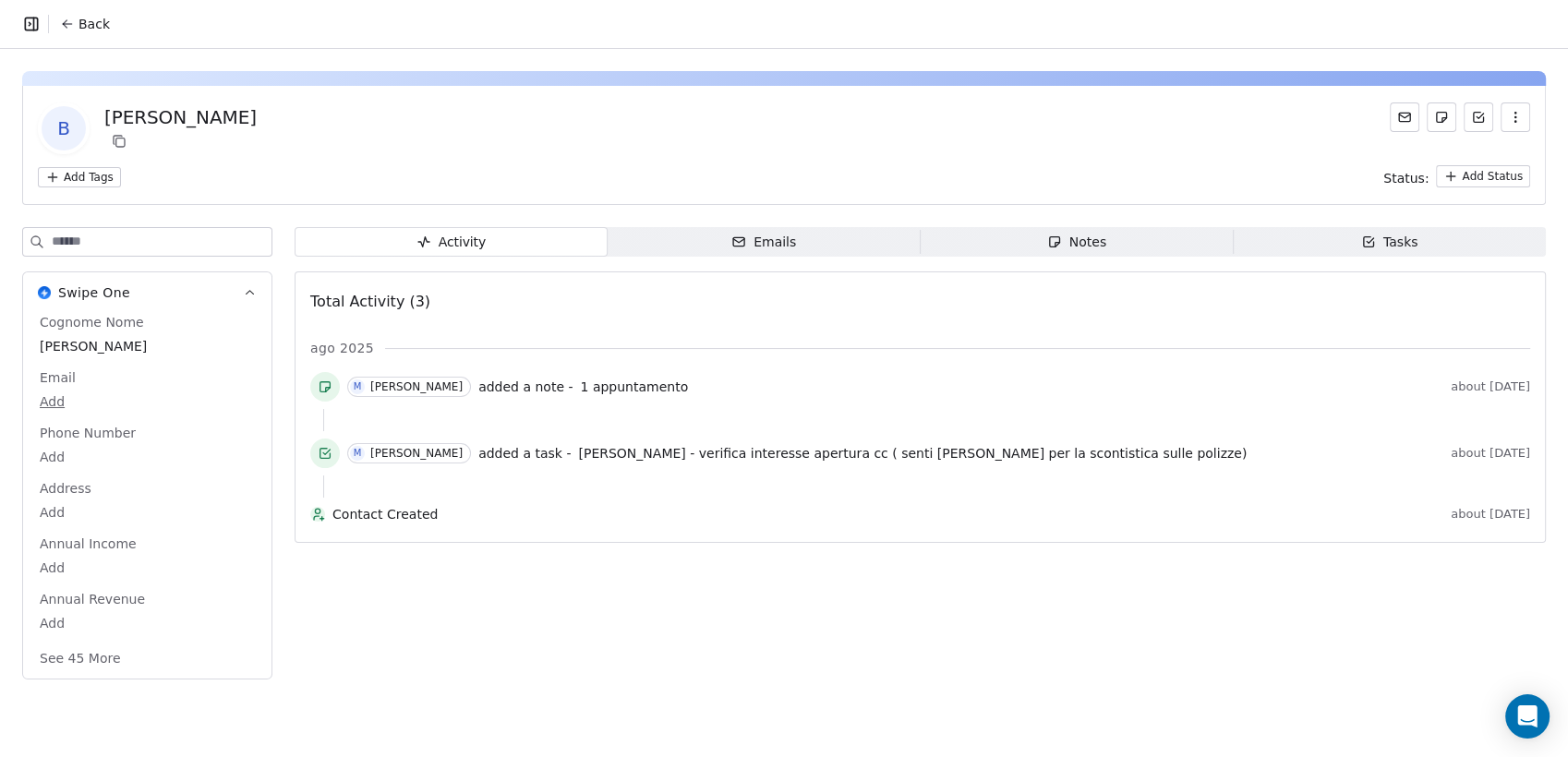
click at [1122, 248] on span "Notes Notes" at bounding box center [1078, 242] width 313 height 30
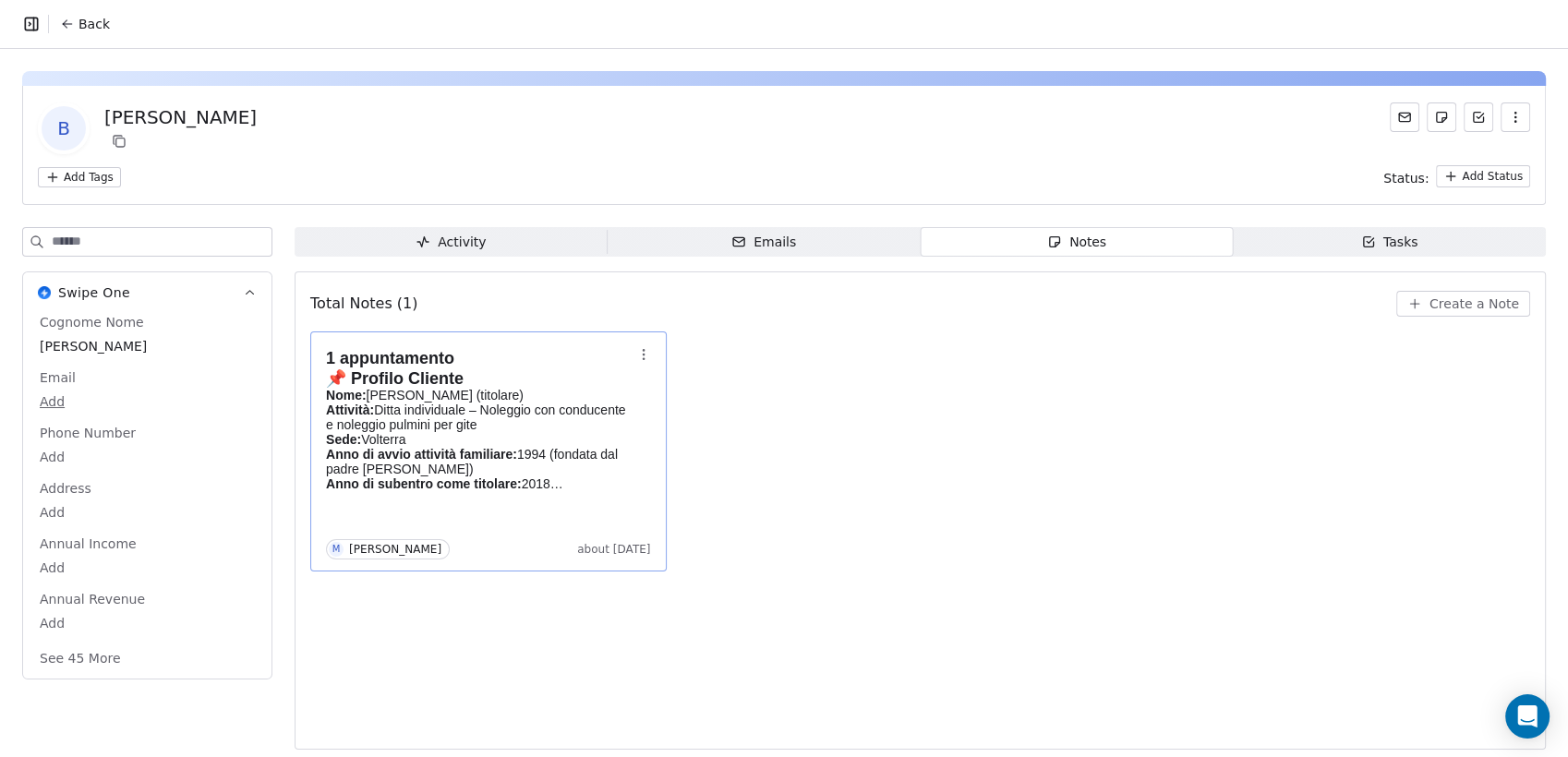
click at [487, 419] on p "Nome: [PERSON_NAME] (titolare) Attività: Ditta individuale – Noleggio con condu…" at bounding box center [479, 439] width 306 height 103
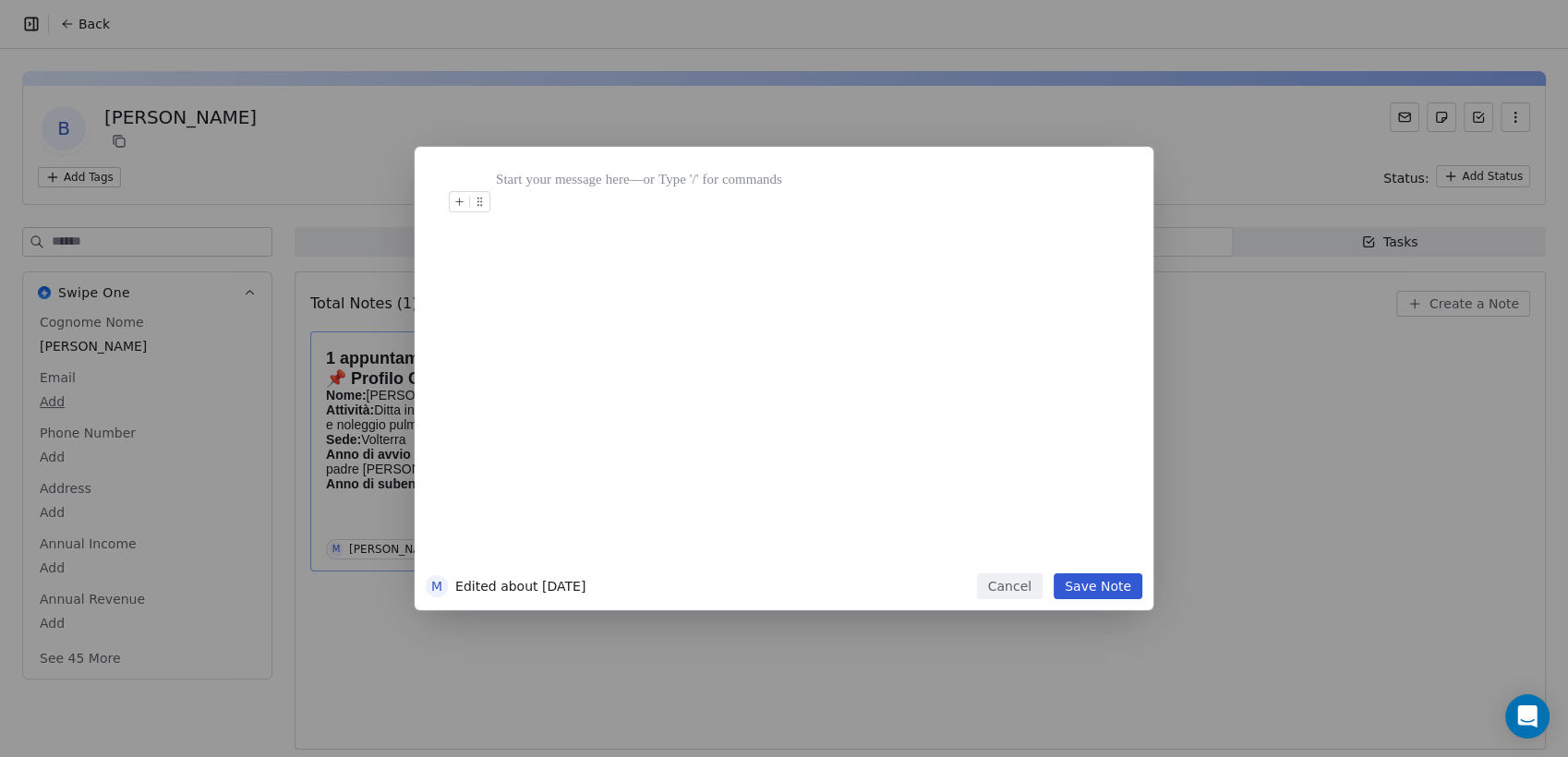
click at [1020, 582] on button "Cancel" at bounding box center [1010, 586] width 66 height 26
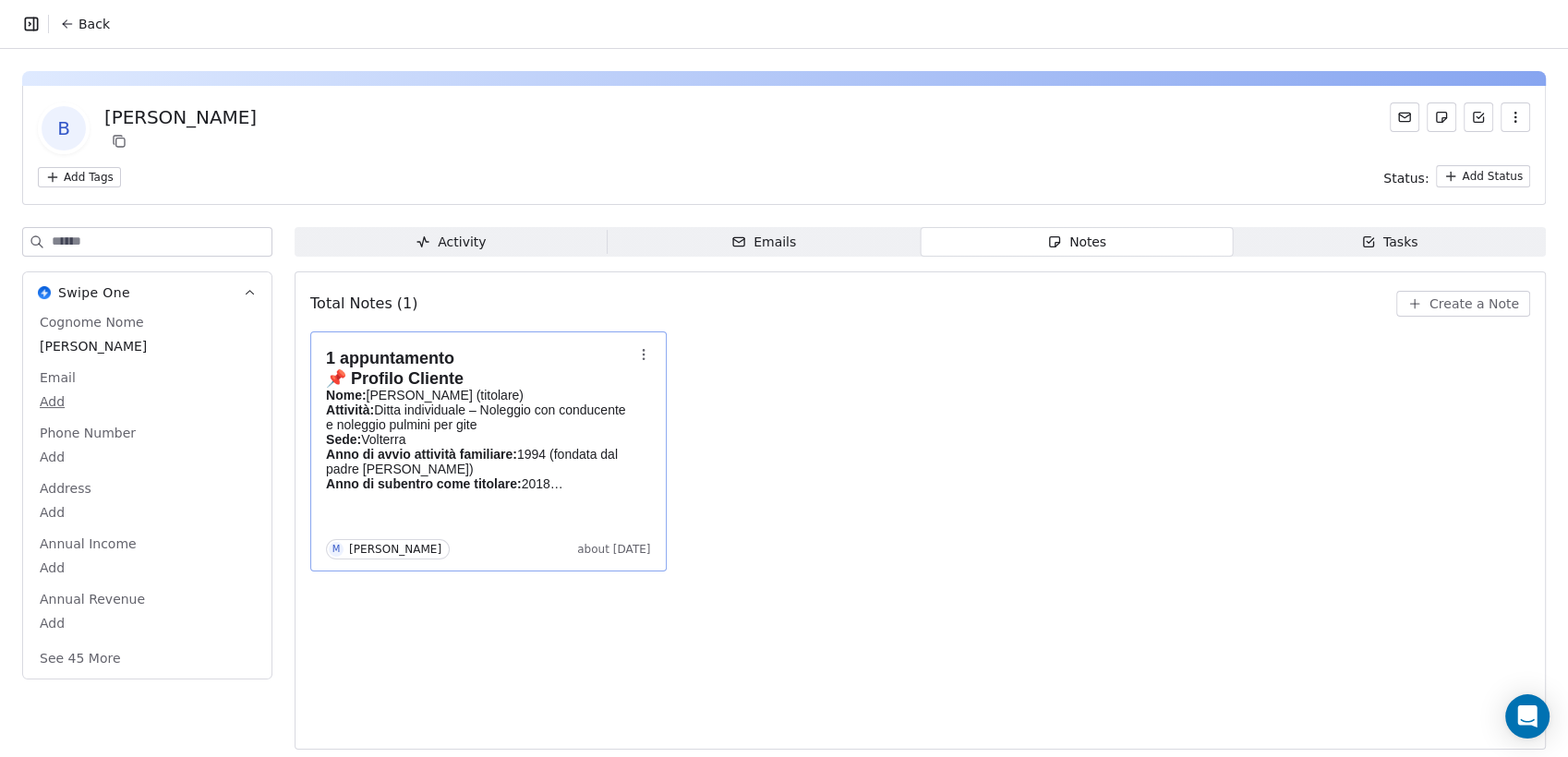
click at [1380, 242] on div "Tasks" at bounding box center [1390, 242] width 57 height 20
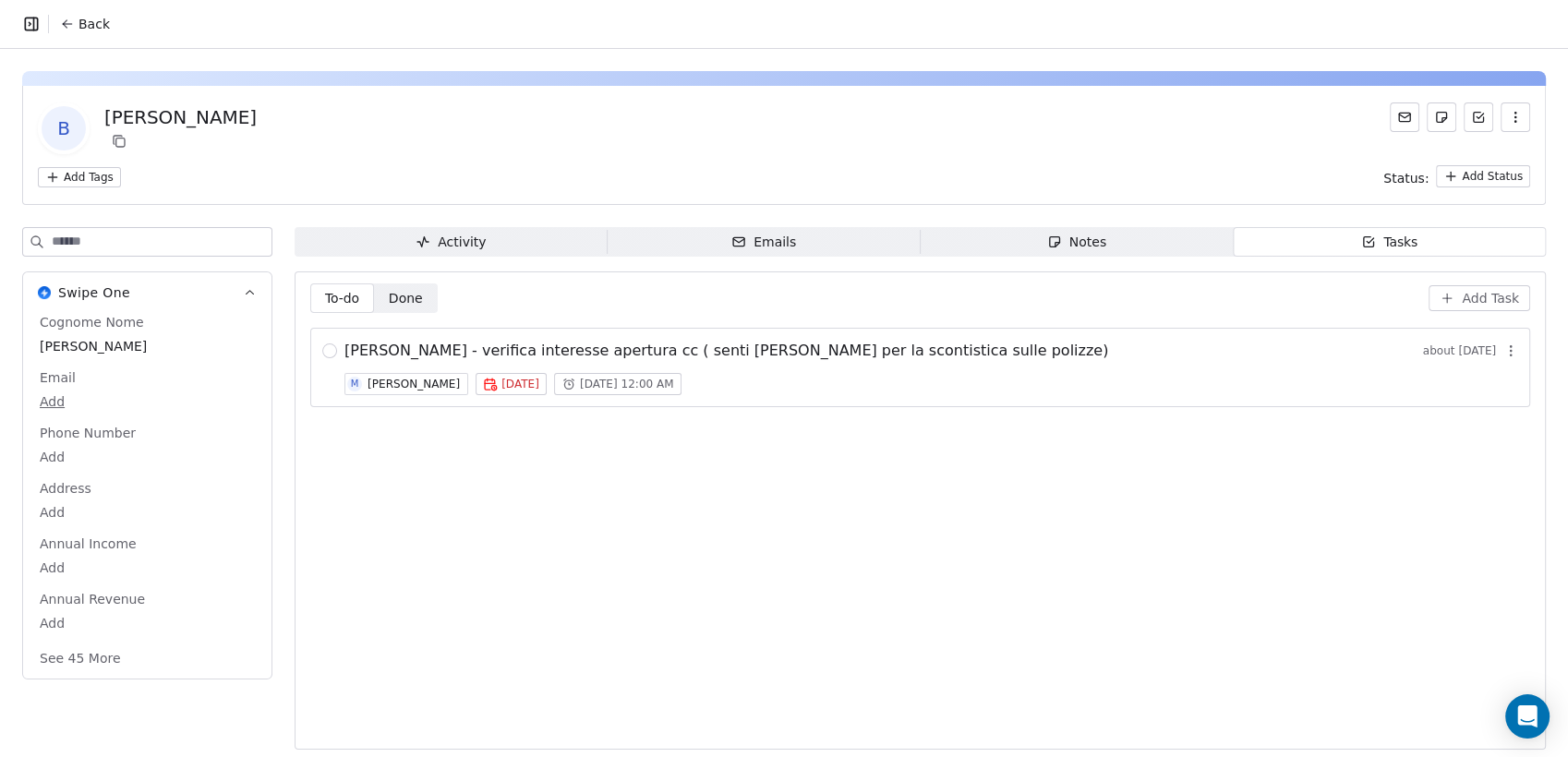
click at [901, 354] on span "[PERSON_NAME] - verifica interesse apertura cc ( senti [PERSON_NAME] per la sco…" at bounding box center [726, 351] width 764 height 22
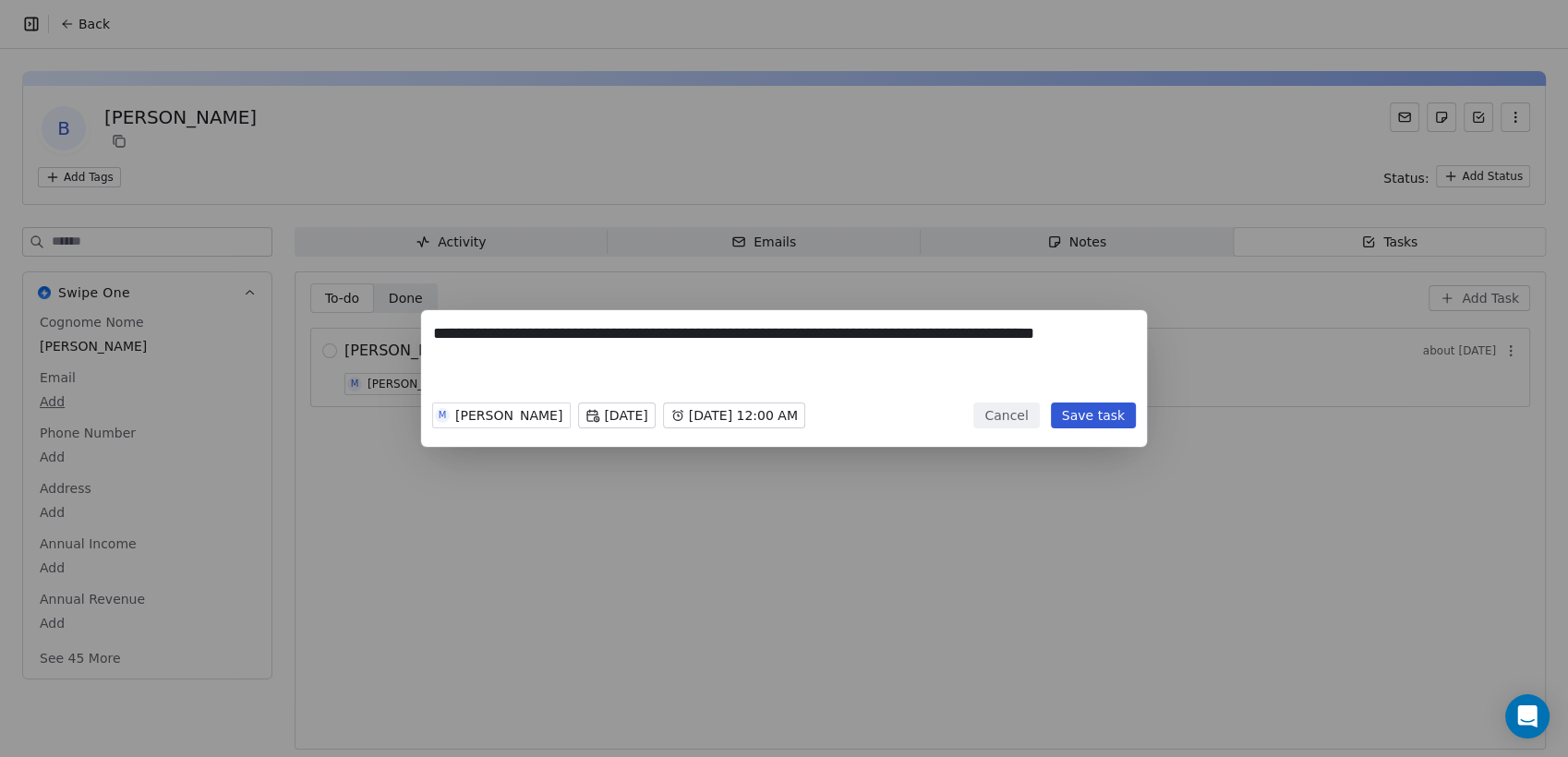
drag, startPoint x: 1106, startPoint y: 342, endPoint x: 532, endPoint y: 358, distance: 574.2
click at [532, 358] on textarea "**********" at bounding box center [784, 358] width 702 height 72
type textarea "**********"
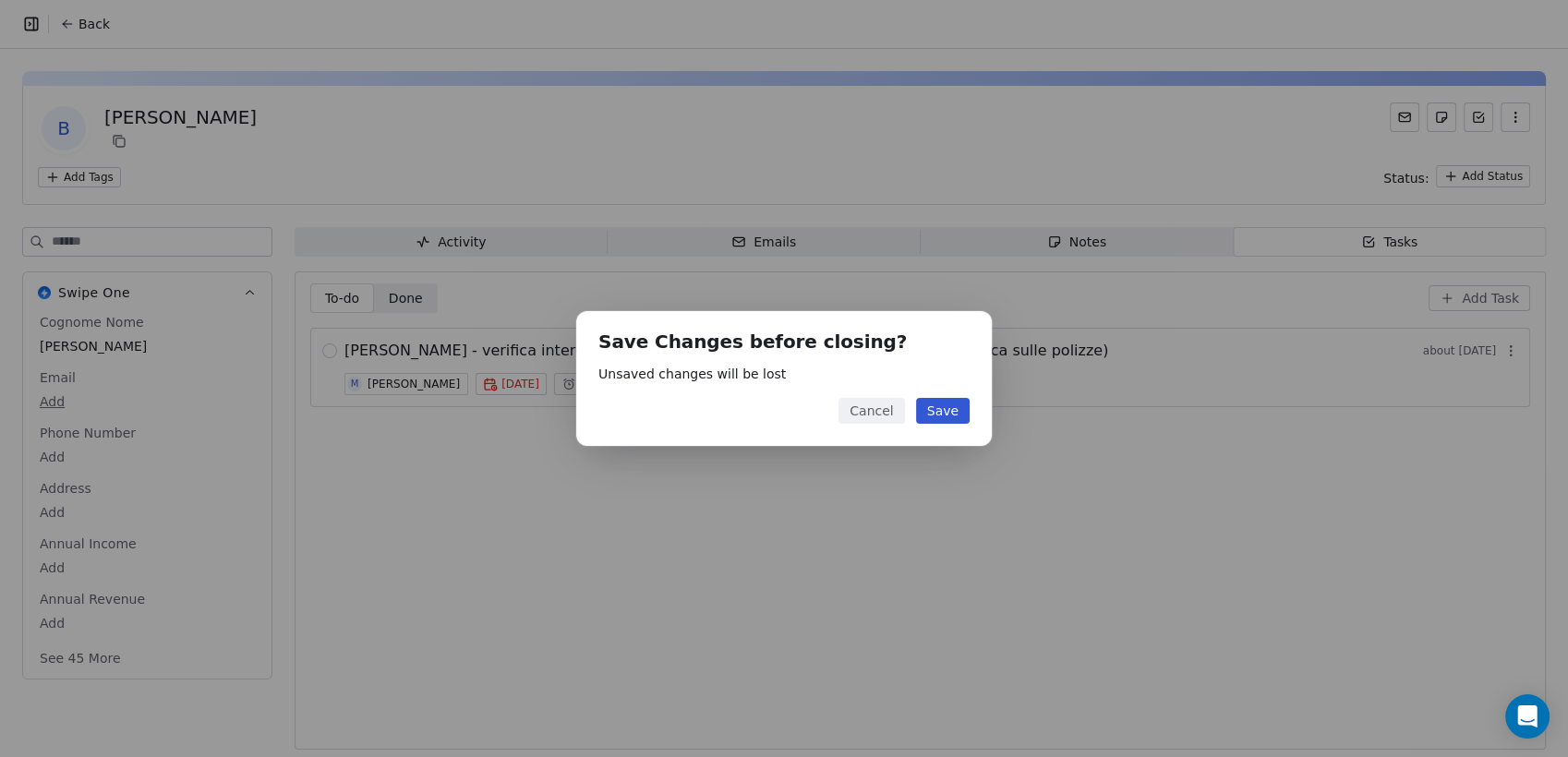
click at [797, 553] on div "Save Changes before closing? Unsaved changes will be lost Cancel Save" at bounding box center [784, 378] width 1568 height 757
click at [891, 408] on button "Cancel" at bounding box center [872, 411] width 66 height 26
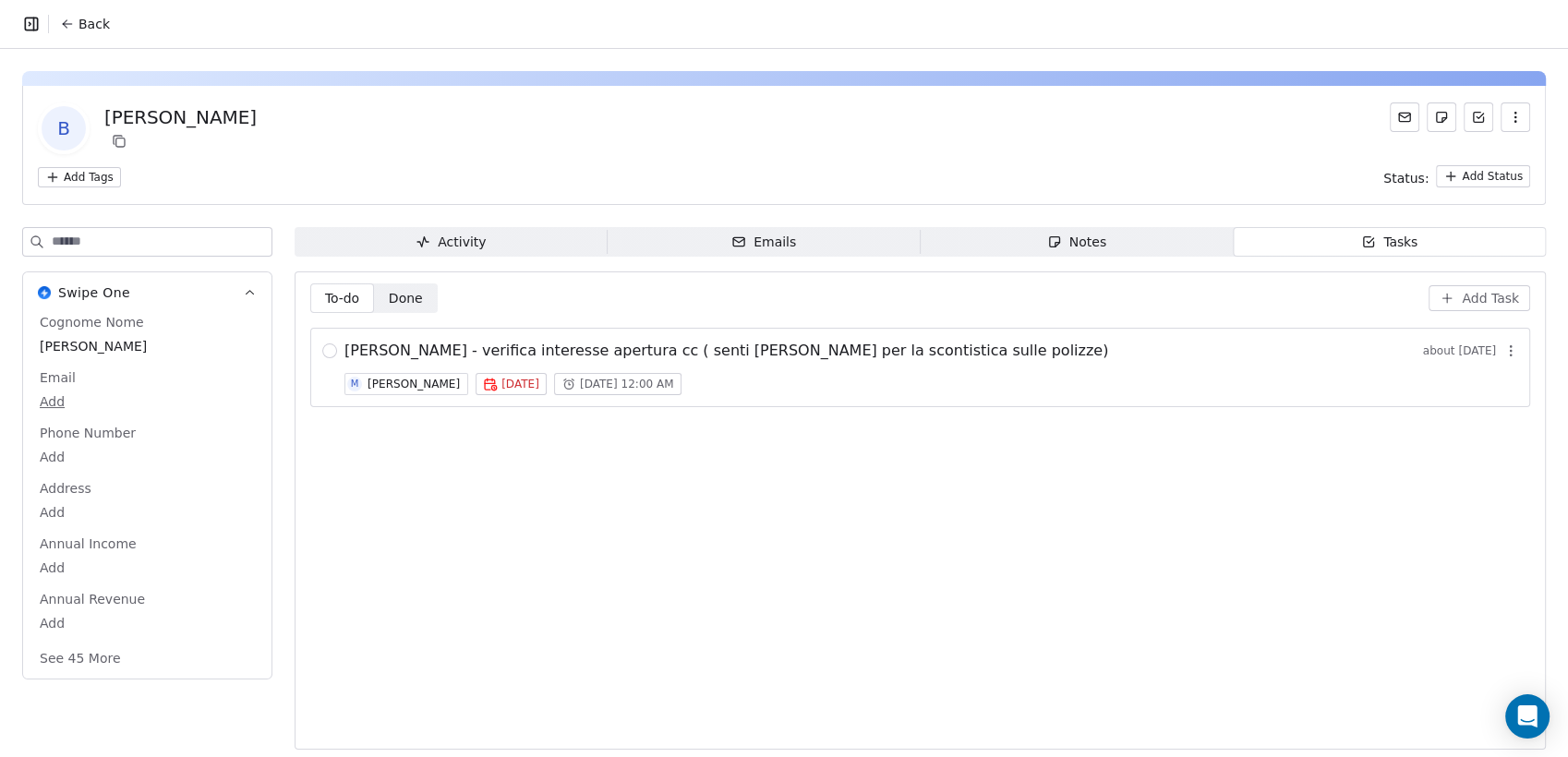
click at [107, 3] on div "Back" at bounding box center [784, 23] width 1568 height 48
click at [55, 22] on button "Back" at bounding box center [84, 23] width 72 height 33
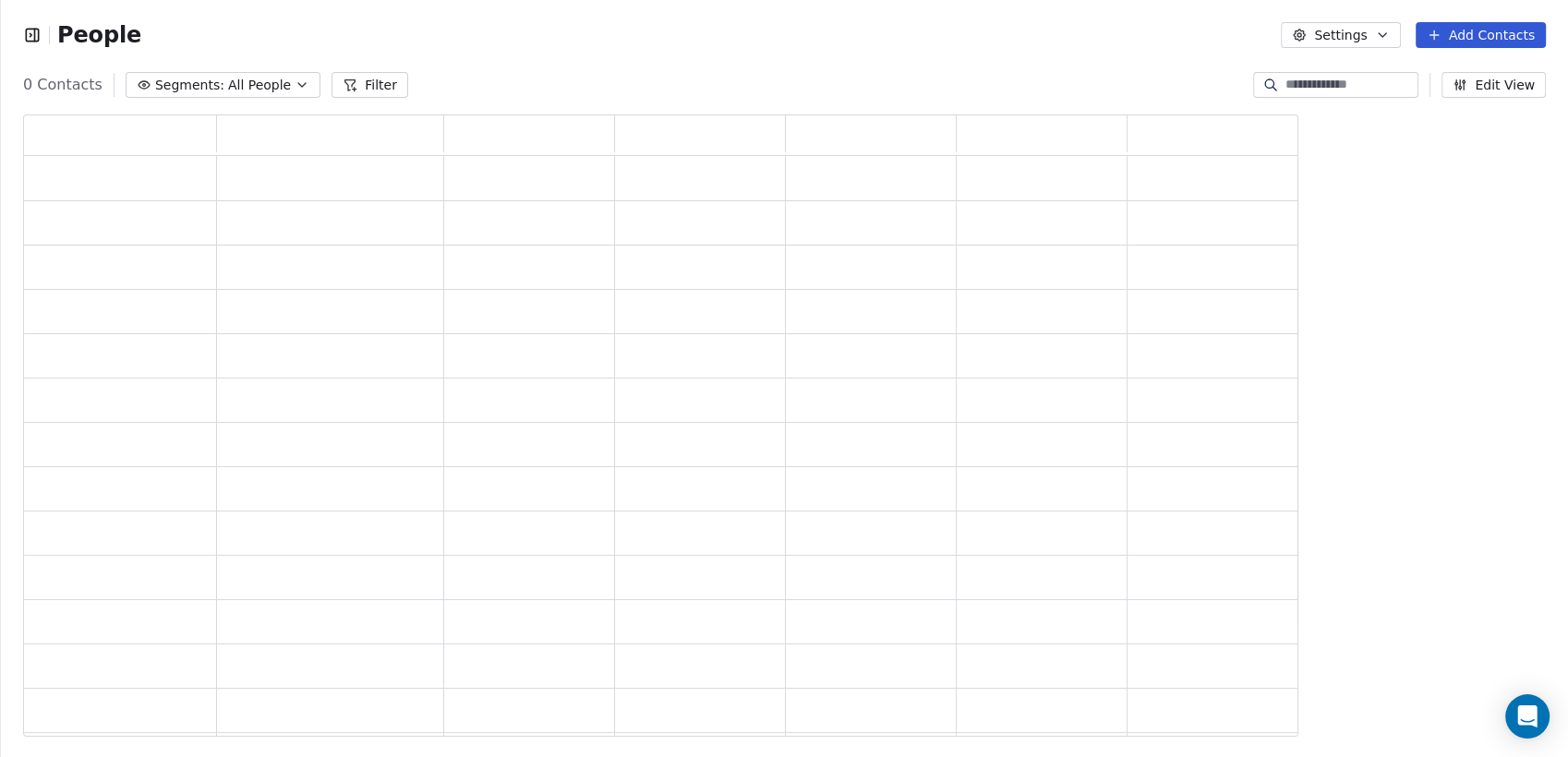
click at [95, 30] on div "People" at bounding box center [82, 36] width 118 height 28
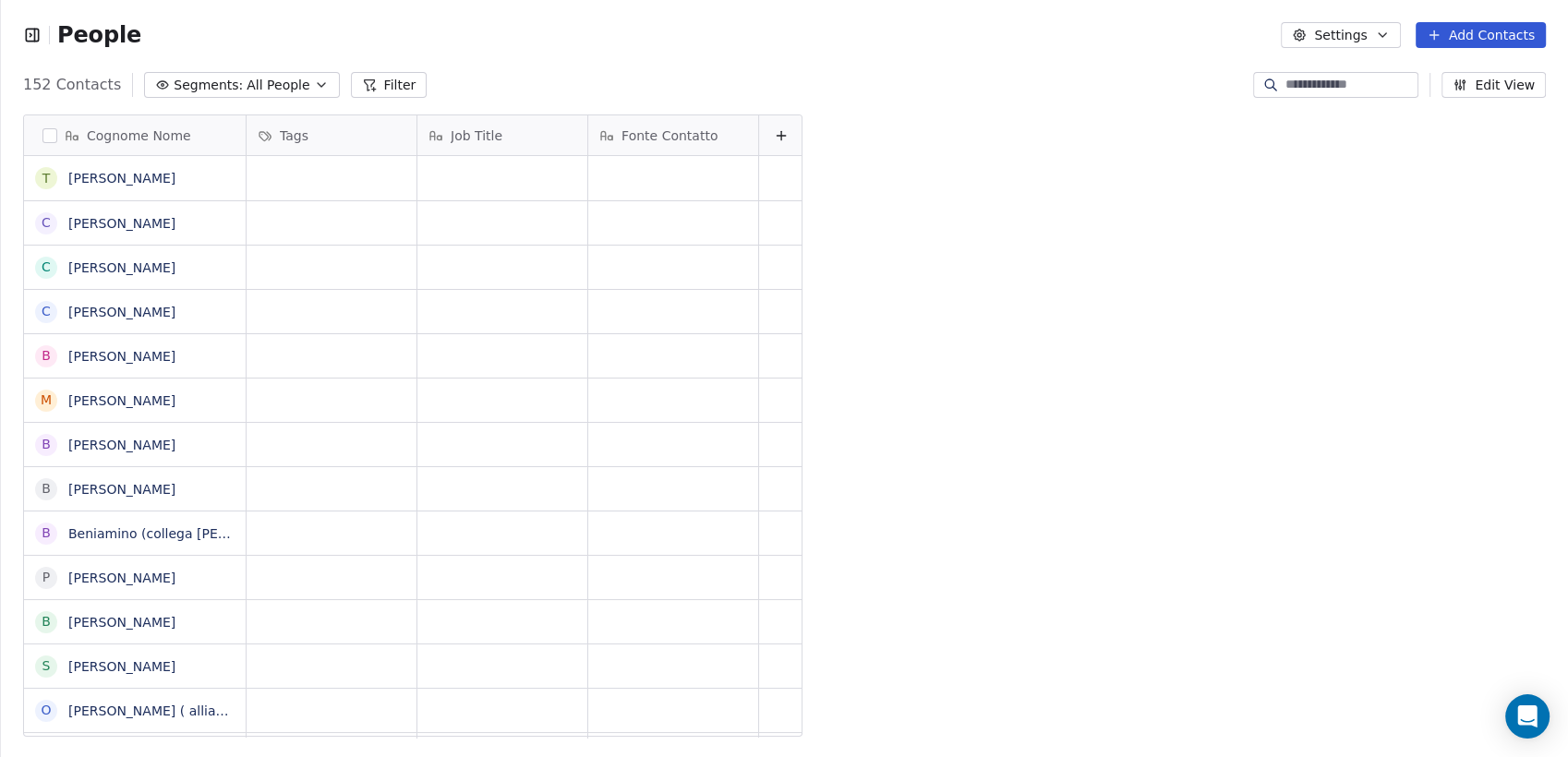
scroll to position [650, 1552]
click at [35, 46] on div "People" at bounding box center [82, 36] width 118 height 28
click at [35, 30] on icon "button" at bounding box center [35, 35] width 0 height 12
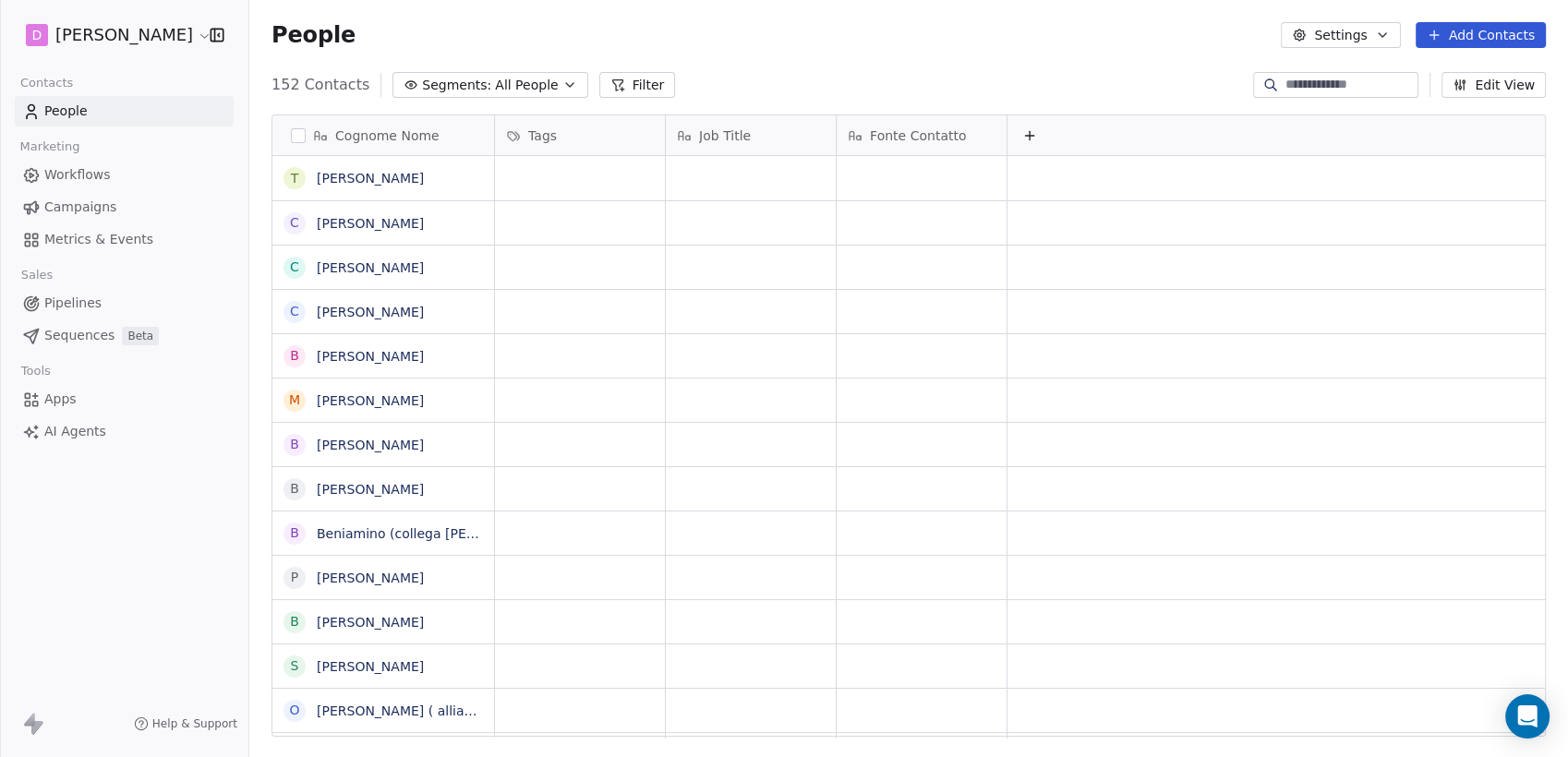
scroll to position [16, 17]
click at [173, 17] on div "D [PERSON_NAME]" at bounding box center [124, 35] width 248 height 70
click at [163, 40] on html "D [PERSON_NAME] Contacts People Marketing Workflows Campaigns Metrics & Events …" at bounding box center [784, 378] width 1568 height 757
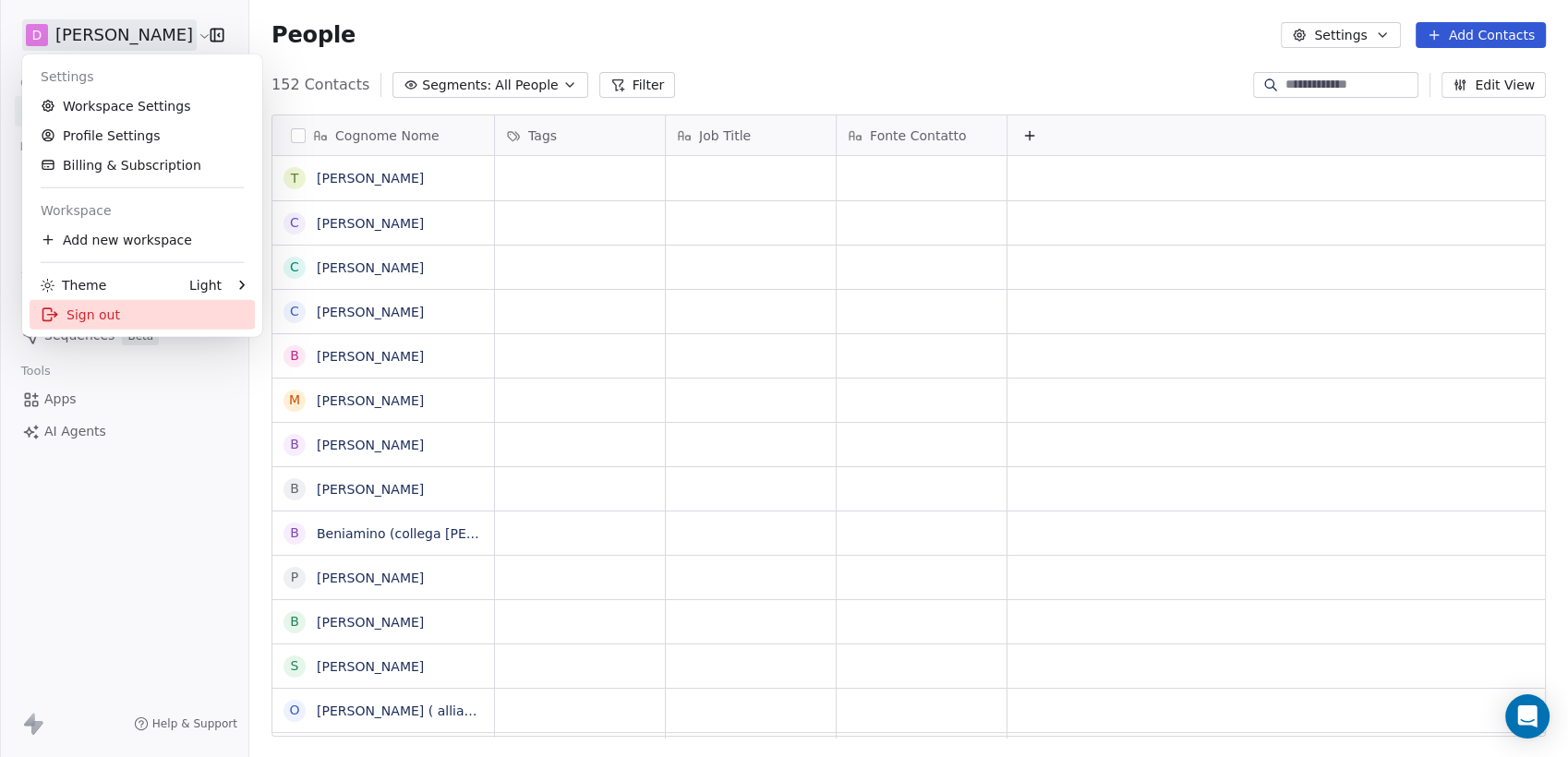
click at [112, 319] on div "Sign out" at bounding box center [142, 315] width 225 height 30
